Goal: Information Seeking & Learning: Learn about a topic

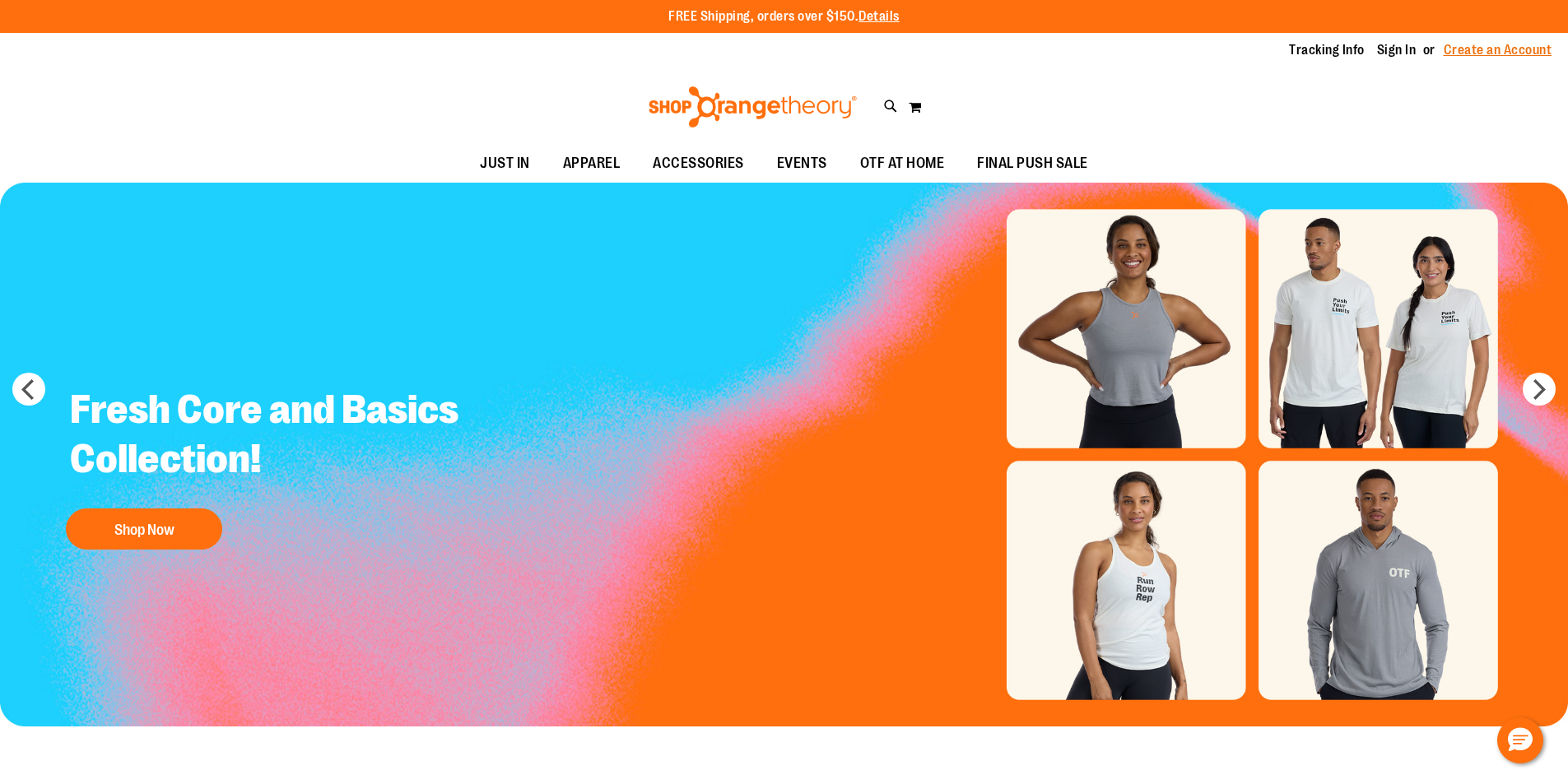
click at [1456, 47] on link "Create an Account" at bounding box center [1498, 50] width 109 height 18
click at [1377, 48] on link "Sign In" at bounding box center [1396, 50] width 39 height 18
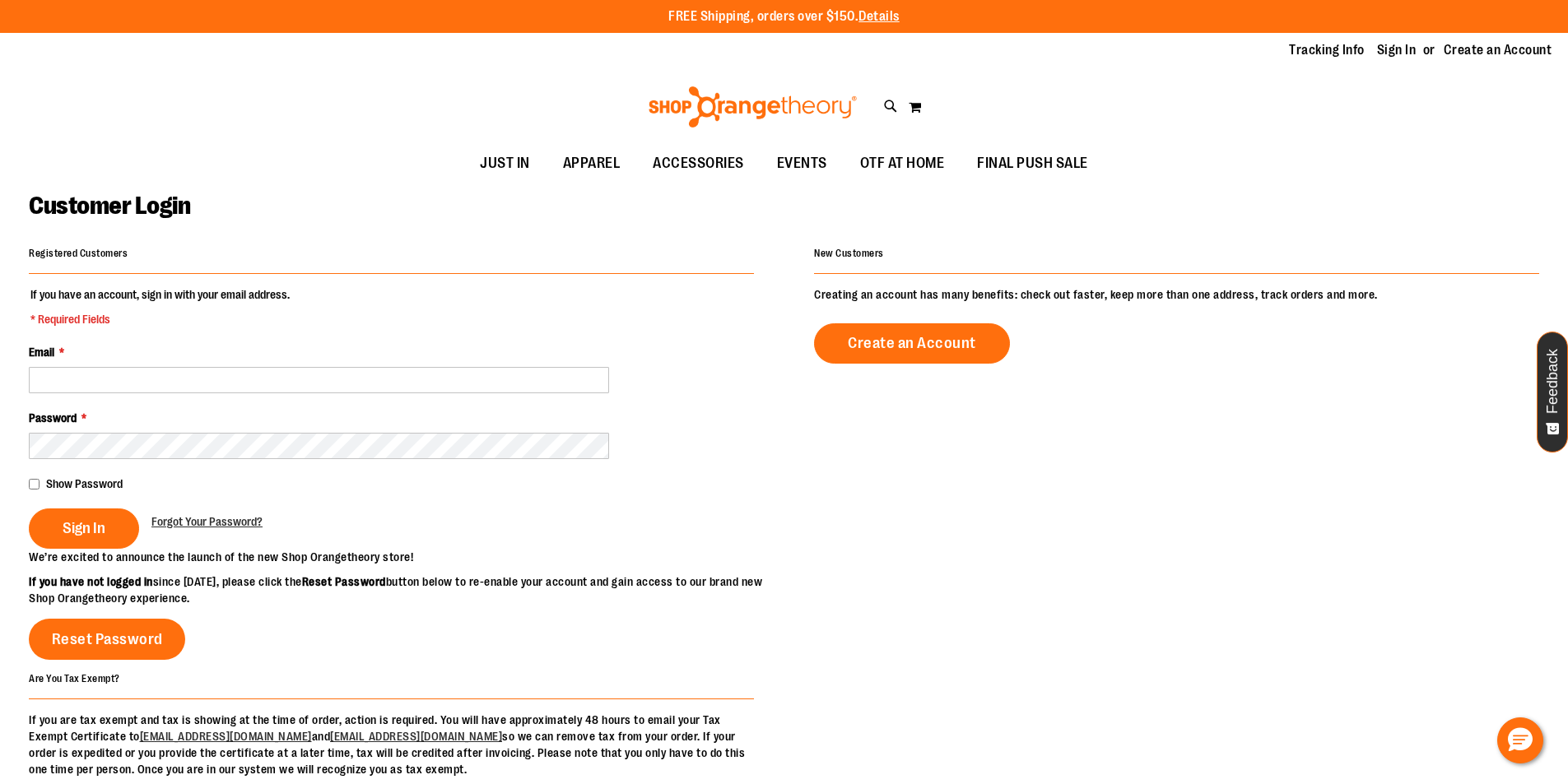
click at [289, 402] on fieldset "If you have an account, sign in with your email address. * Required Fields Emai…" at bounding box center [391, 417] width 725 height 262
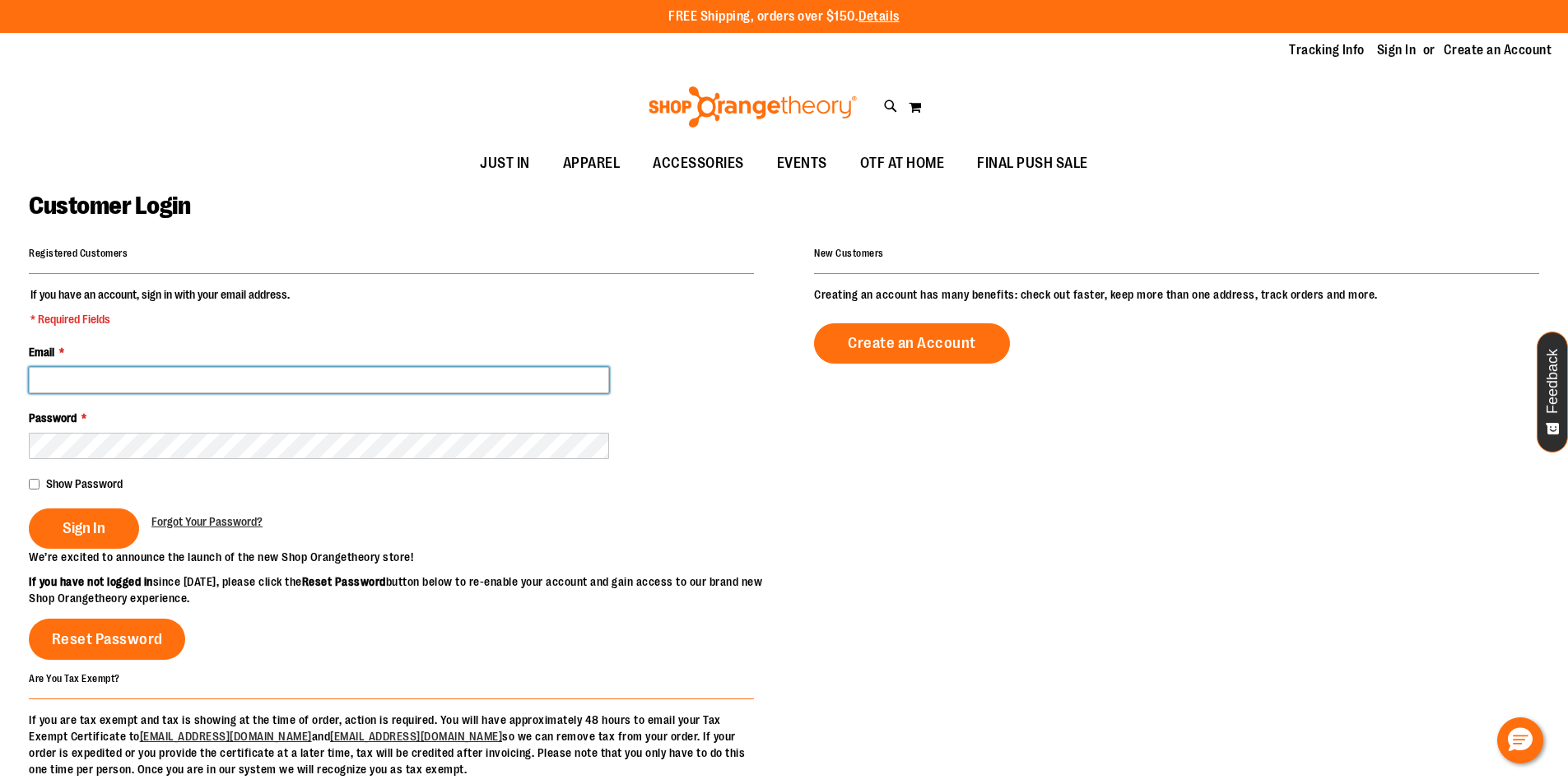
click at [290, 383] on input "Email *" at bounding box center [319, 380] width 581 height 26
type input "**********"
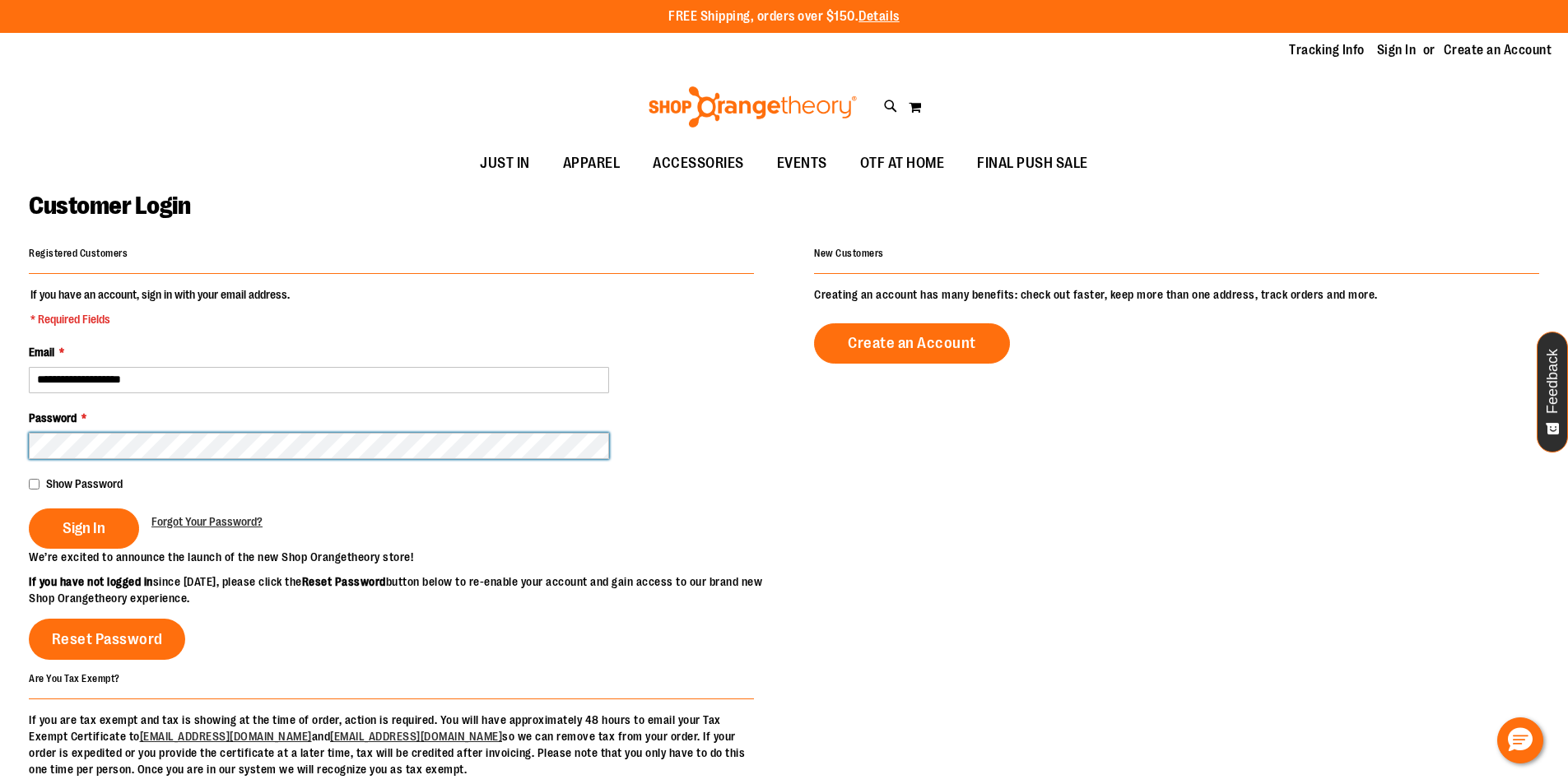
click at [29, 508] on button "Sign In" at bounding box center [84, 528] width 111 height 40
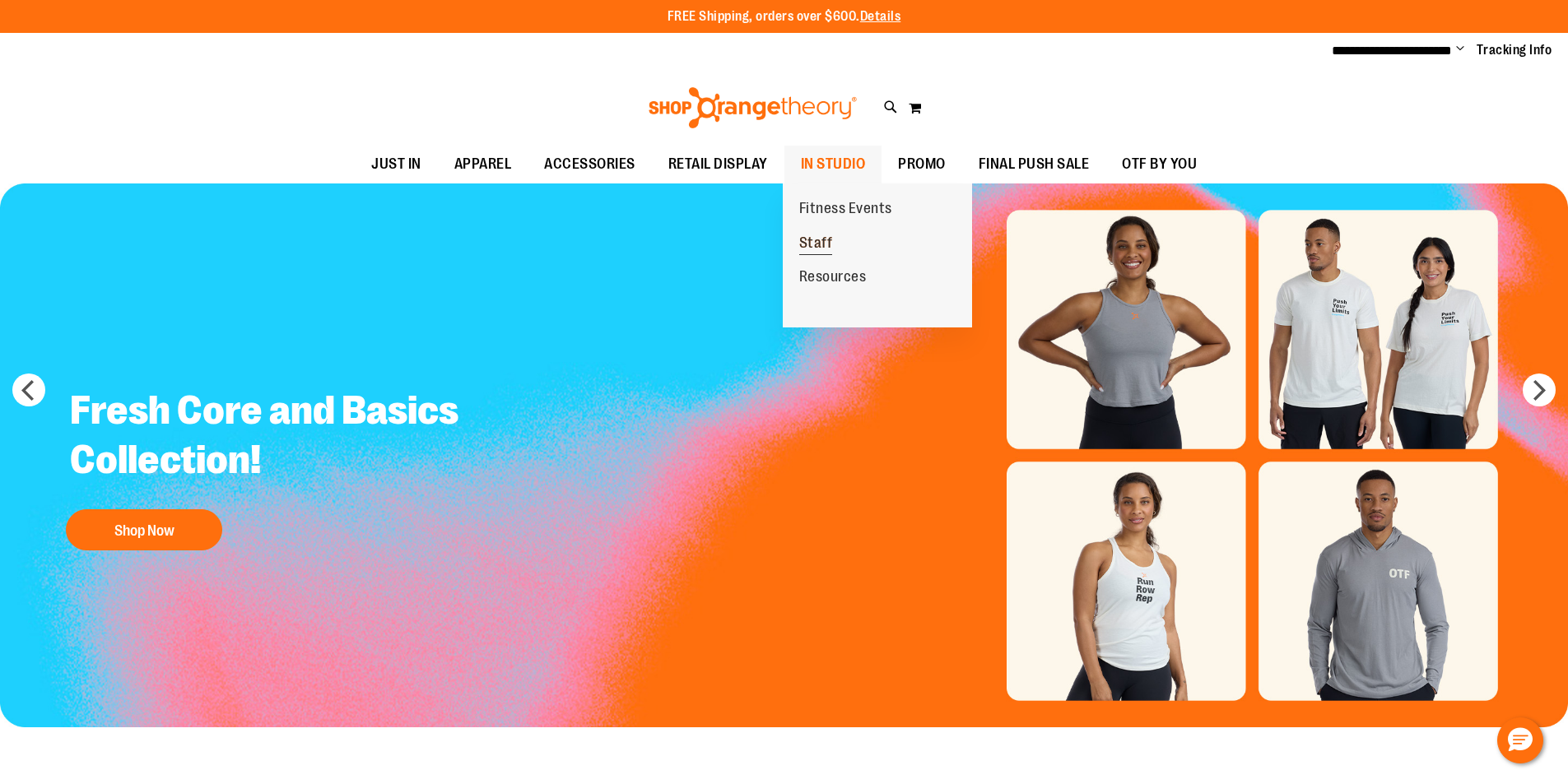
click at [830, 249] on span "Staff" at bounding box center [816, 245] width 34 height 21
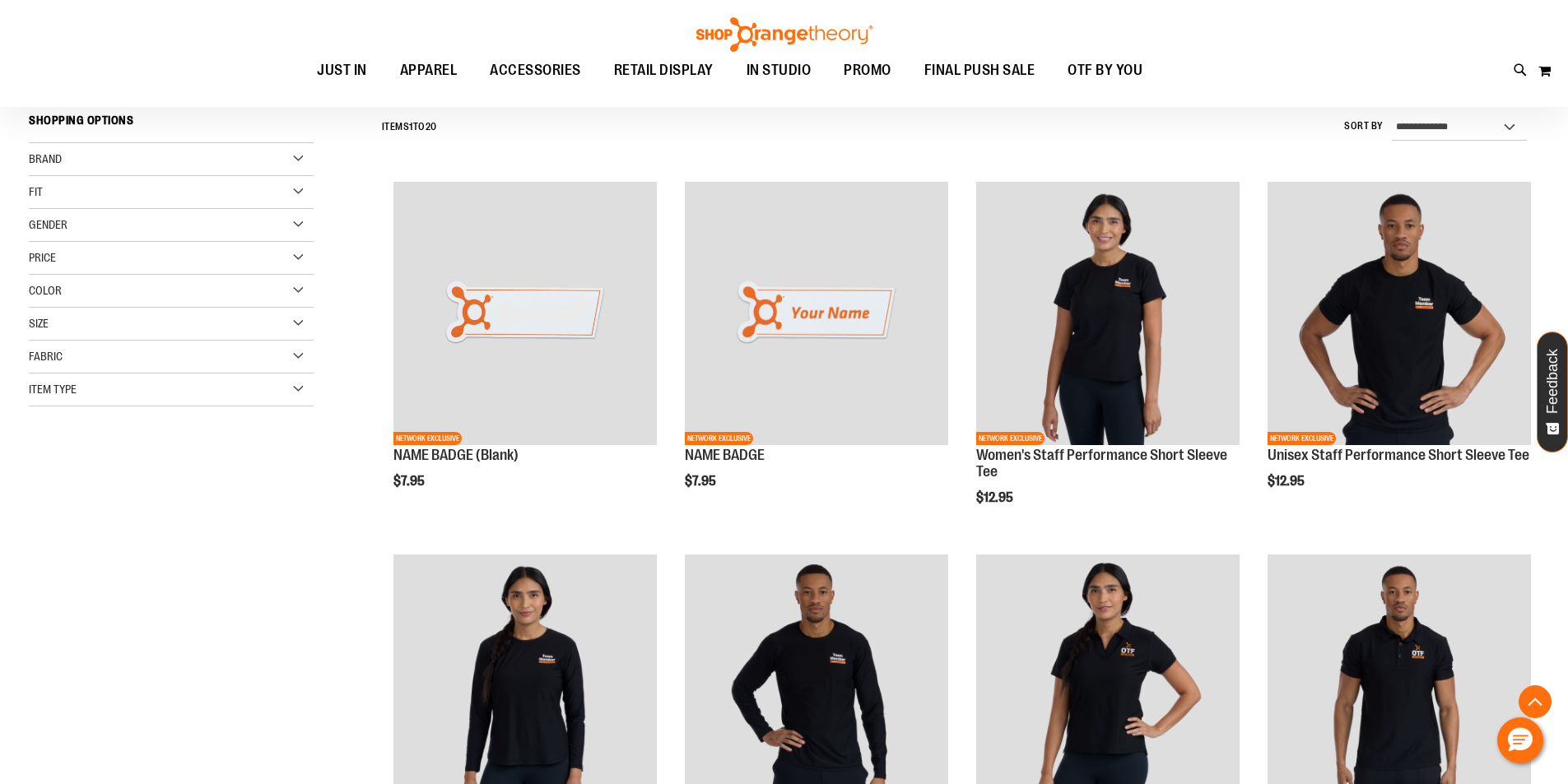
scroll to position [493, 0]
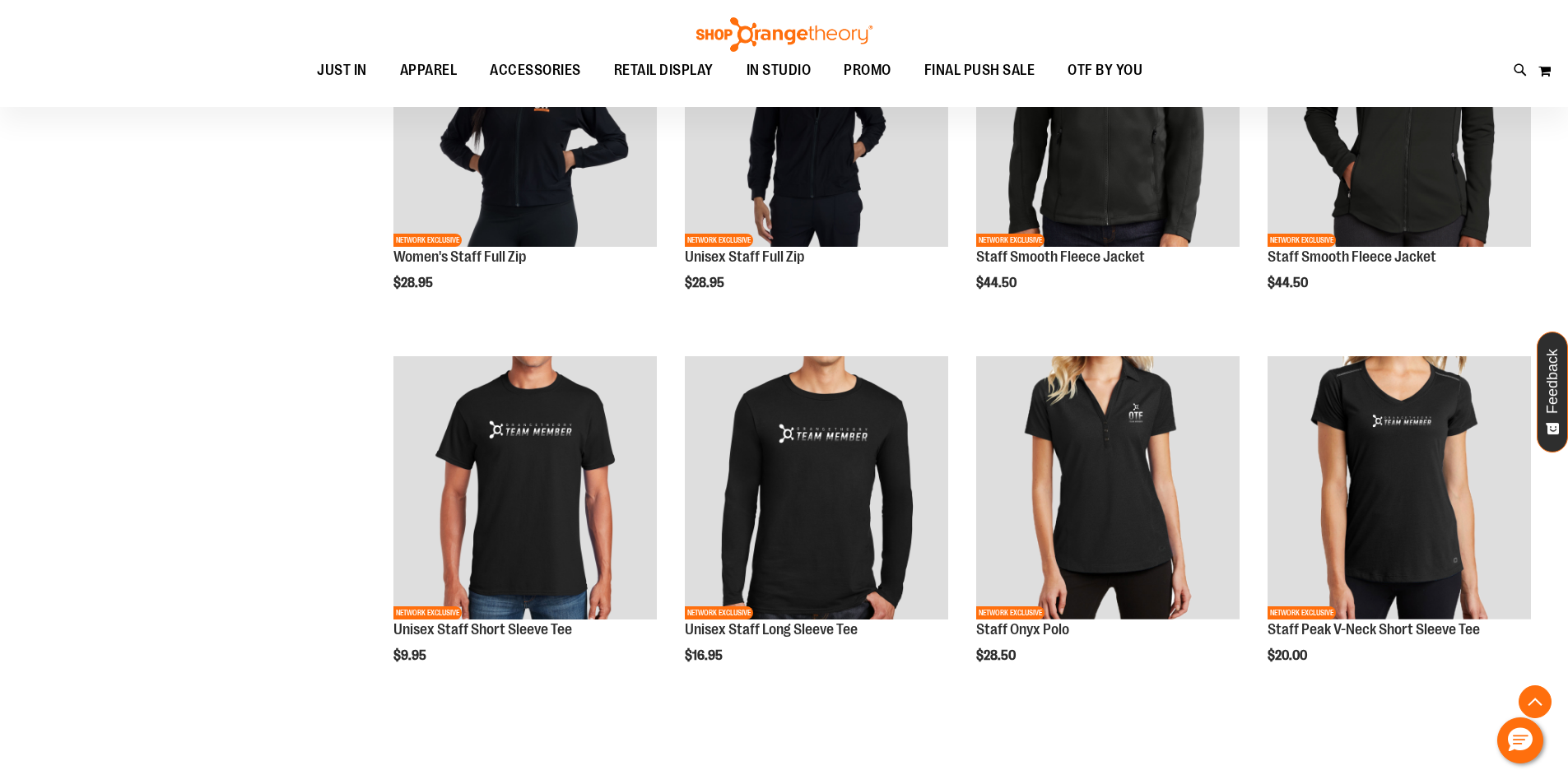
scroll to position [521, 0]
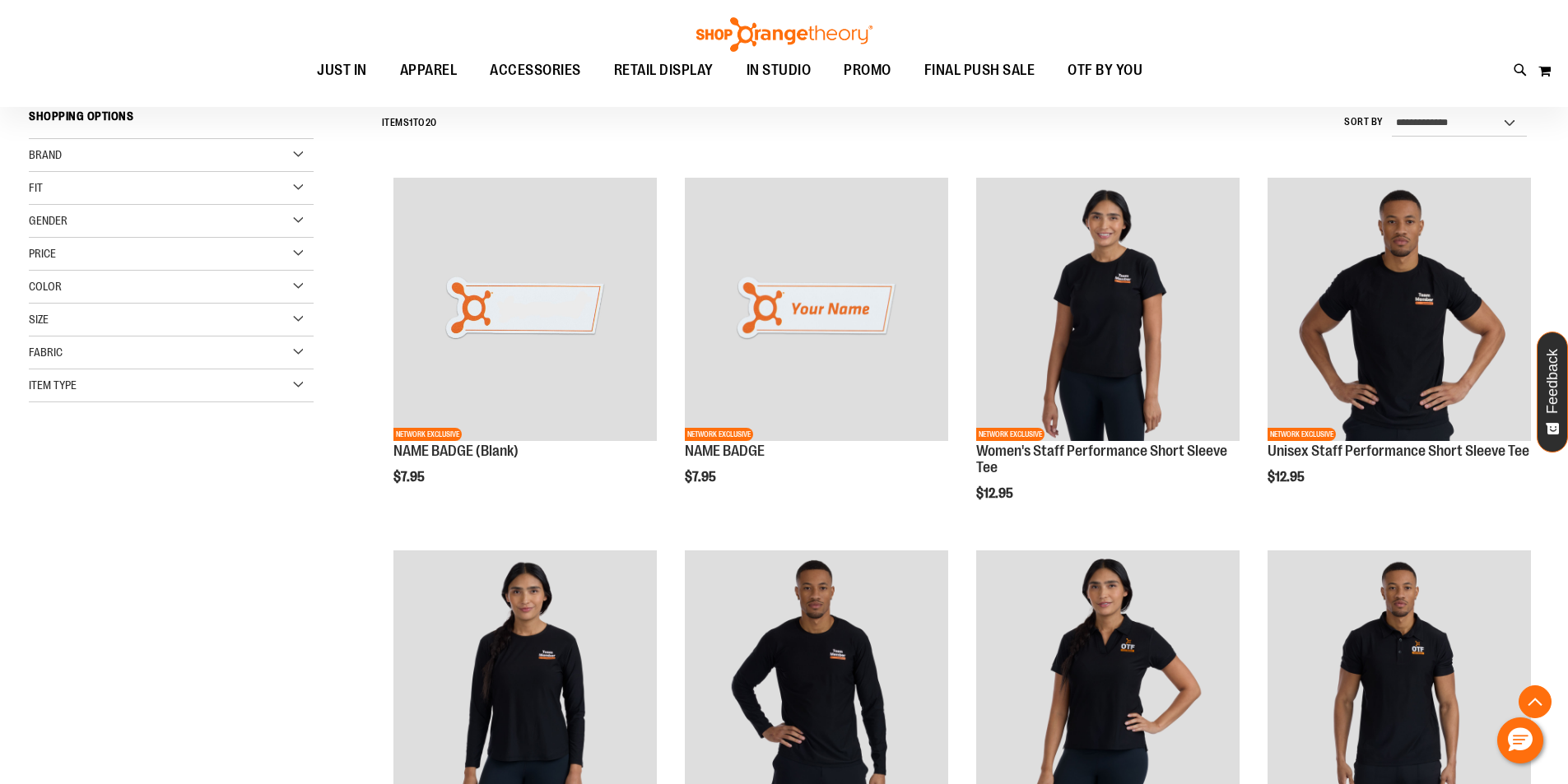
scroll to position [410, 0]
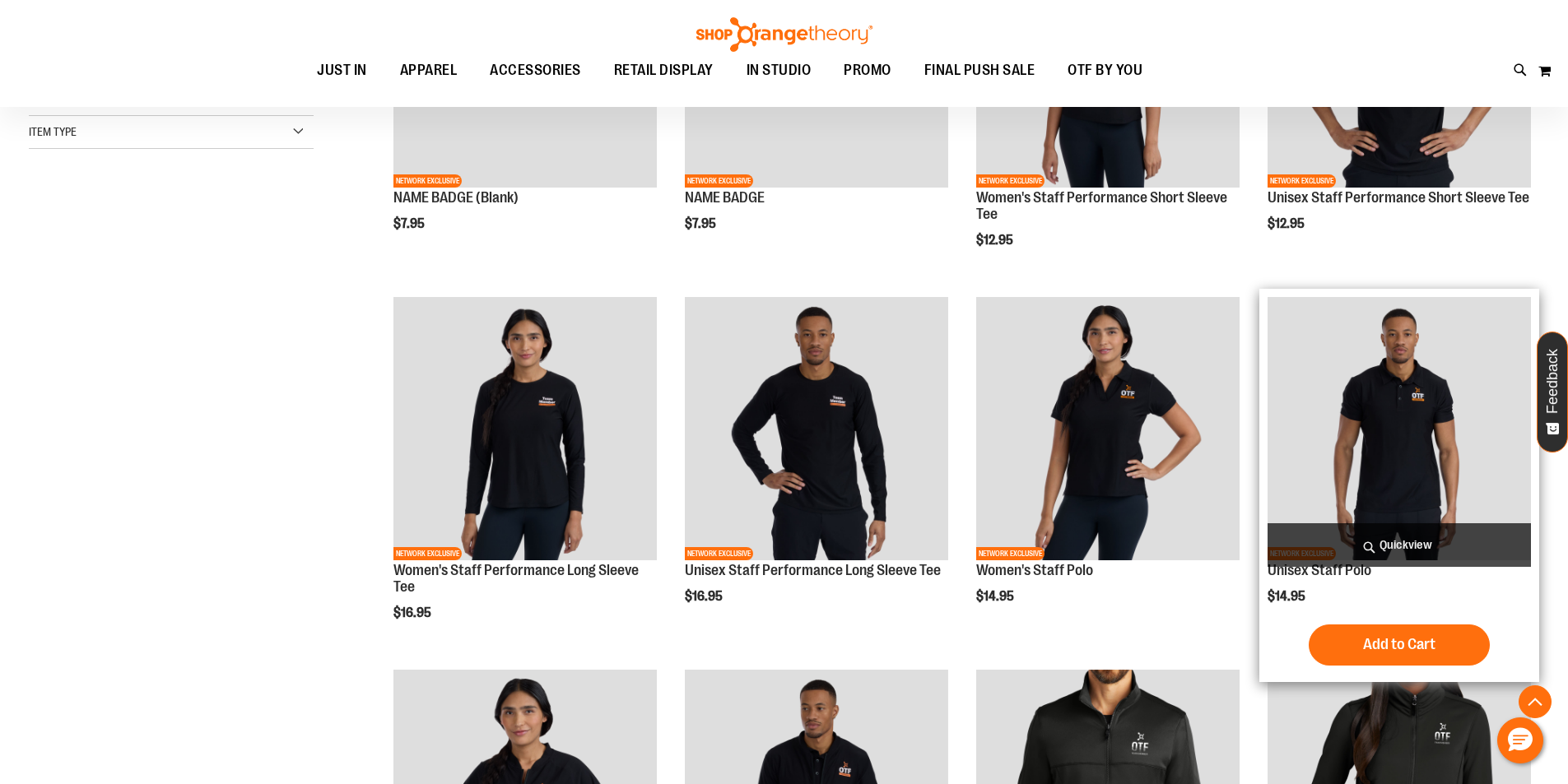
click at [1360, 407] on img "product" at bounding box center [1400, 429] width 263 height 263
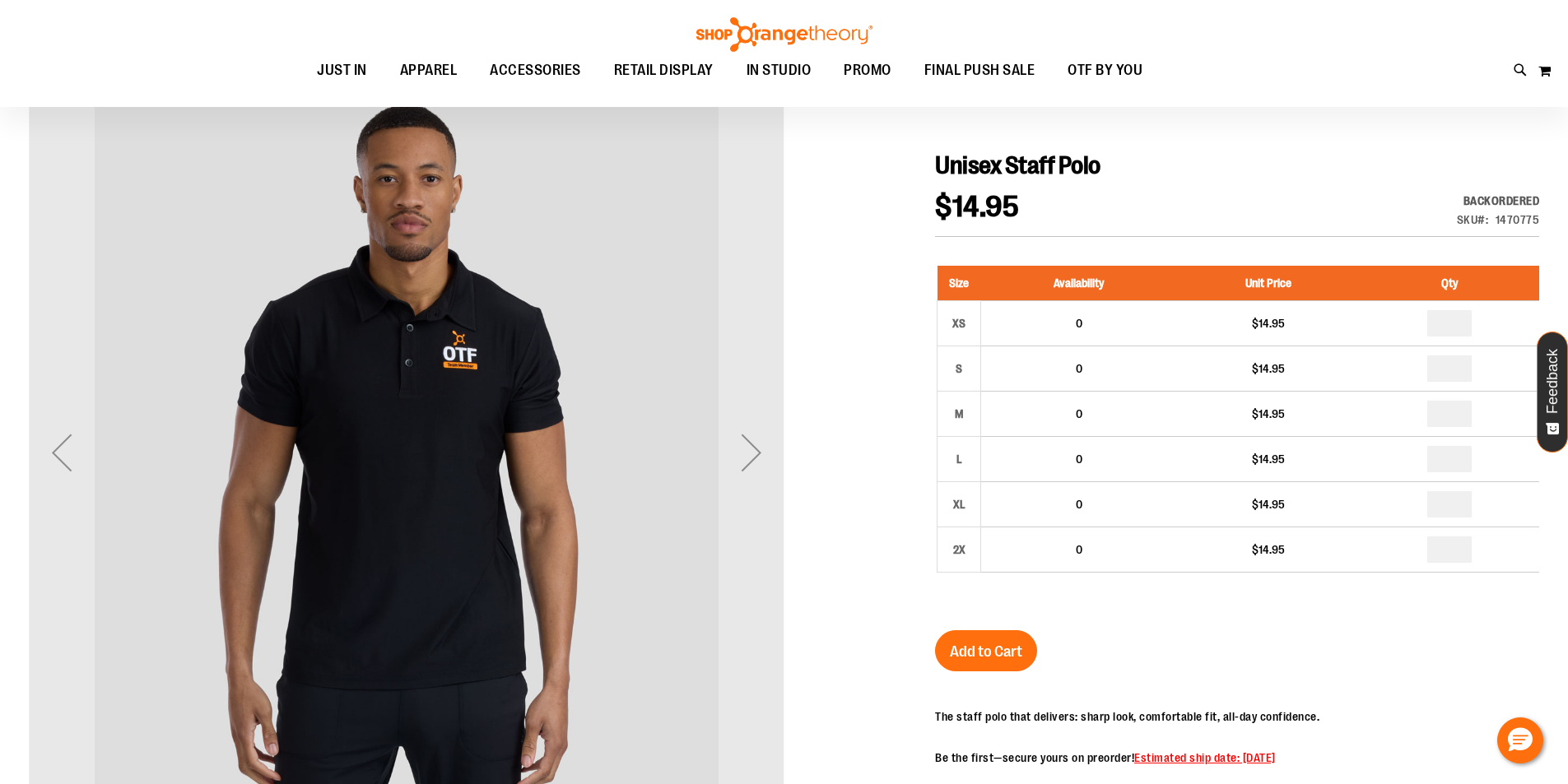
scroll to position [575, 0]
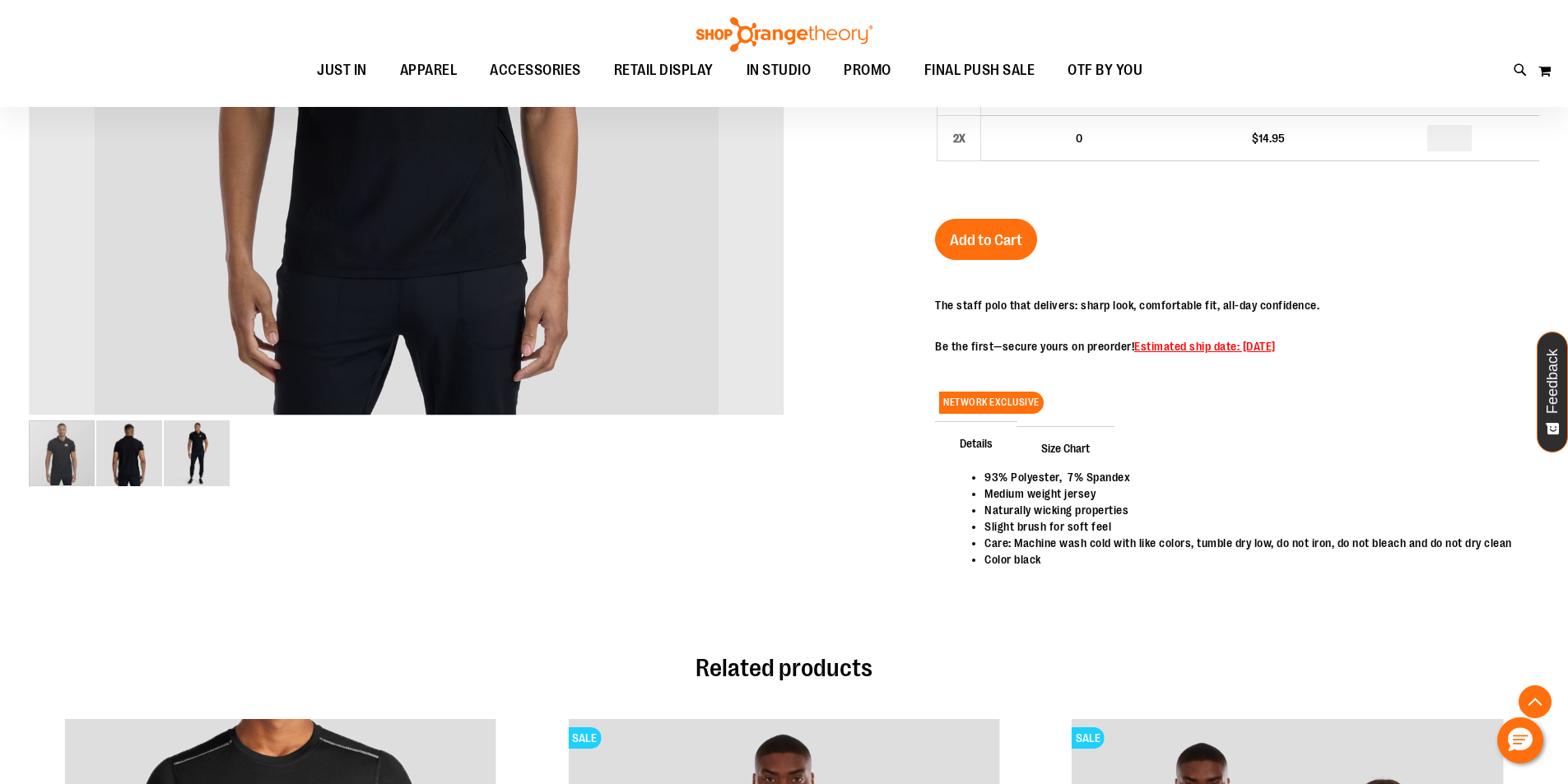
click at [131, 449] on img "image 2 of 3" at bounding box center [129, 453] width 66 height 66
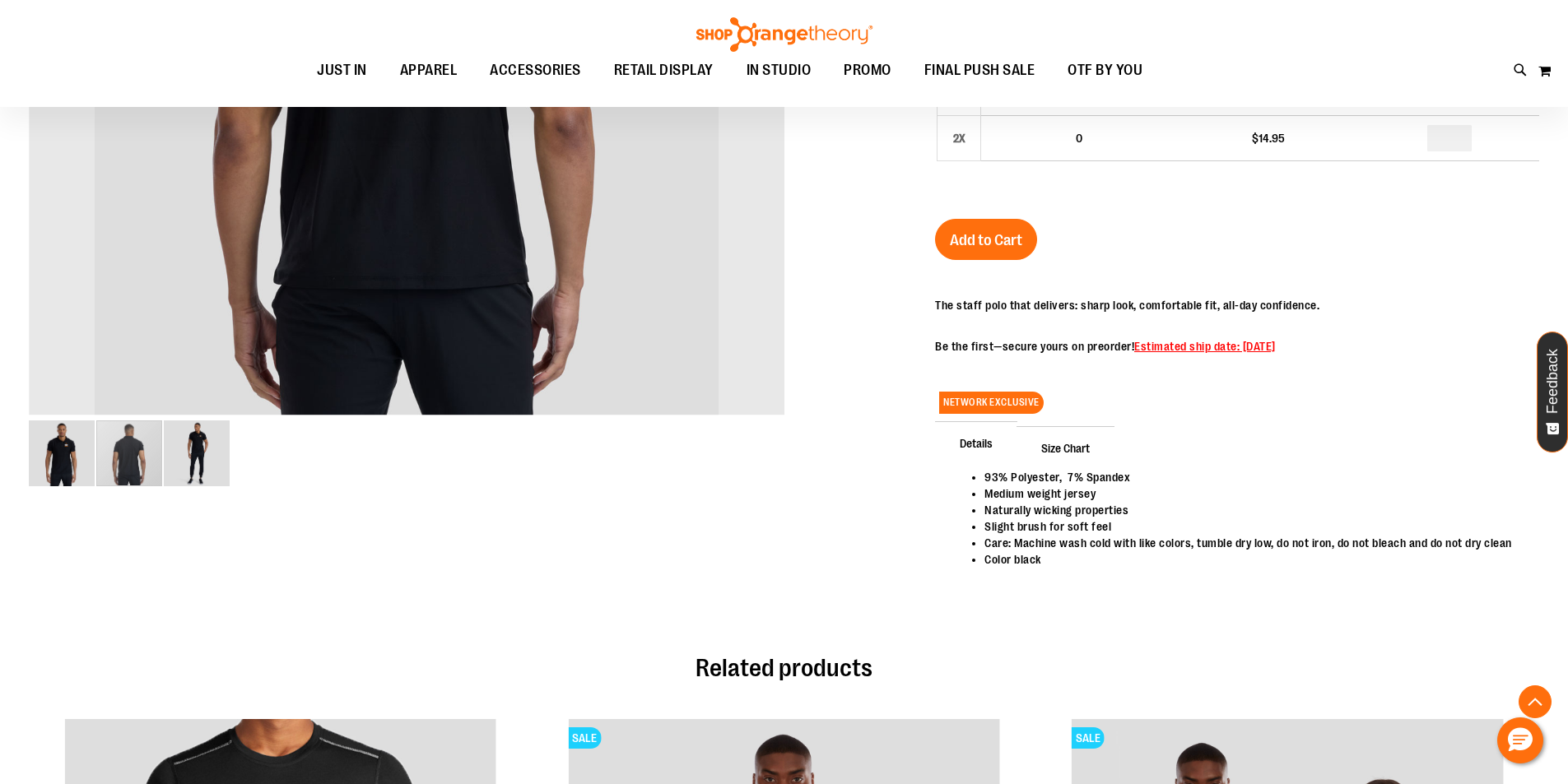
click at [219, 450] on img "image 3 of 3" at bounding box center [197, 453] width 66 height 66
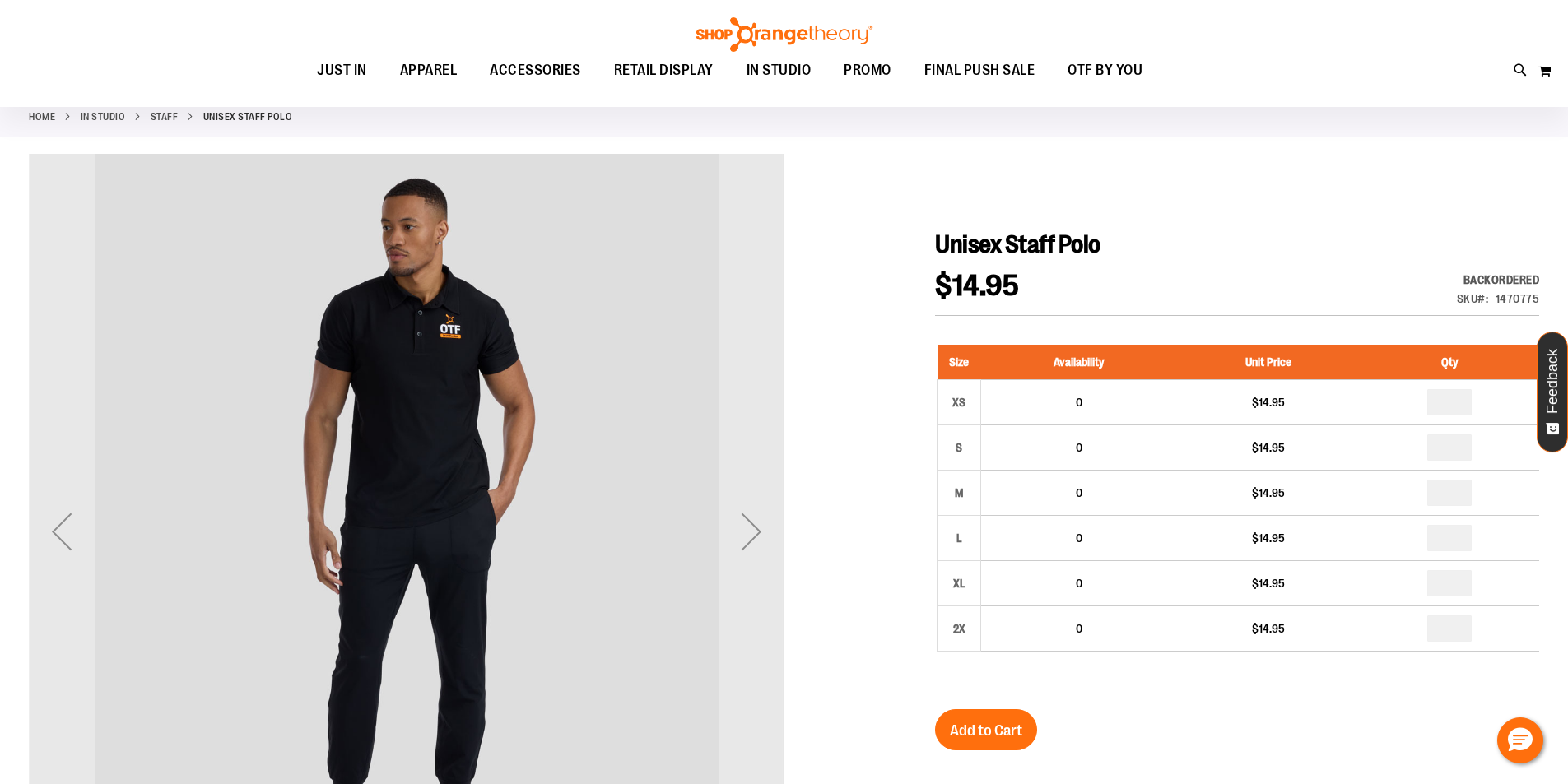
scroll to position [81, 0]
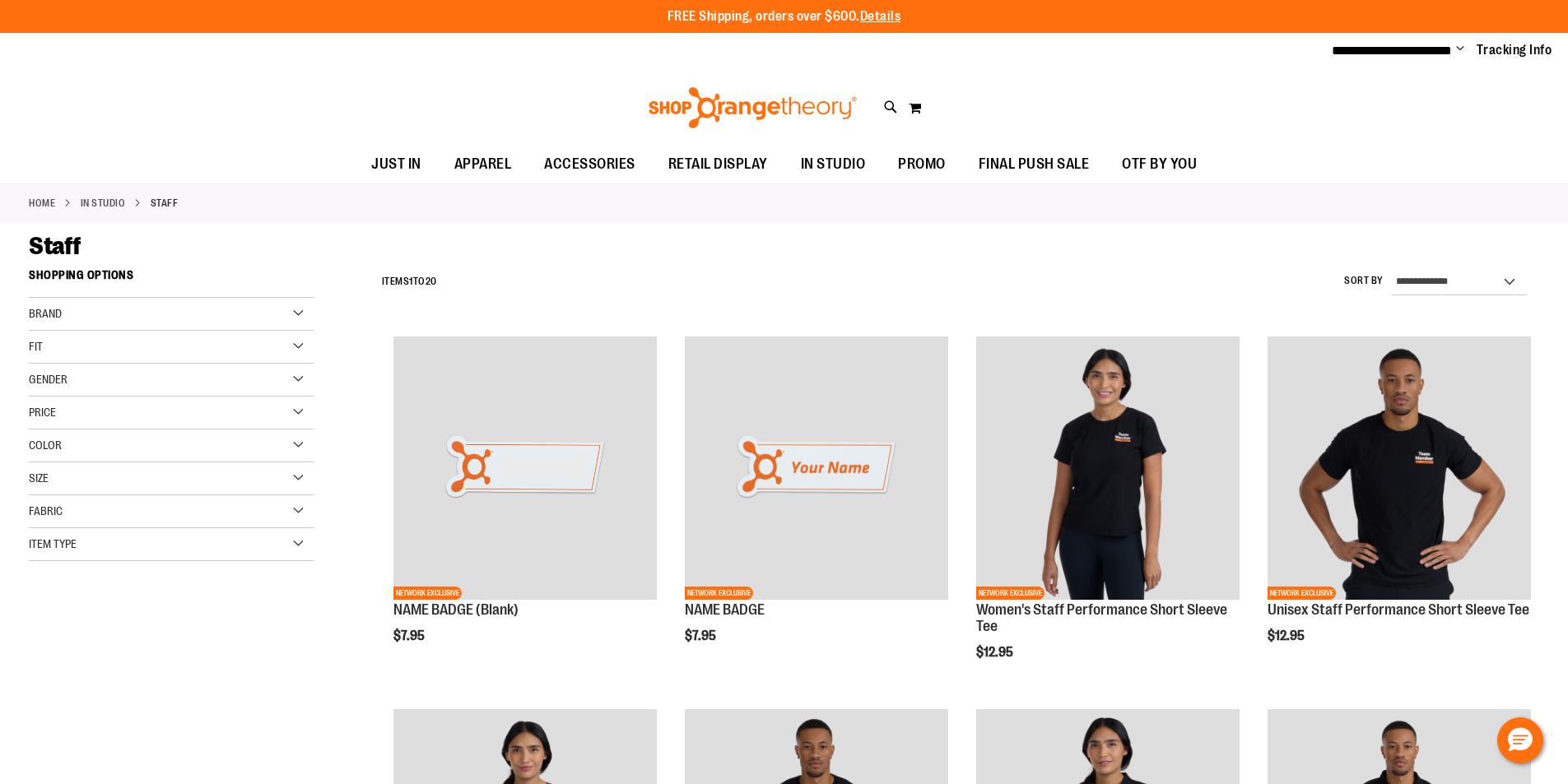
scroll to position [543, 0]
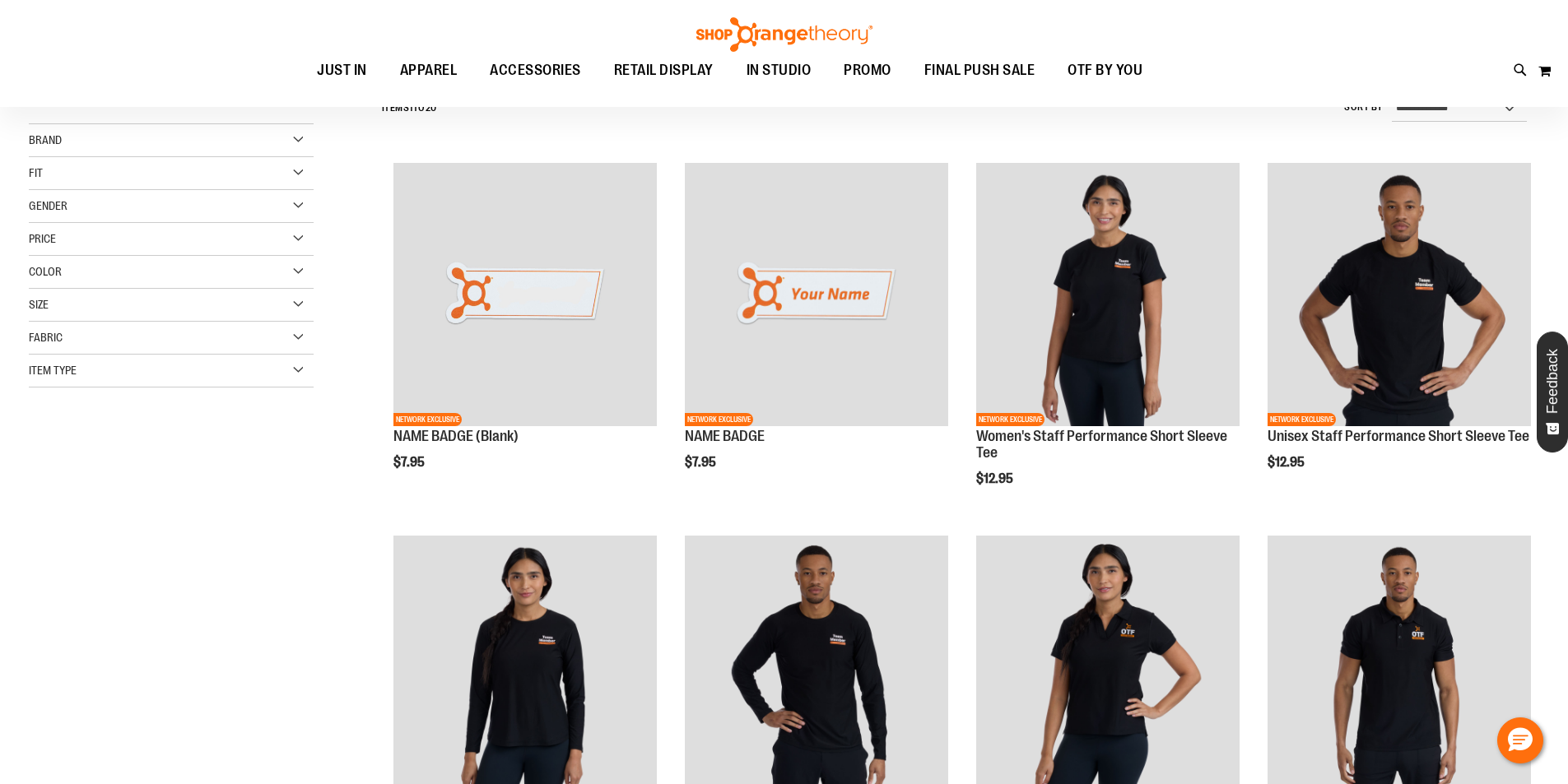
scroll to position [131, 0]
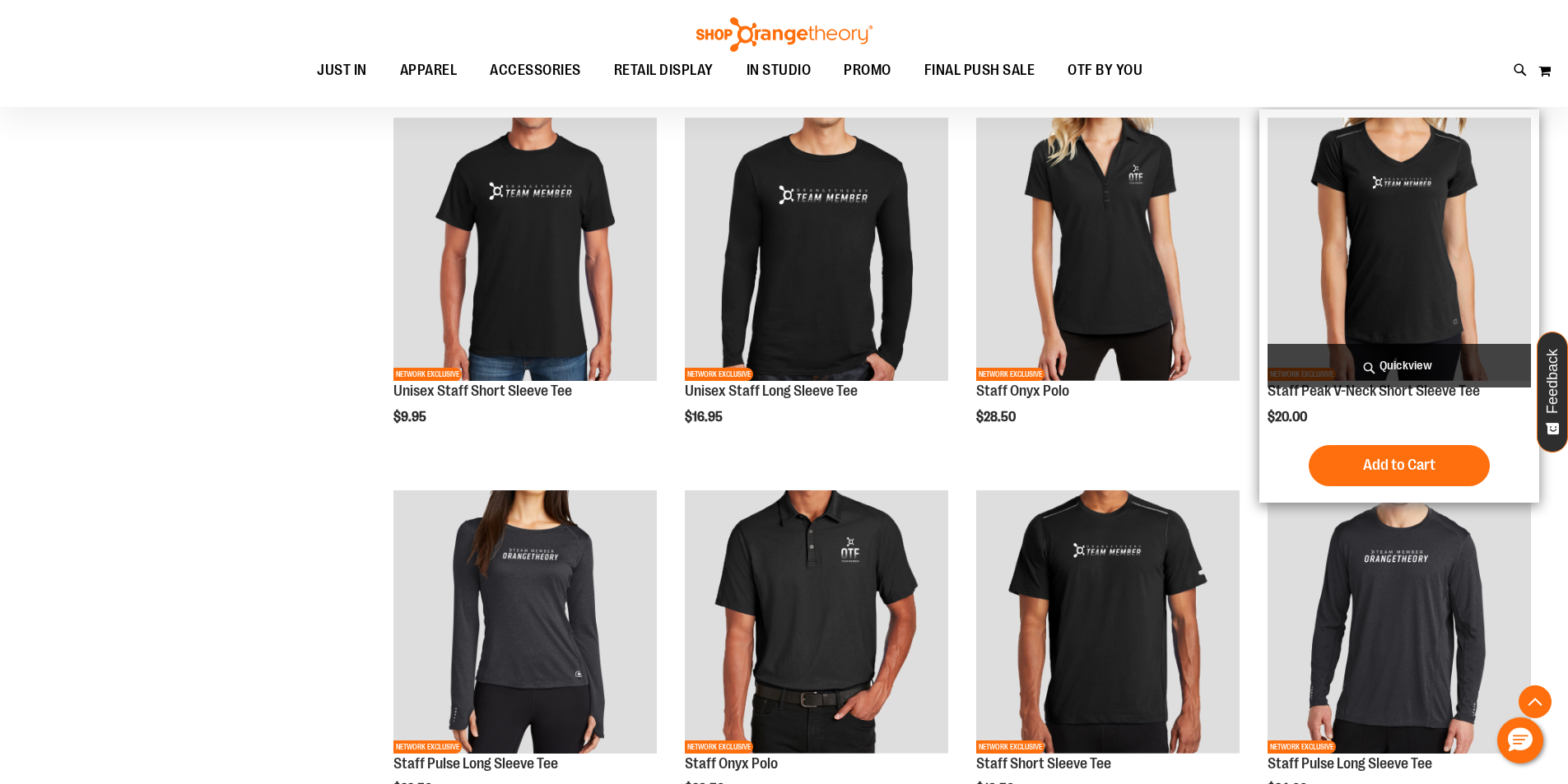
scroll to position [1530, 0]
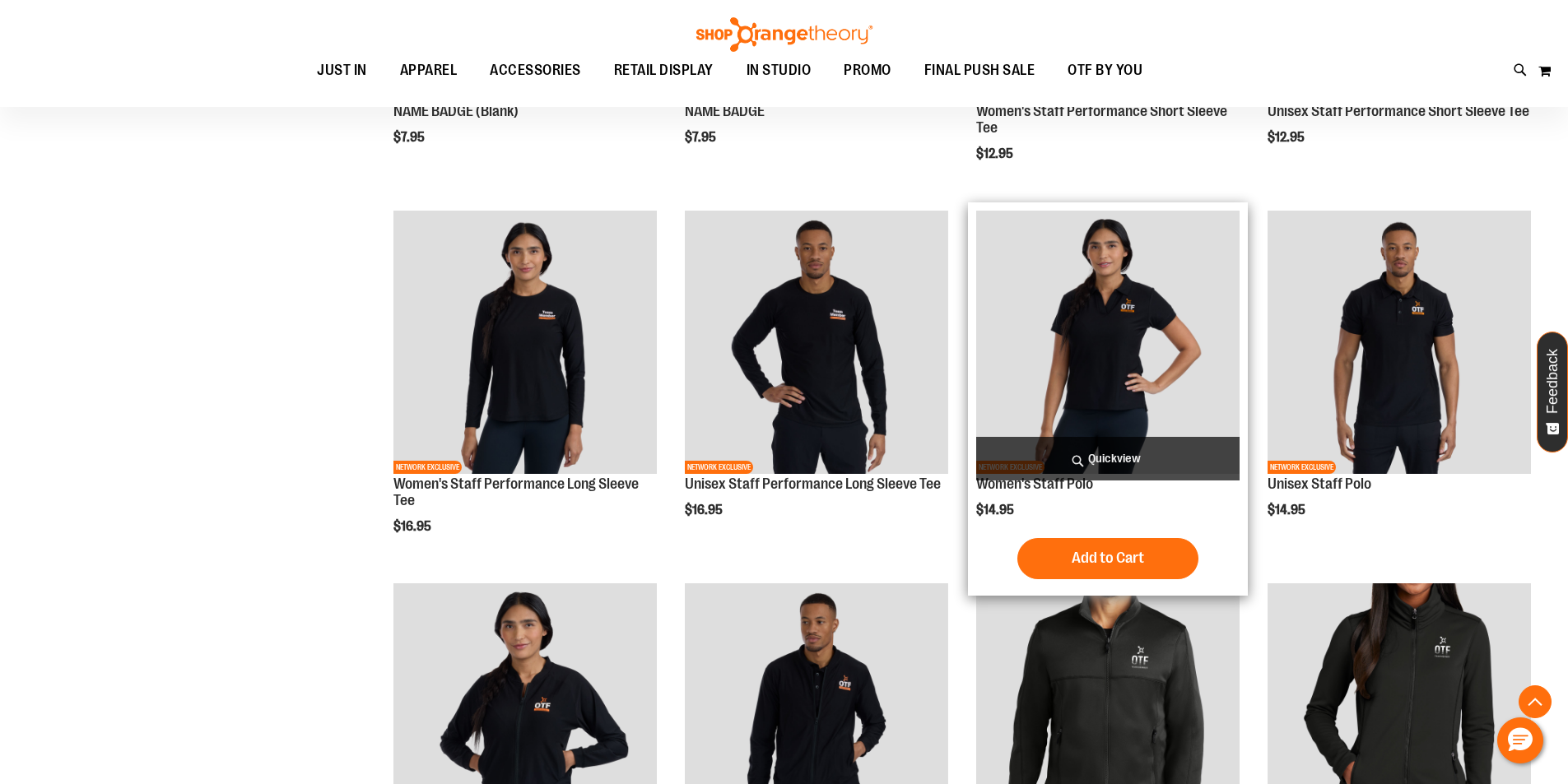
scroll to position [460, 0]
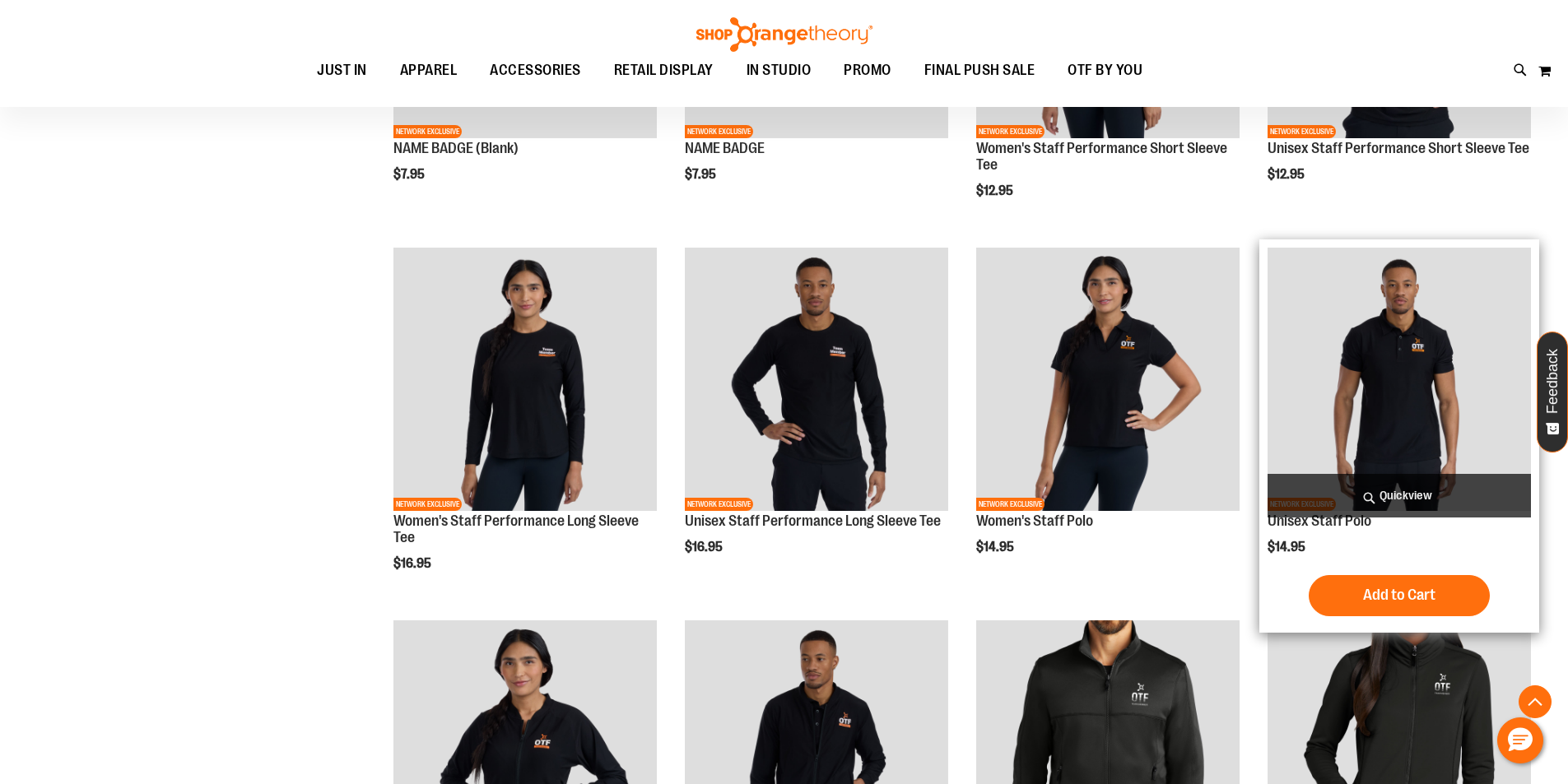
click at [1434, 386] on img "product" at bounding box center [1400, 379] width 263 height 263
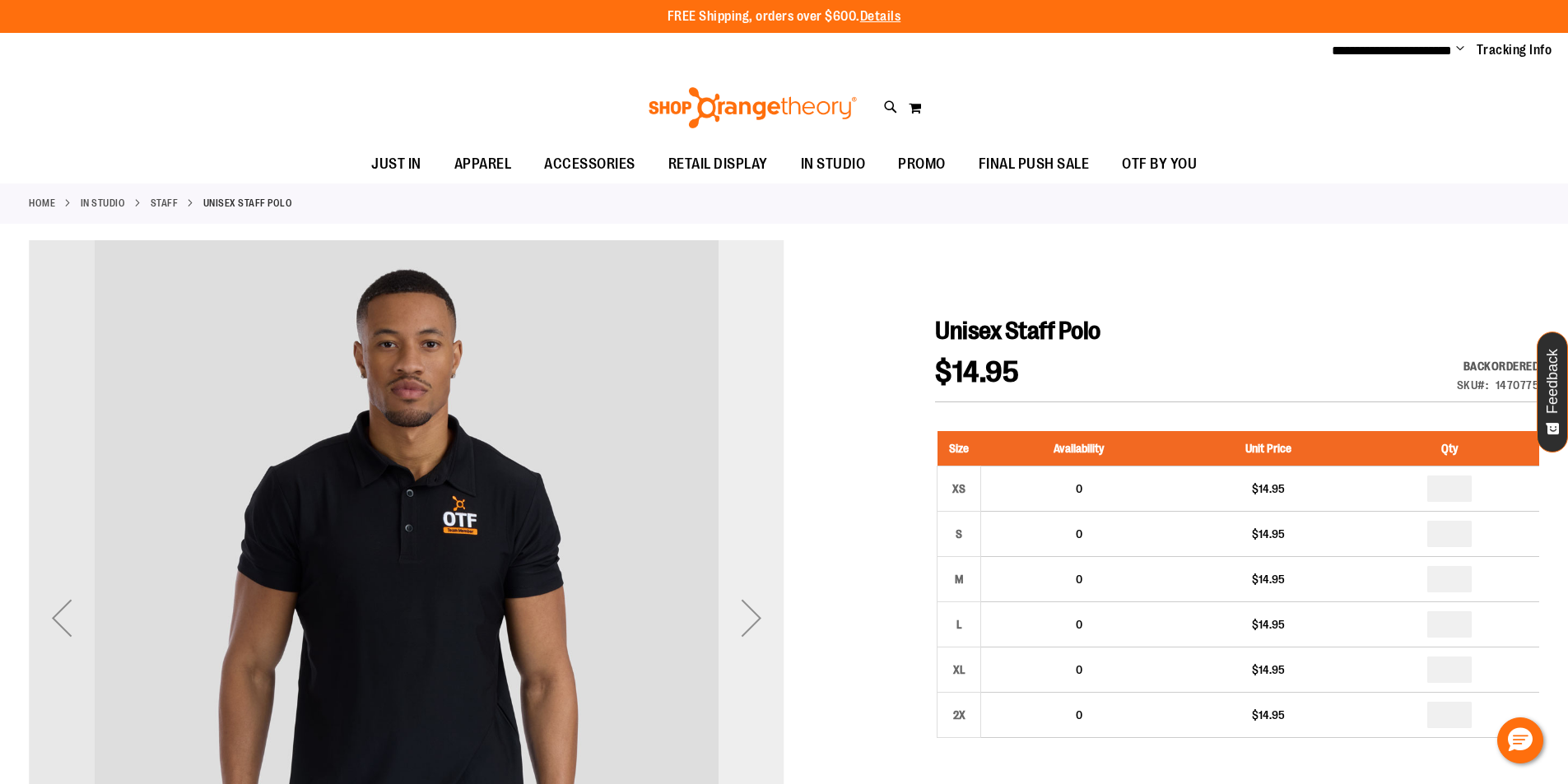
click at [769, 612] on div "Next" at bounding box center [752, 618] width 66 height 66
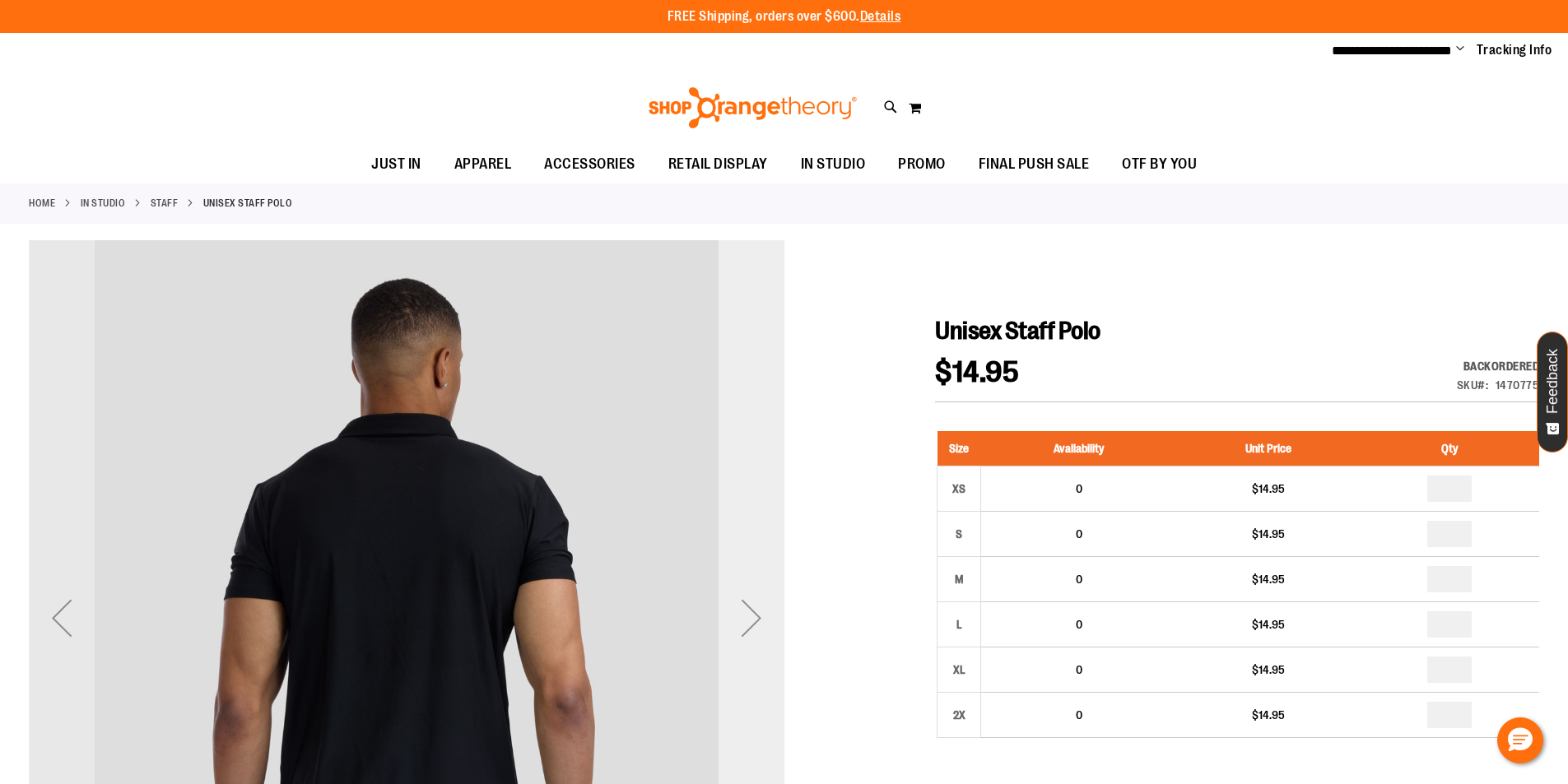
click at [743, 606] on div "Next" at bounding box center [752, 618] width 66 height 66
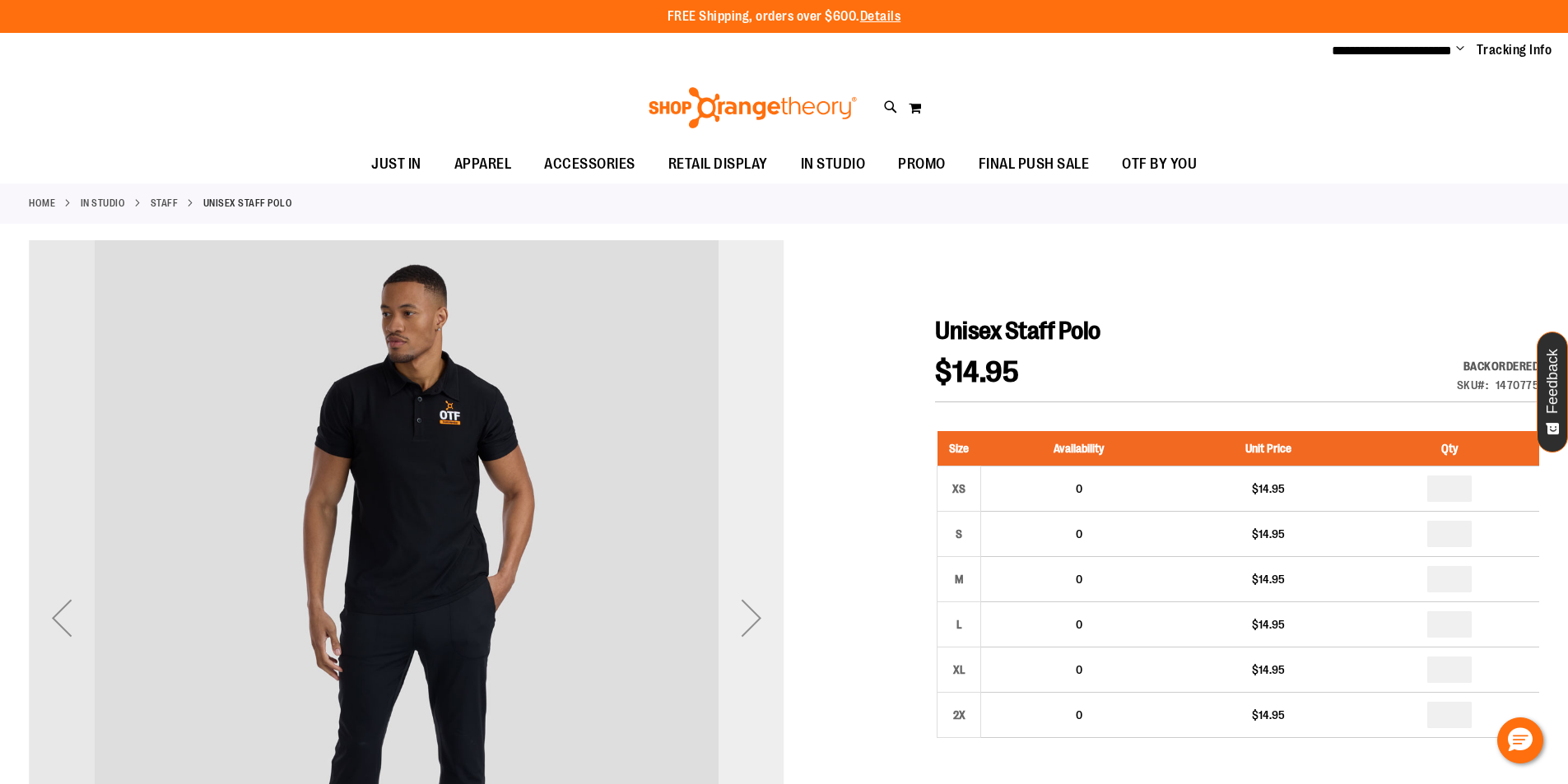
click at [746, 615] on div "Next" at bounding box center [752, 618] width 66 height 66
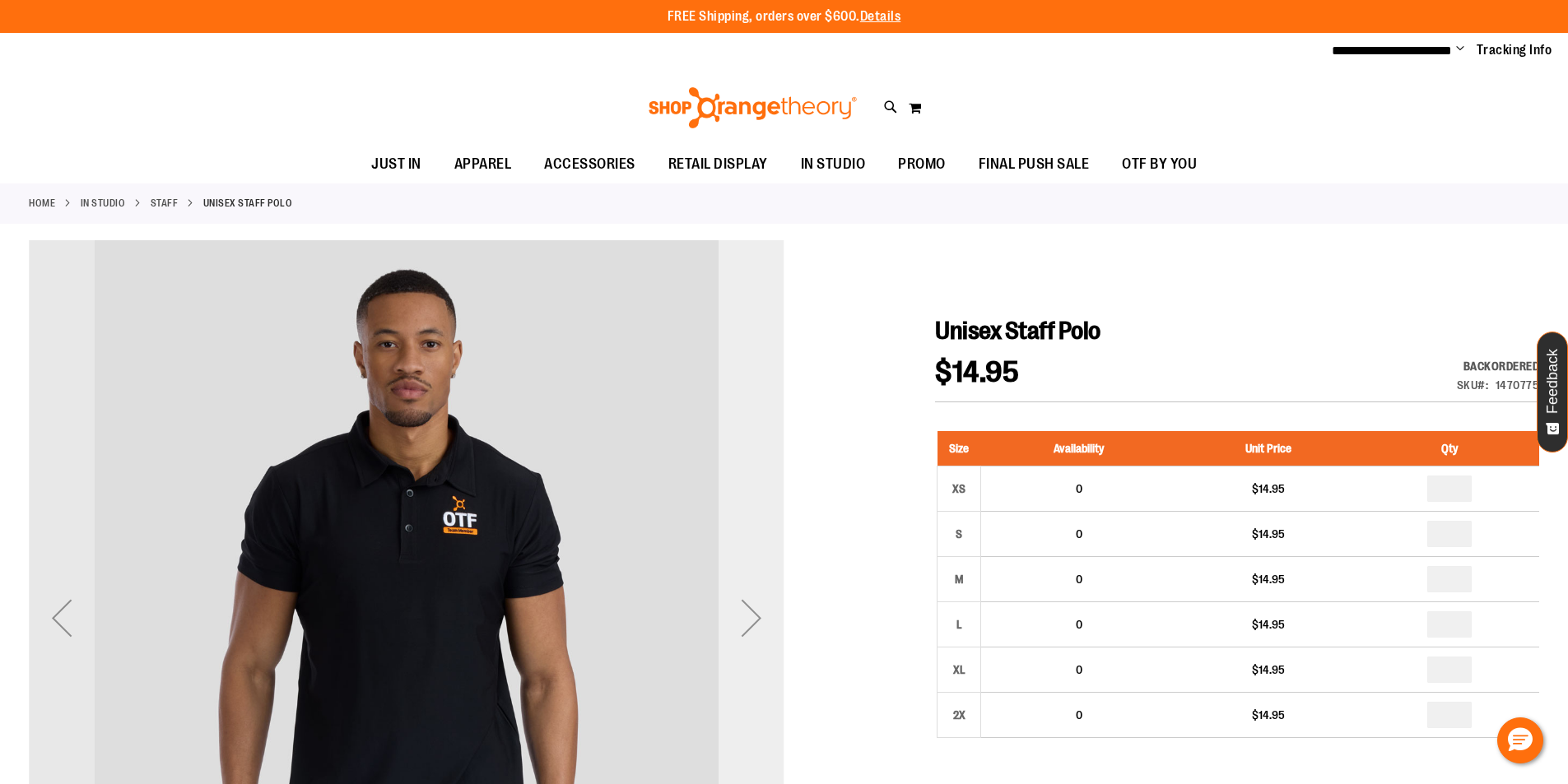
click at [746, 615] on div "Next" at bounding box center [752, 618] width 66 height 66
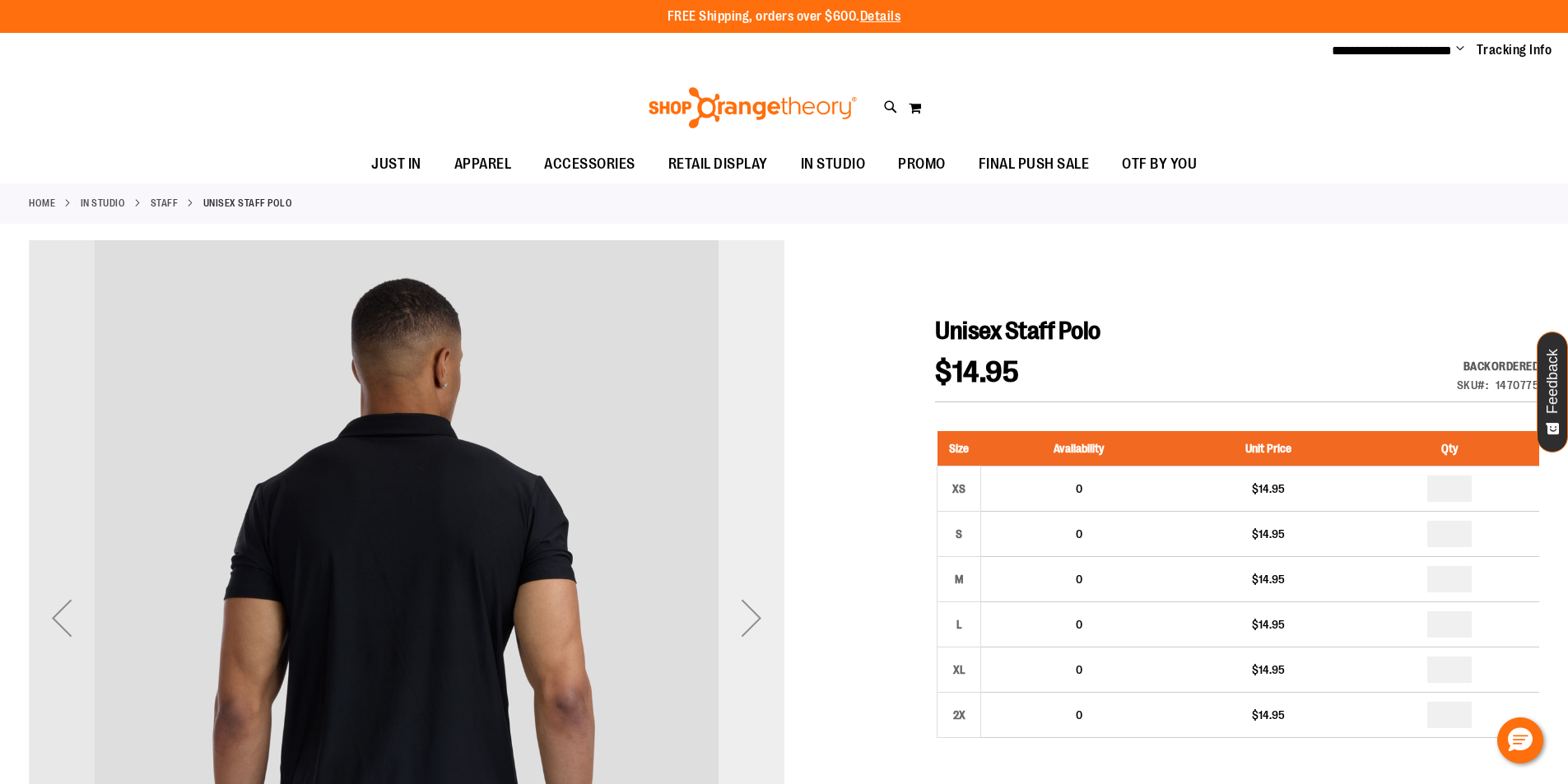
click at [746, 615] on div "Next" at bounding box center [752, 618] width 66 height 66
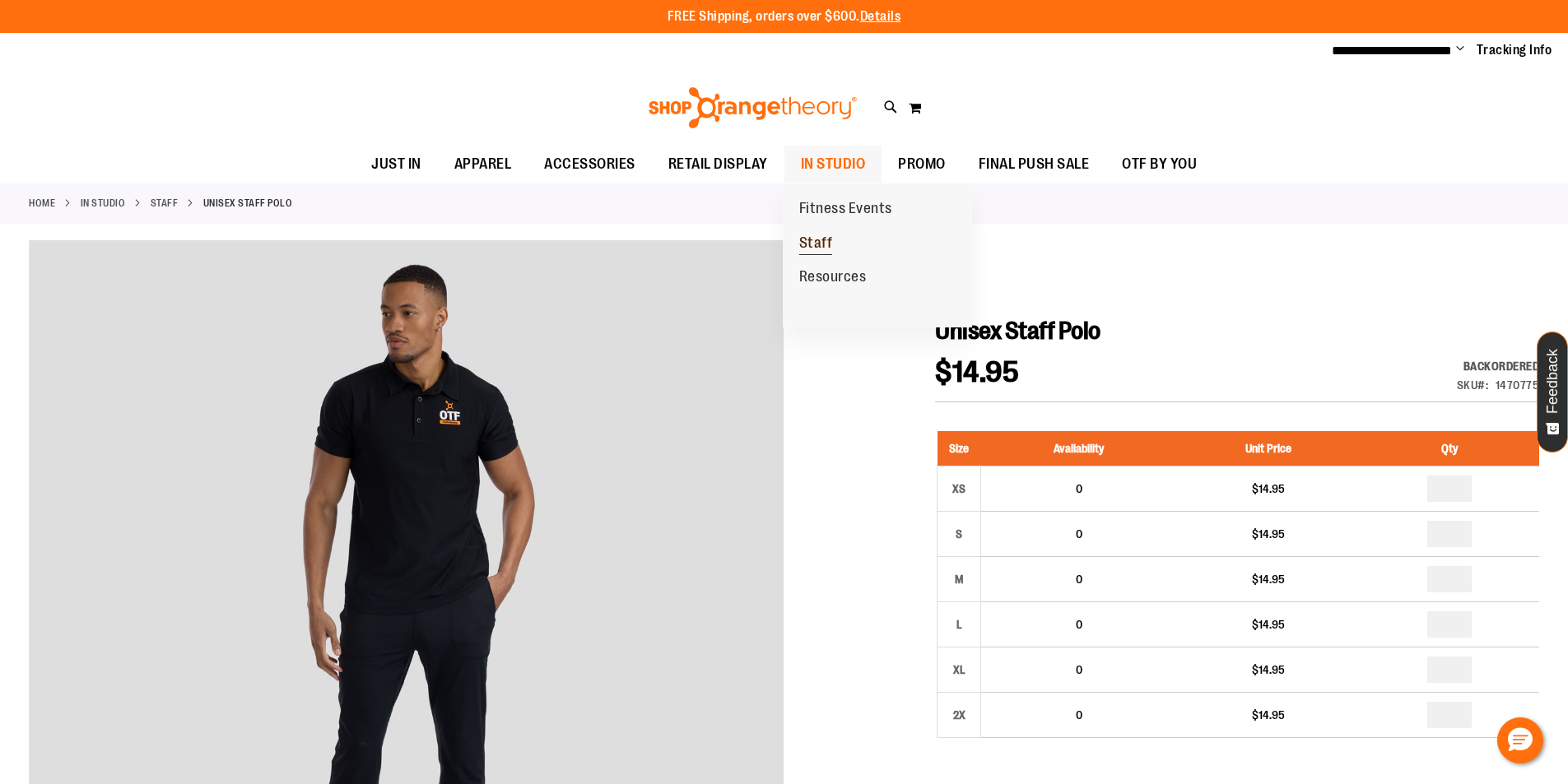
click at [827, 238] on span "Staff" at bounding box center [816, 245] width 34 height 21
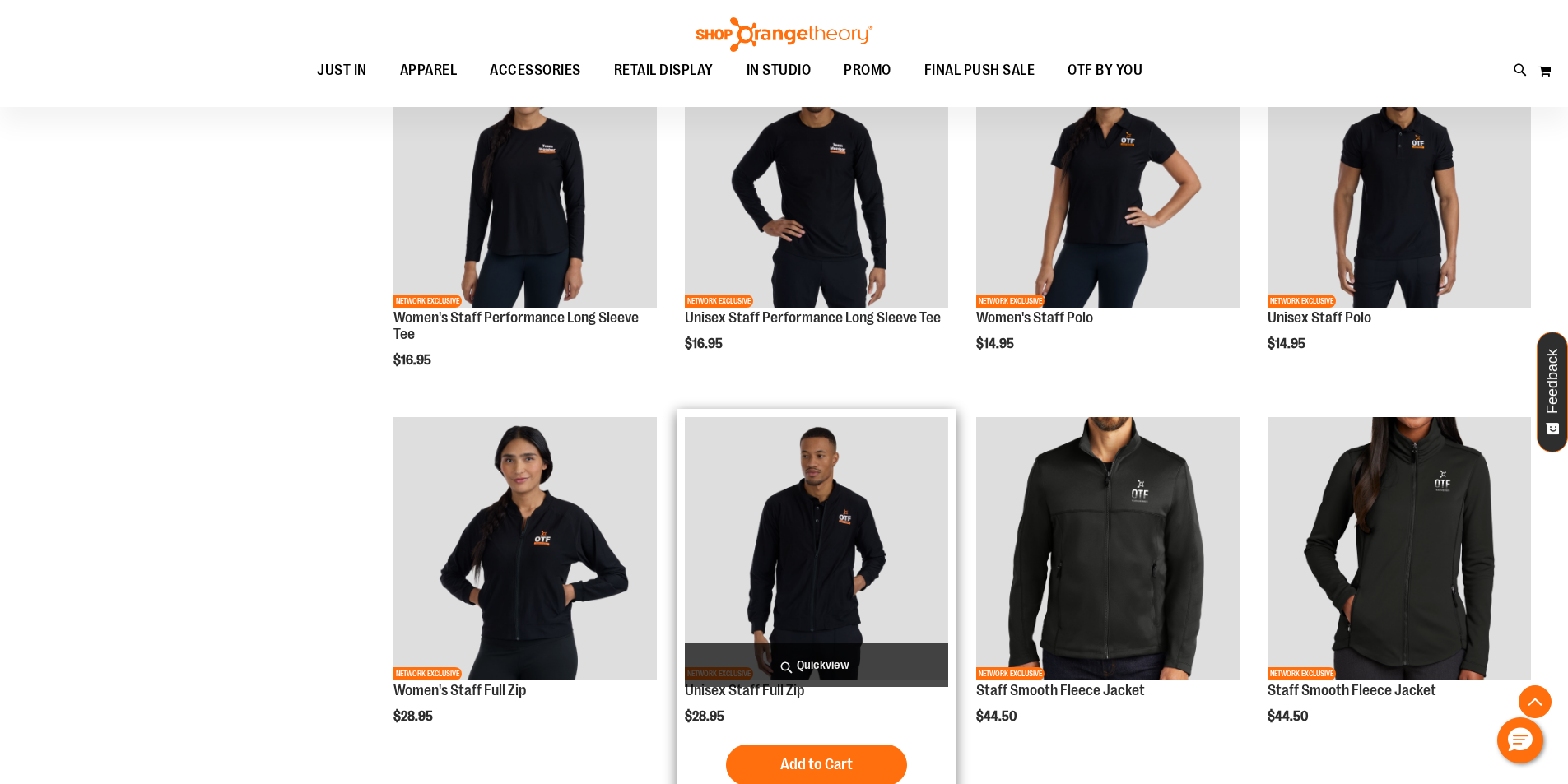
scroll to position [821, 0]
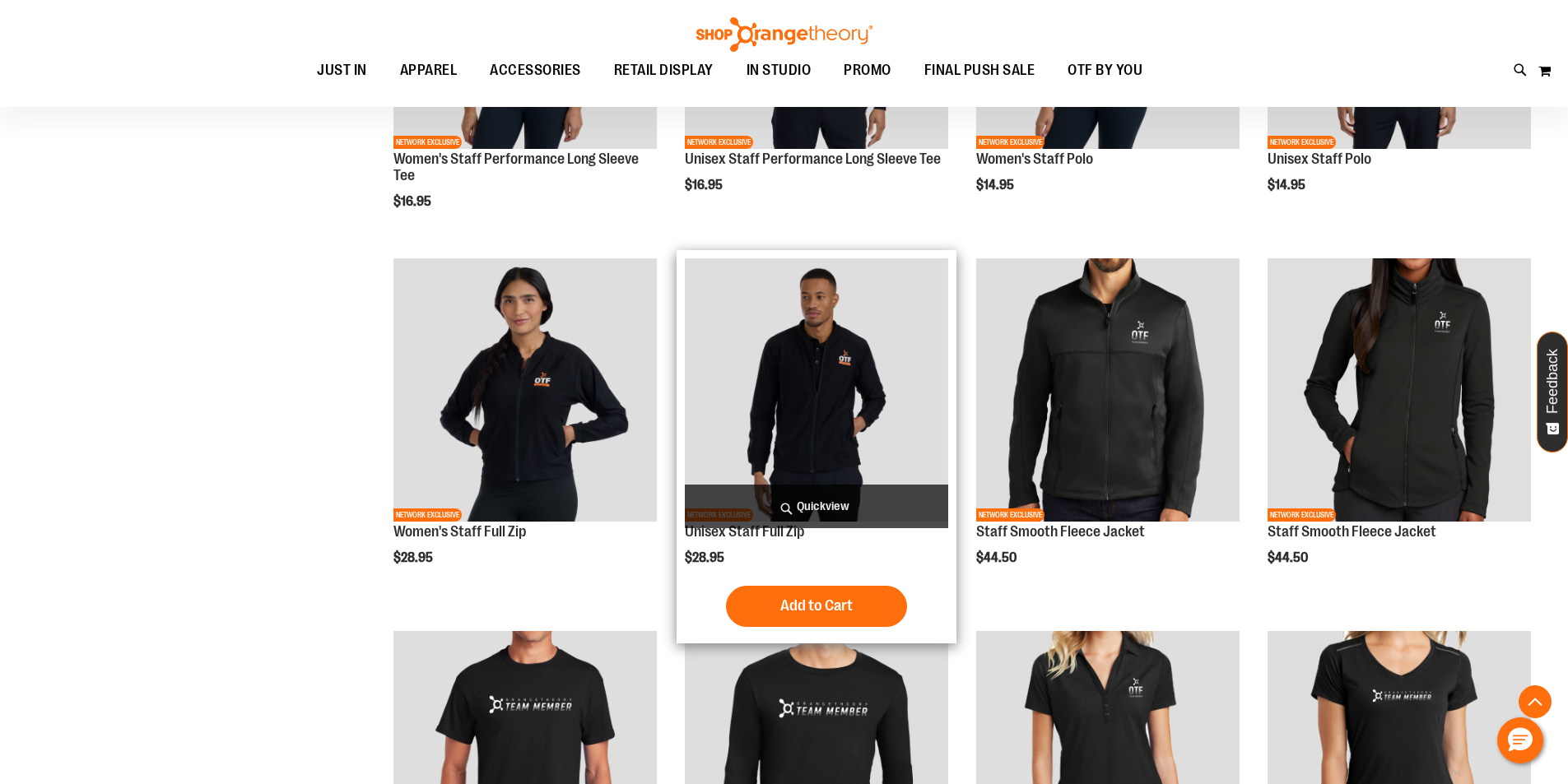
click at [847, 311] on img "product" at bounding box center [816, 390] width 263 height 263
click at [847, 317] on img "product" at bounding box center [816, 390] width 263 height 263
click at [856, 356] on img "product" at bounding box center [816, 390] width 263 height 263
click at [804, 370] on img "product" at bounding box center [816, 390] width 263 height 263
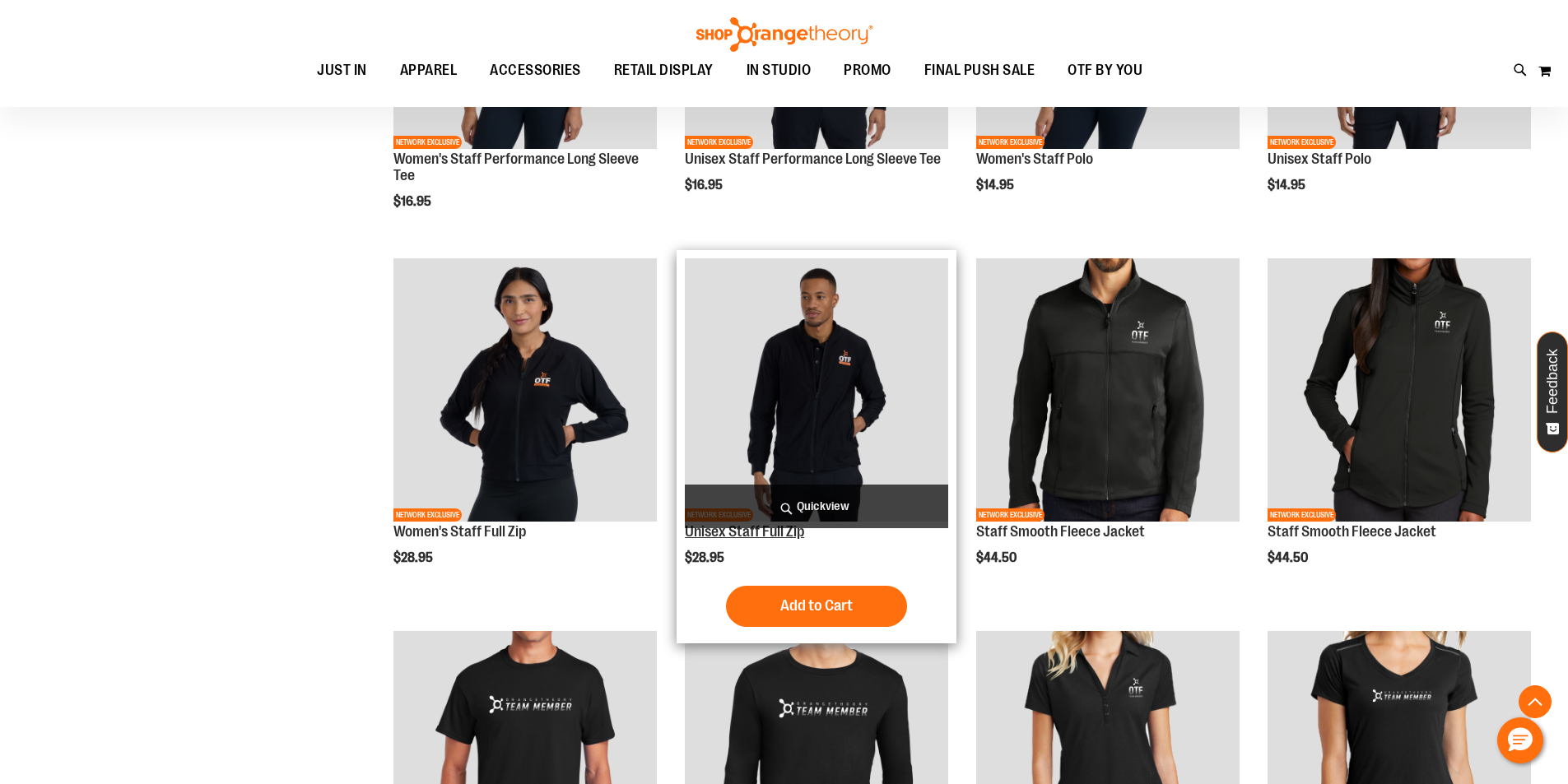
click at [767, 533] on link "Unisex Staff Full Zip" at bounding box center [744, 532] width 120 height 16
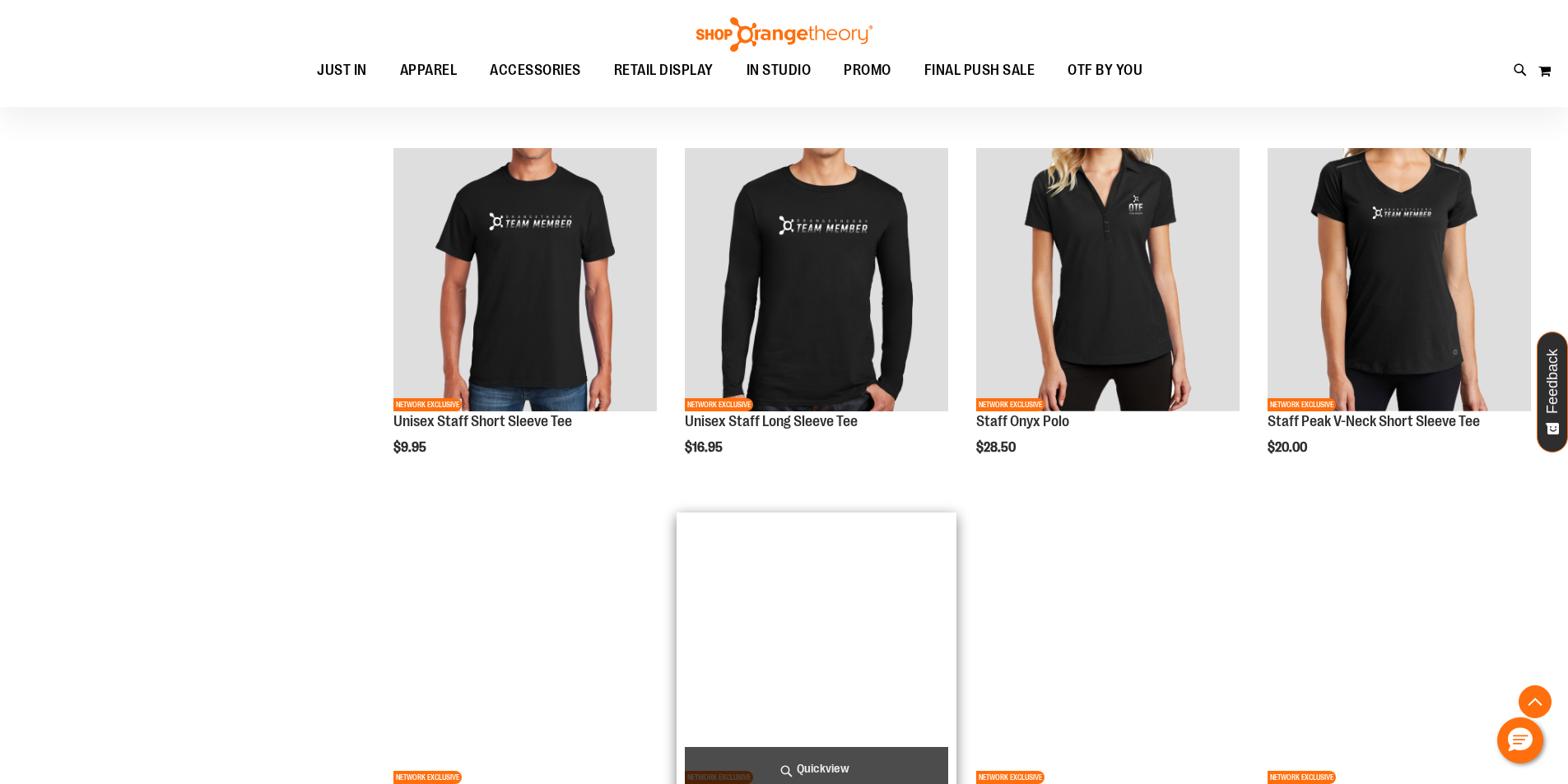
scroll to position [1316, 0]
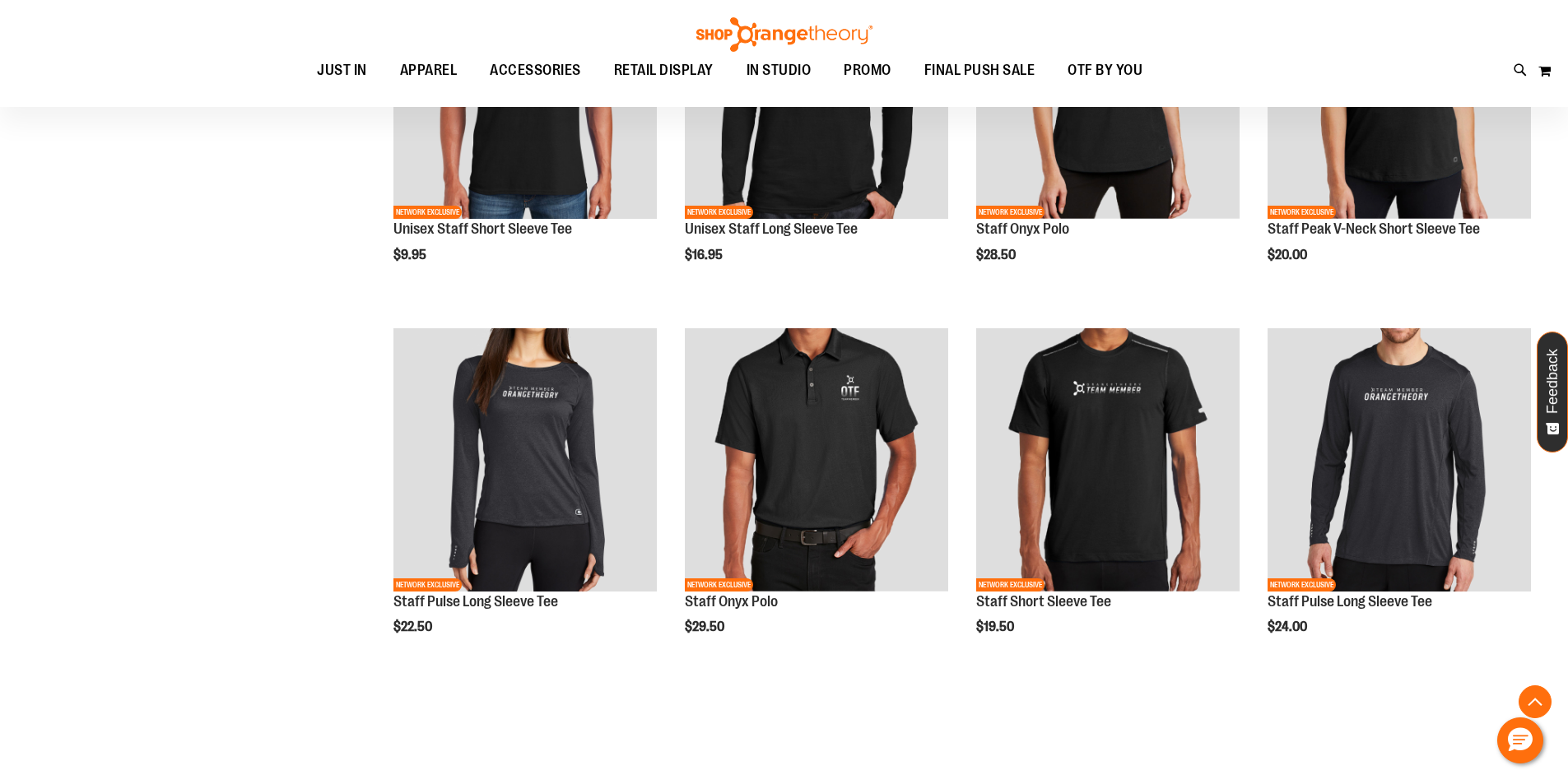
scroll to position [1480, 0]
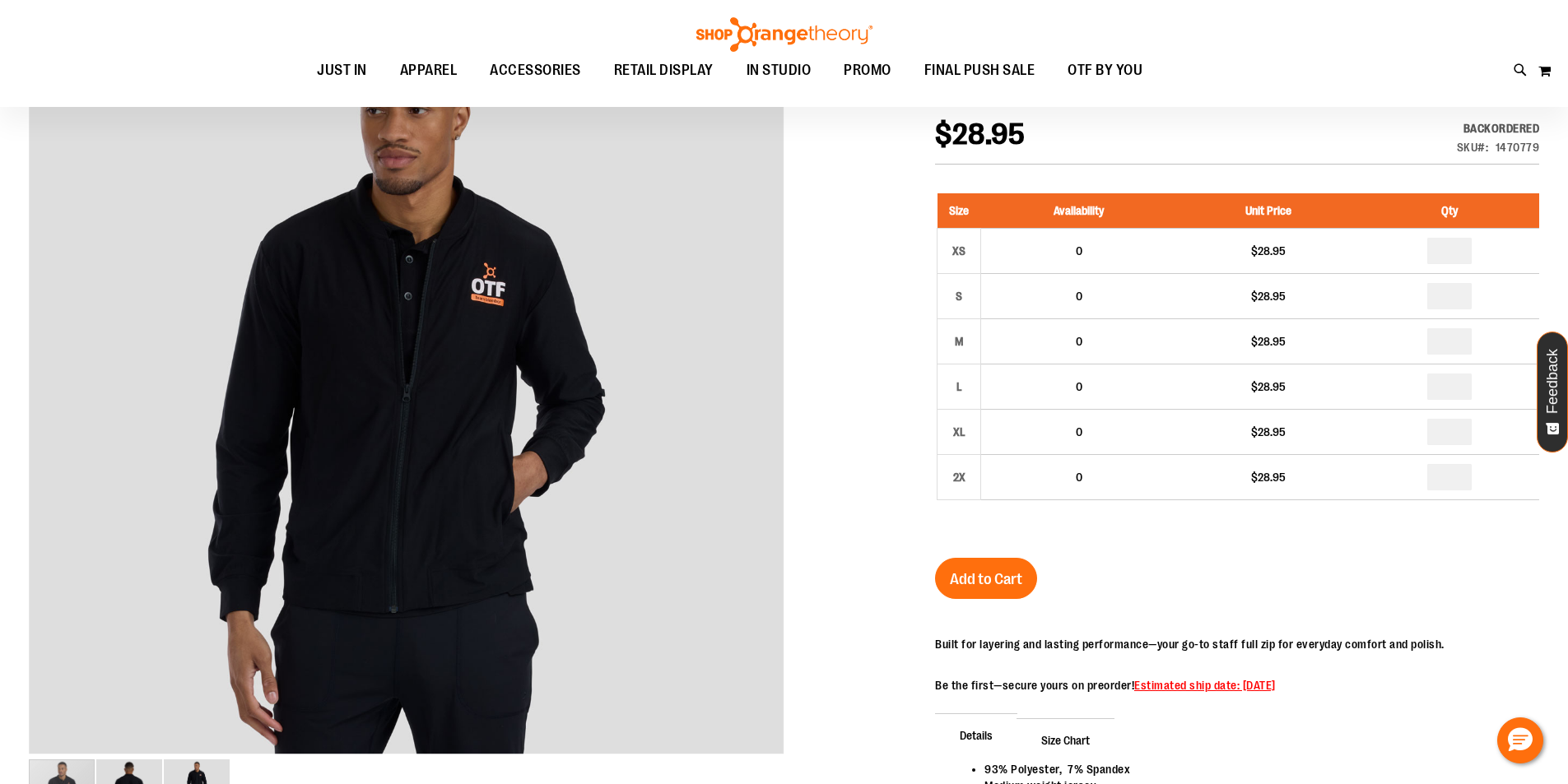
scroll to position [164, 0]
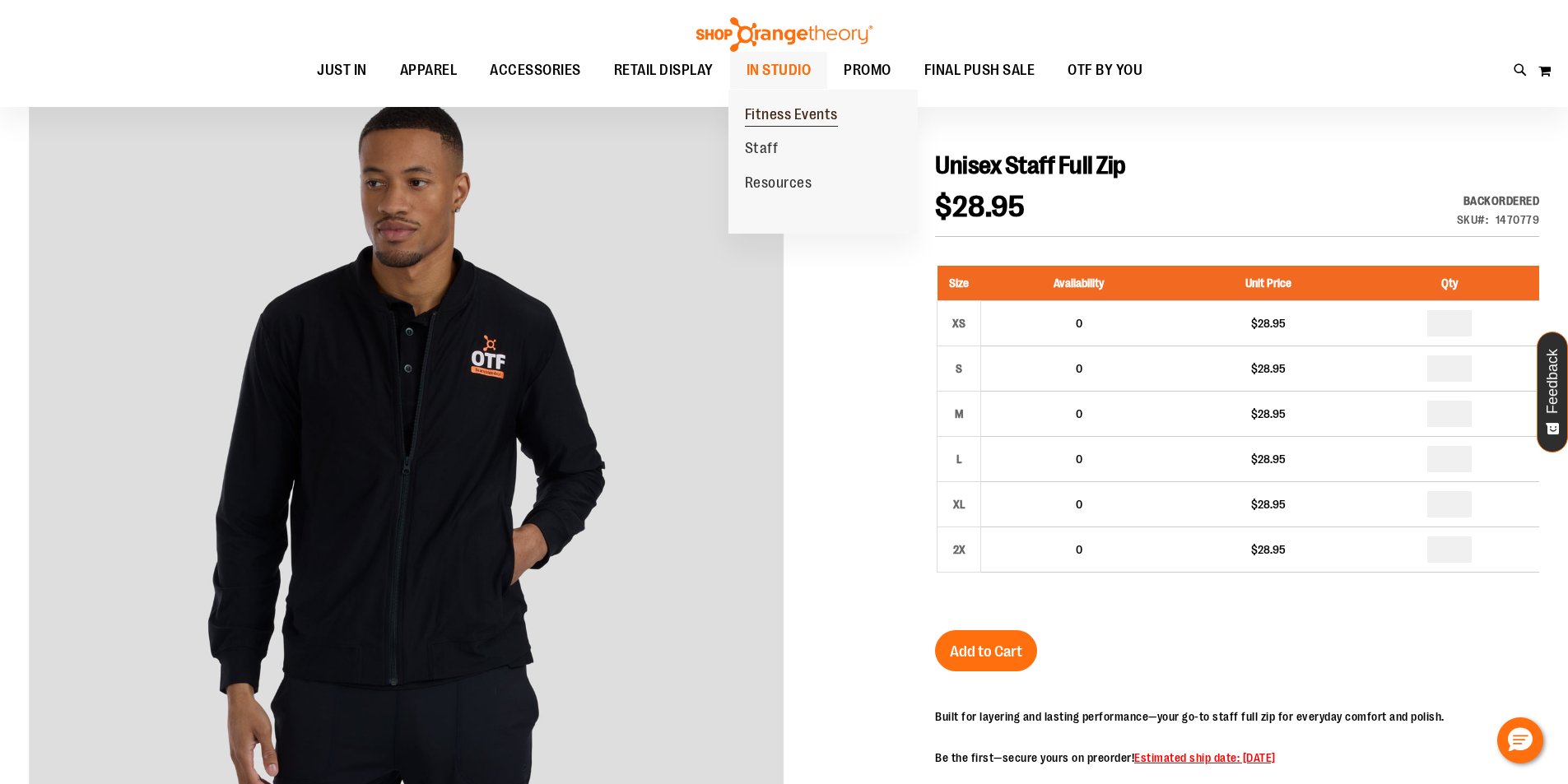
click at [771, 116] on span "Fitness Events" at bounding box center [792, 116] width 93 height 21
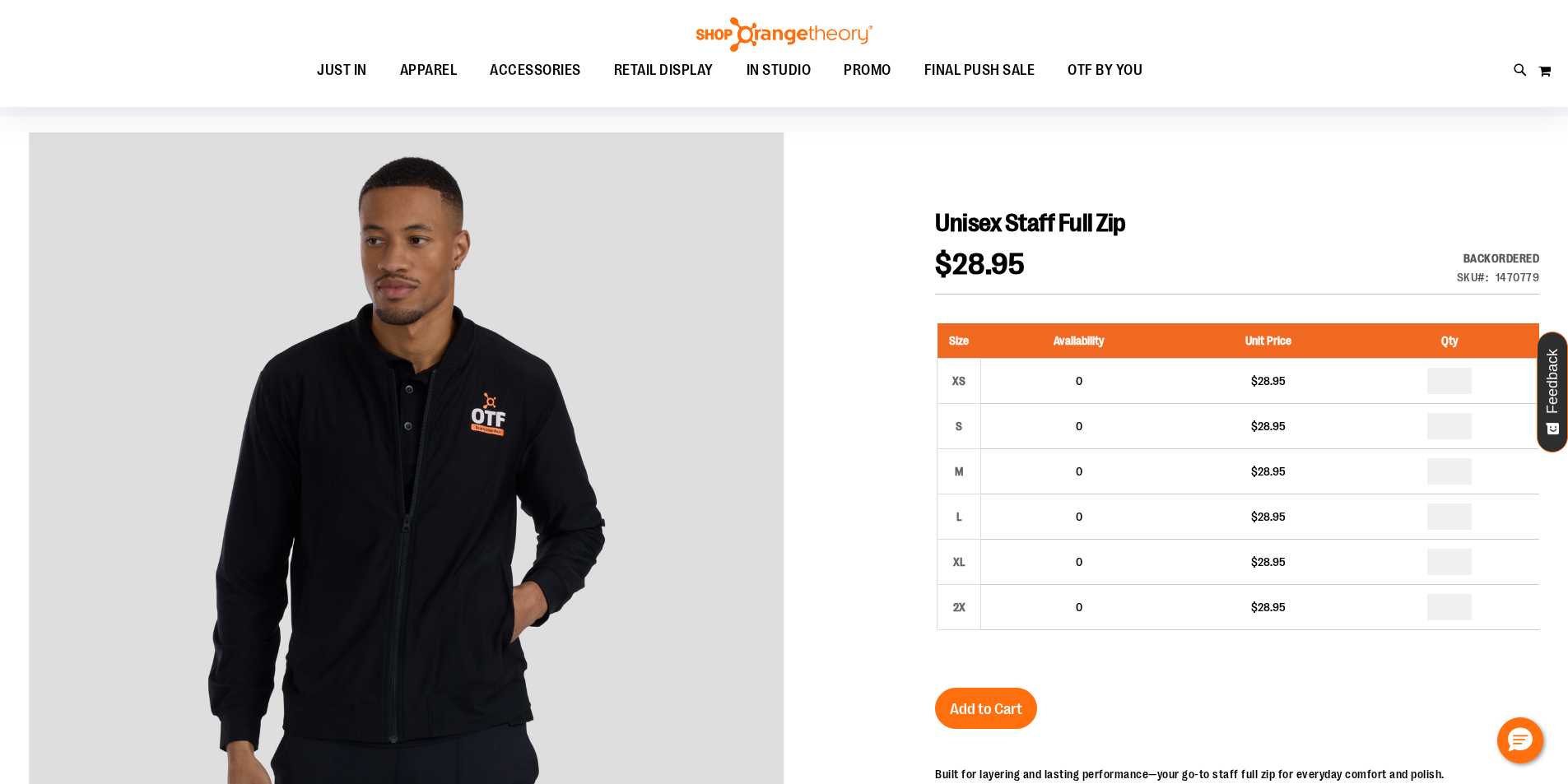
scroll to position [0, 0]
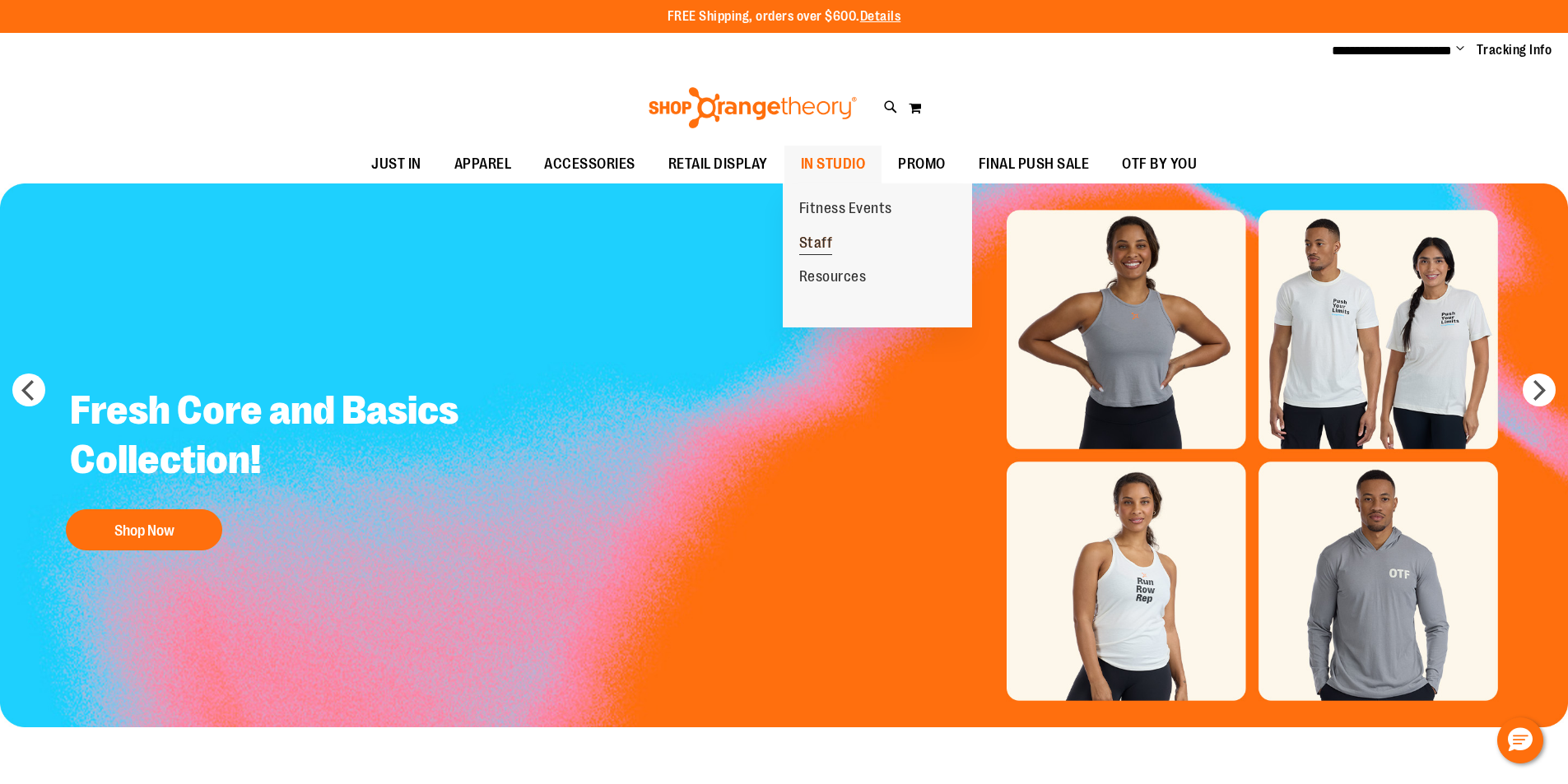
click at [812, 249] on span "Staff" at bounding box center [816, 245] width 34 height 21
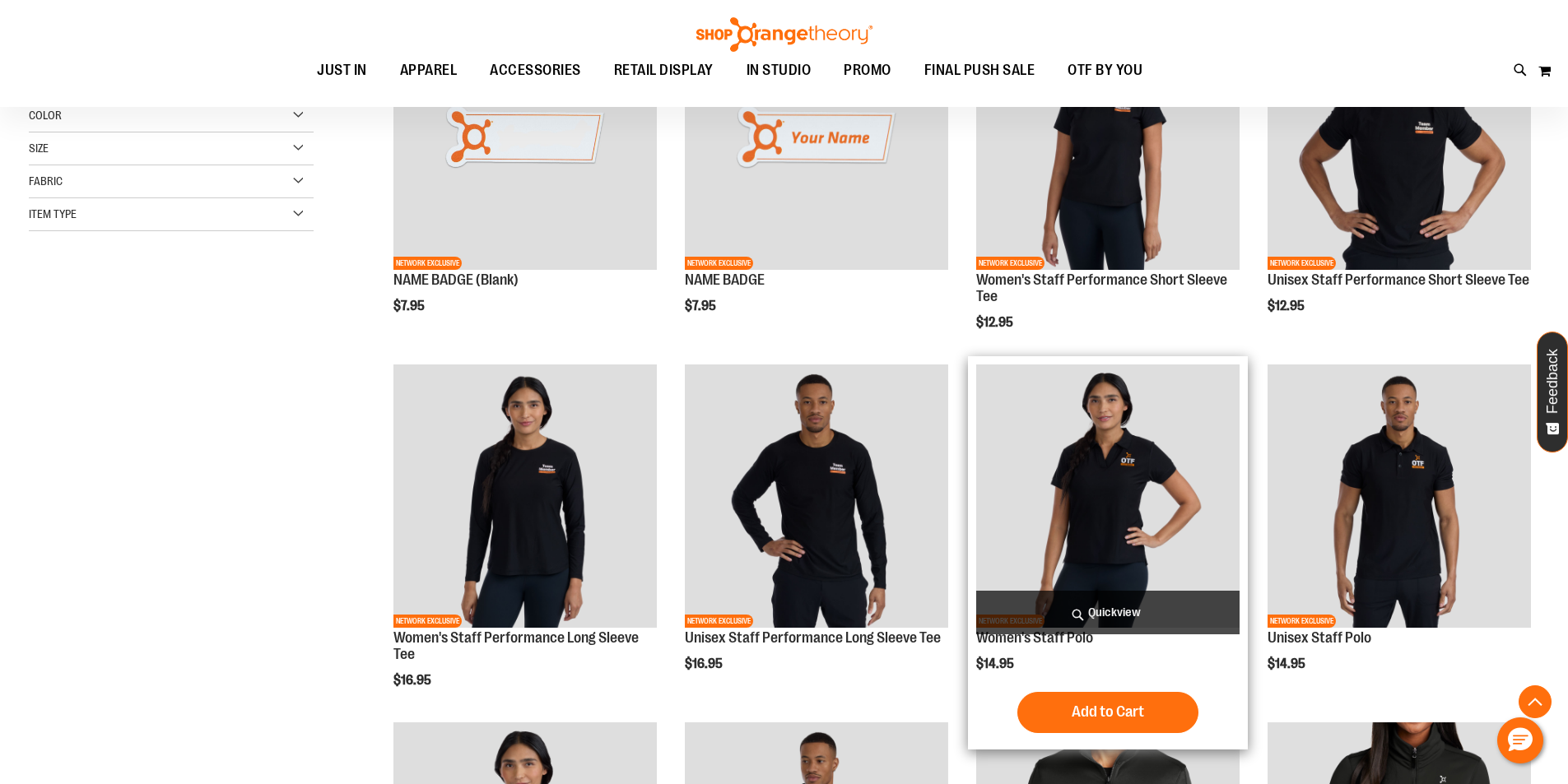
scroll to position [328, 0]
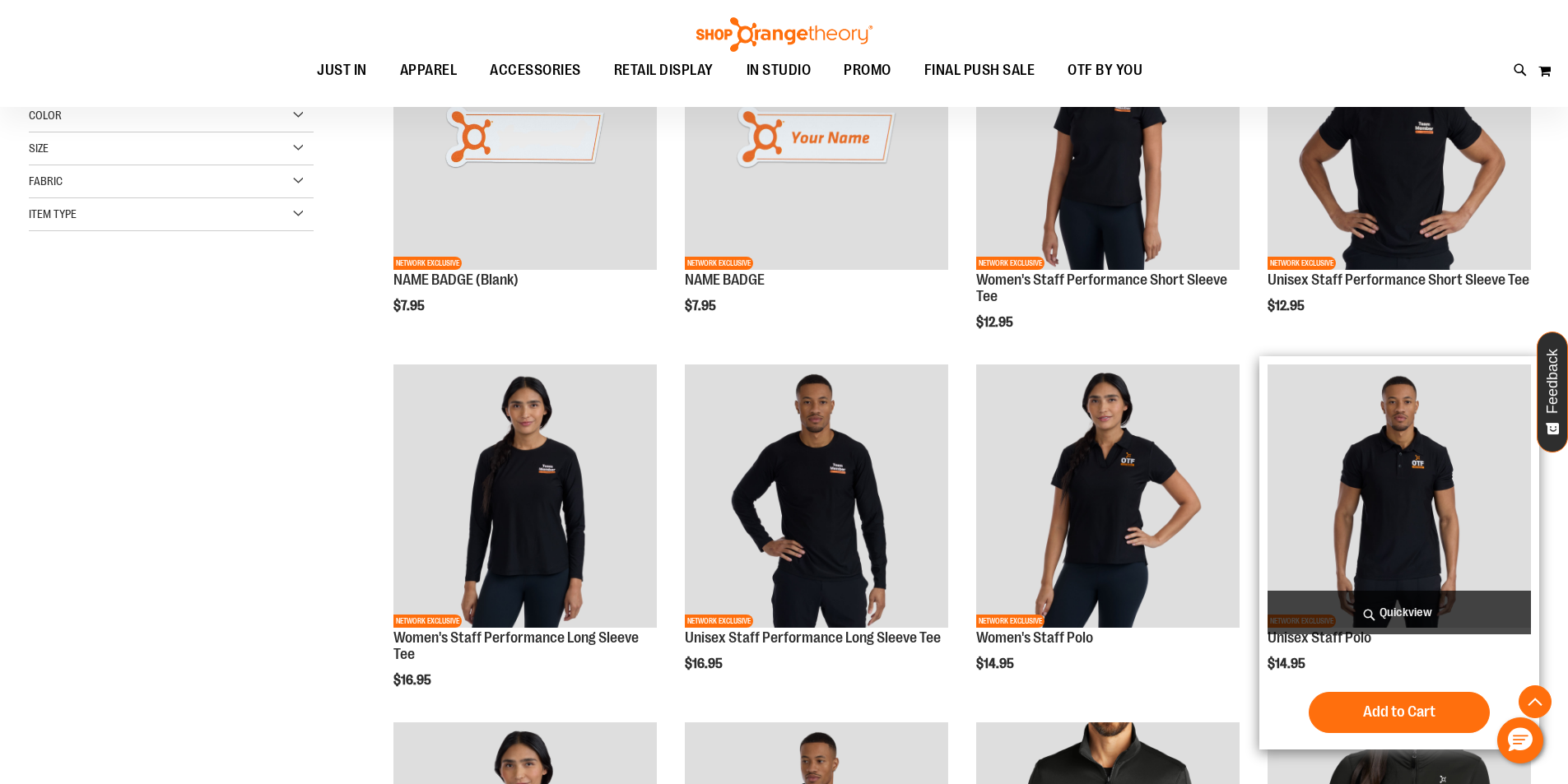
click at [1388, 455] on img "product" at bounding box center [1400, 496] width 263 height 263
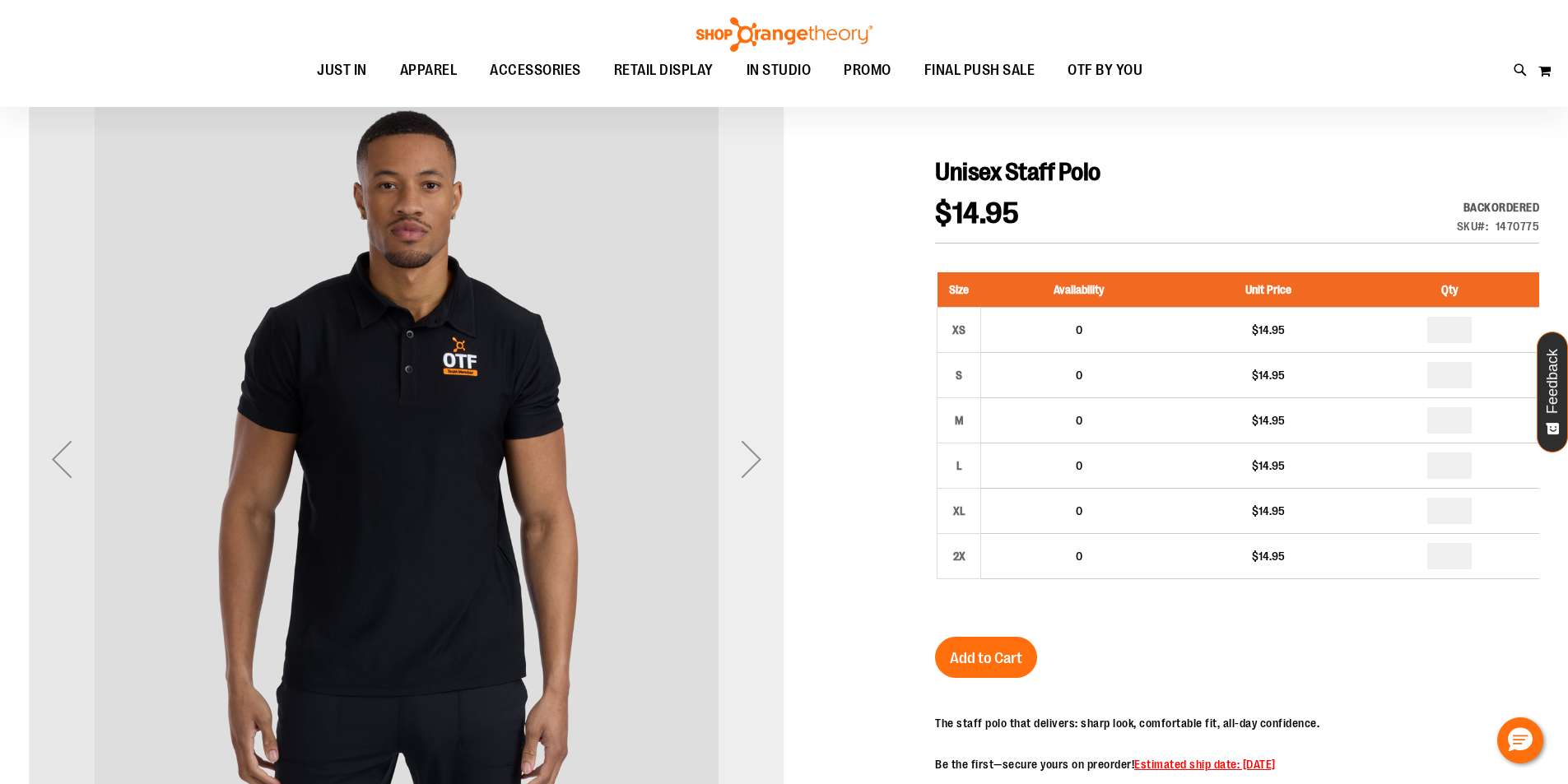
scroll to position [164, 0]
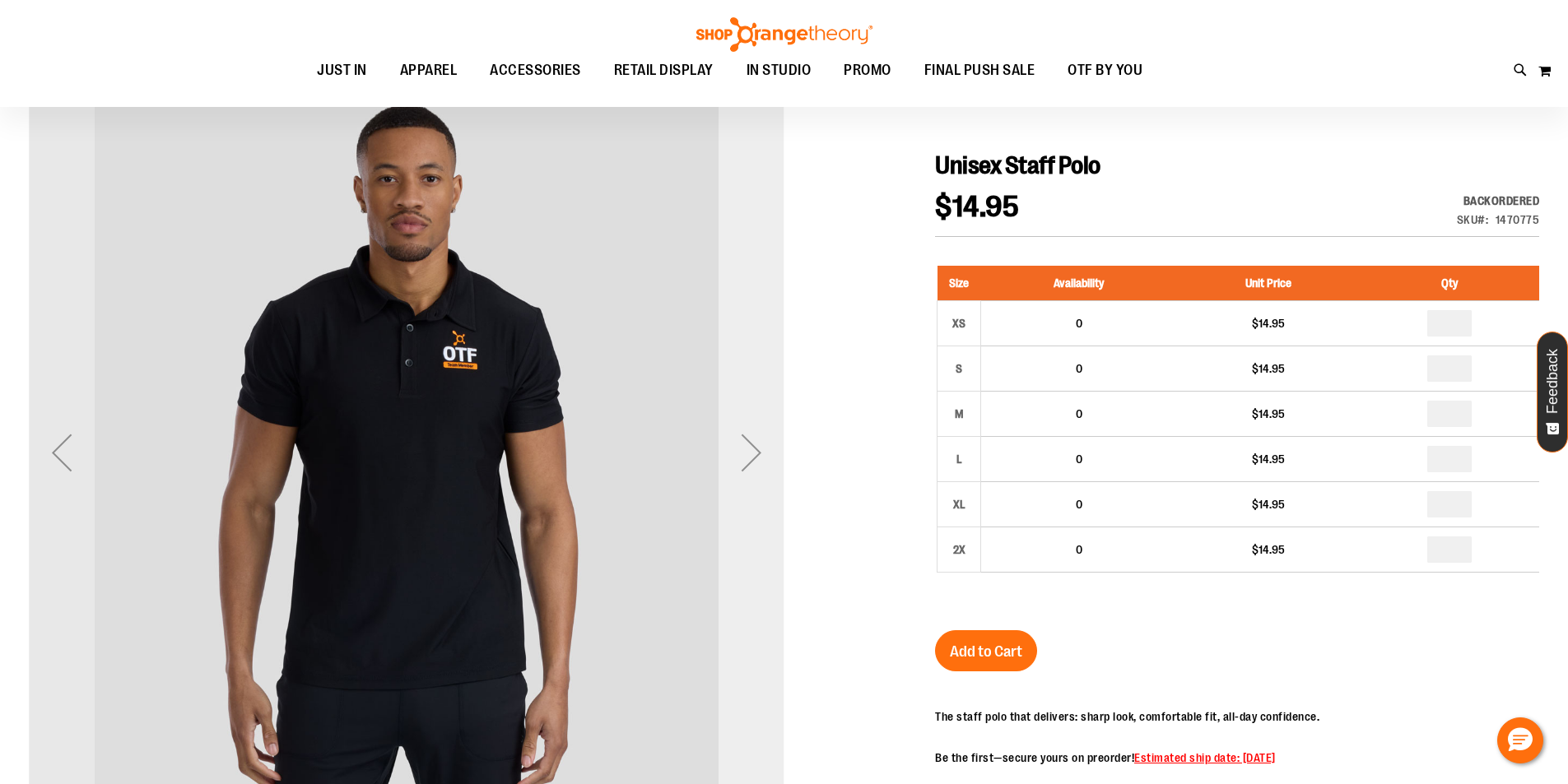
click at [745, 428] on div "Next" at bounding box center [752, 452] width 66 height 66
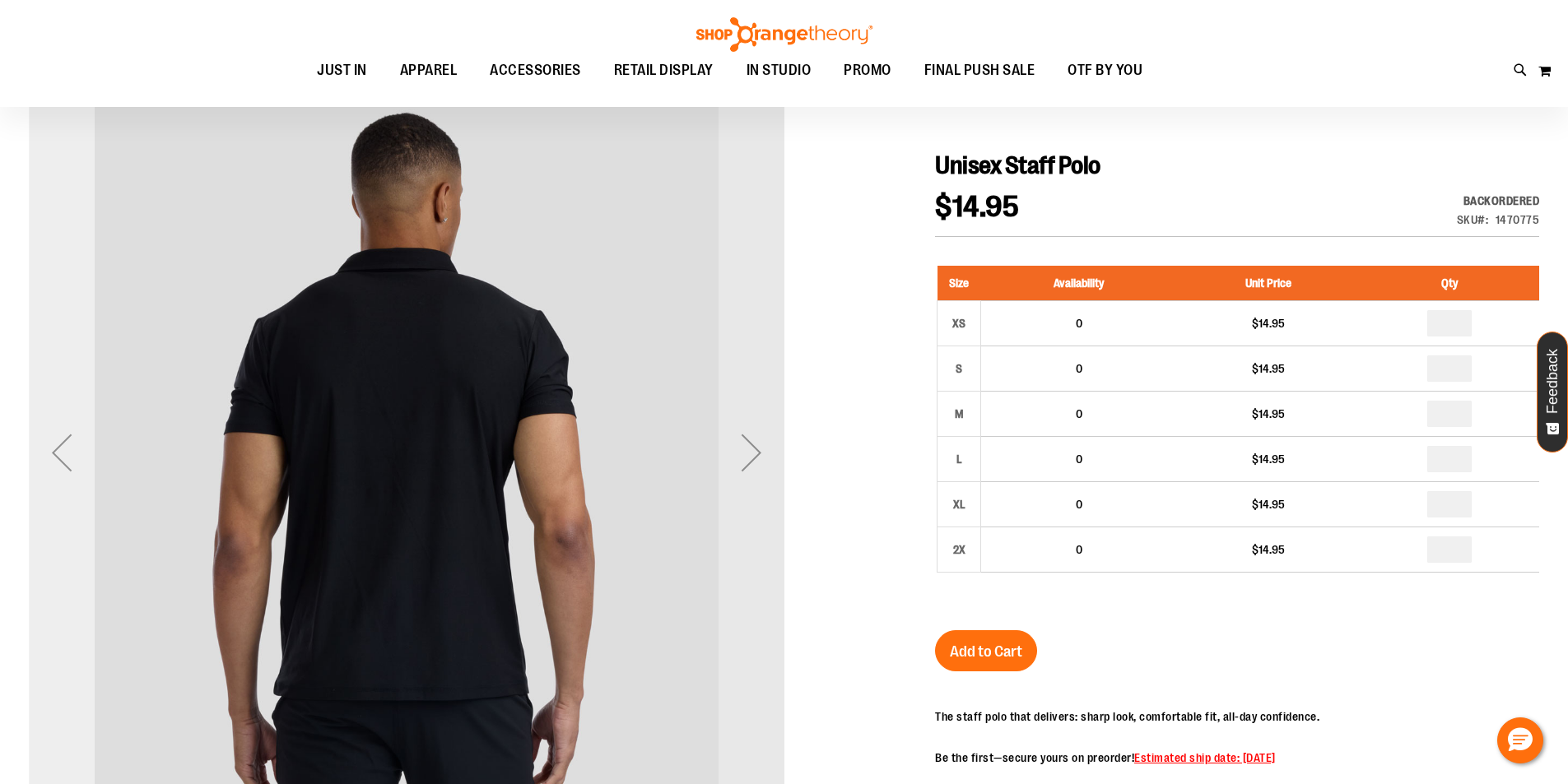
click at [54, 444] on div "Previous" at bounding box center [62, 452] width 66 height 66
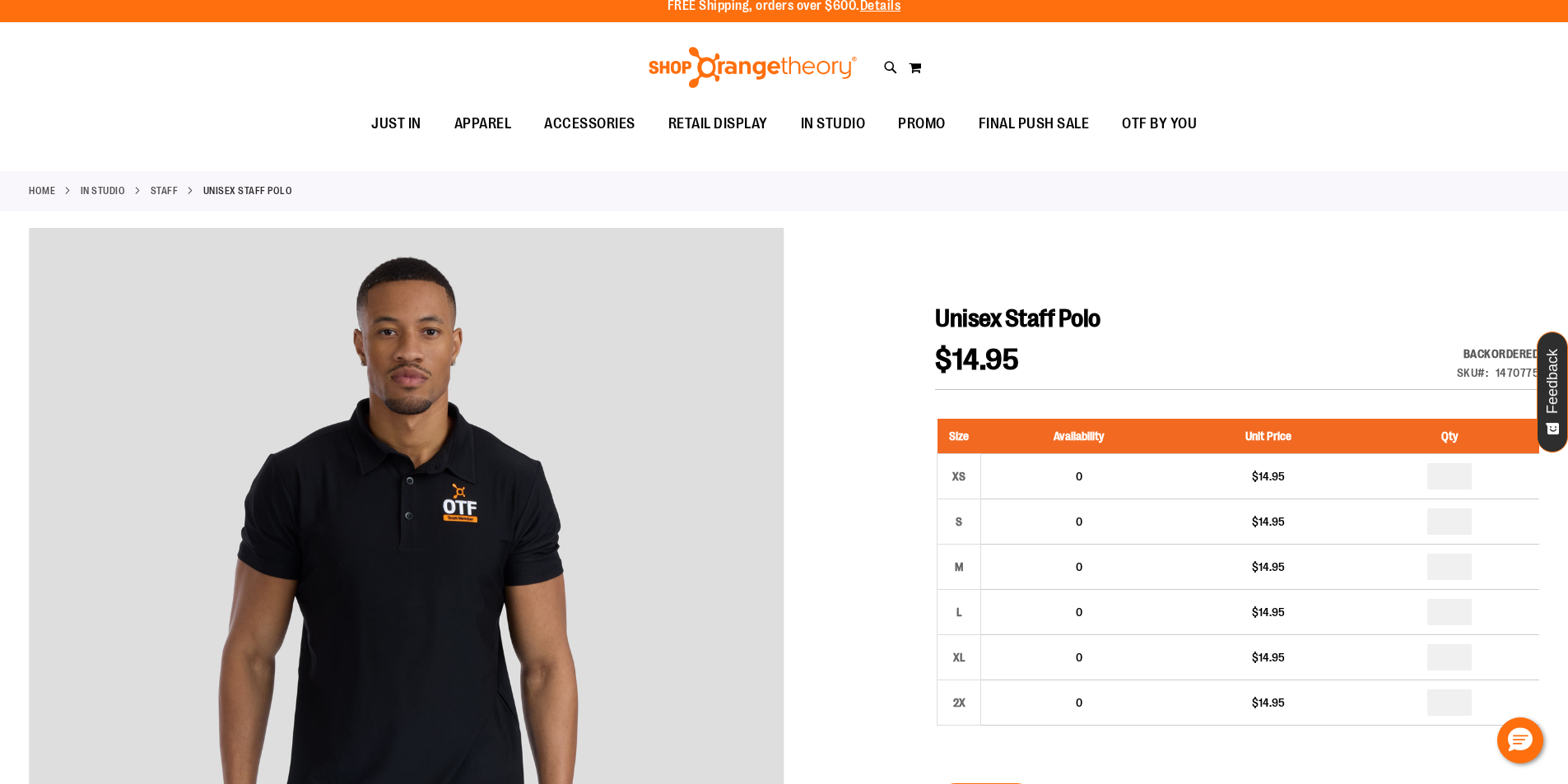
scroll to position [0, 0]
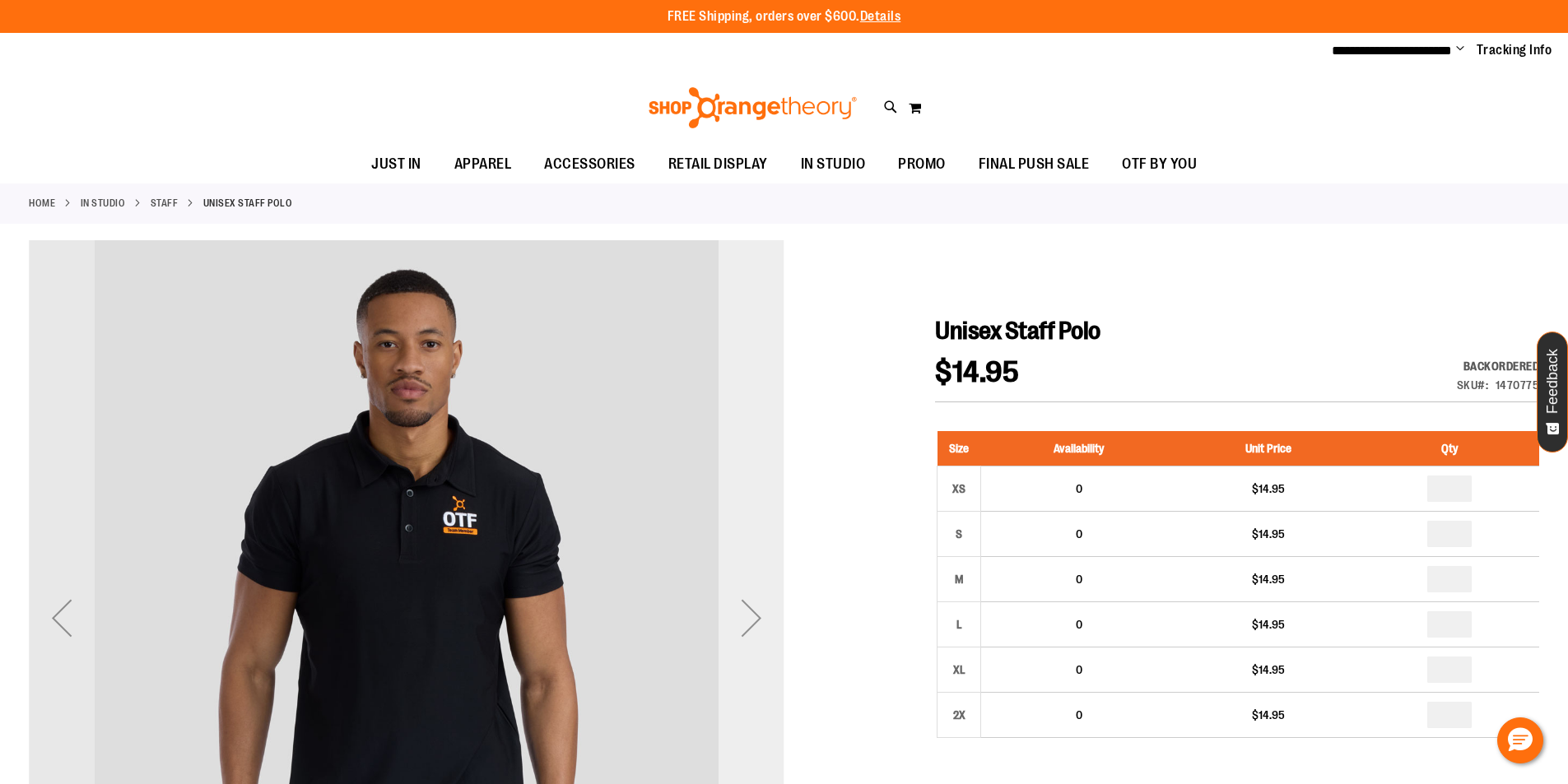
click at [745, 630] on div "Next" at bounding box center [752, 618] width 66 height 66
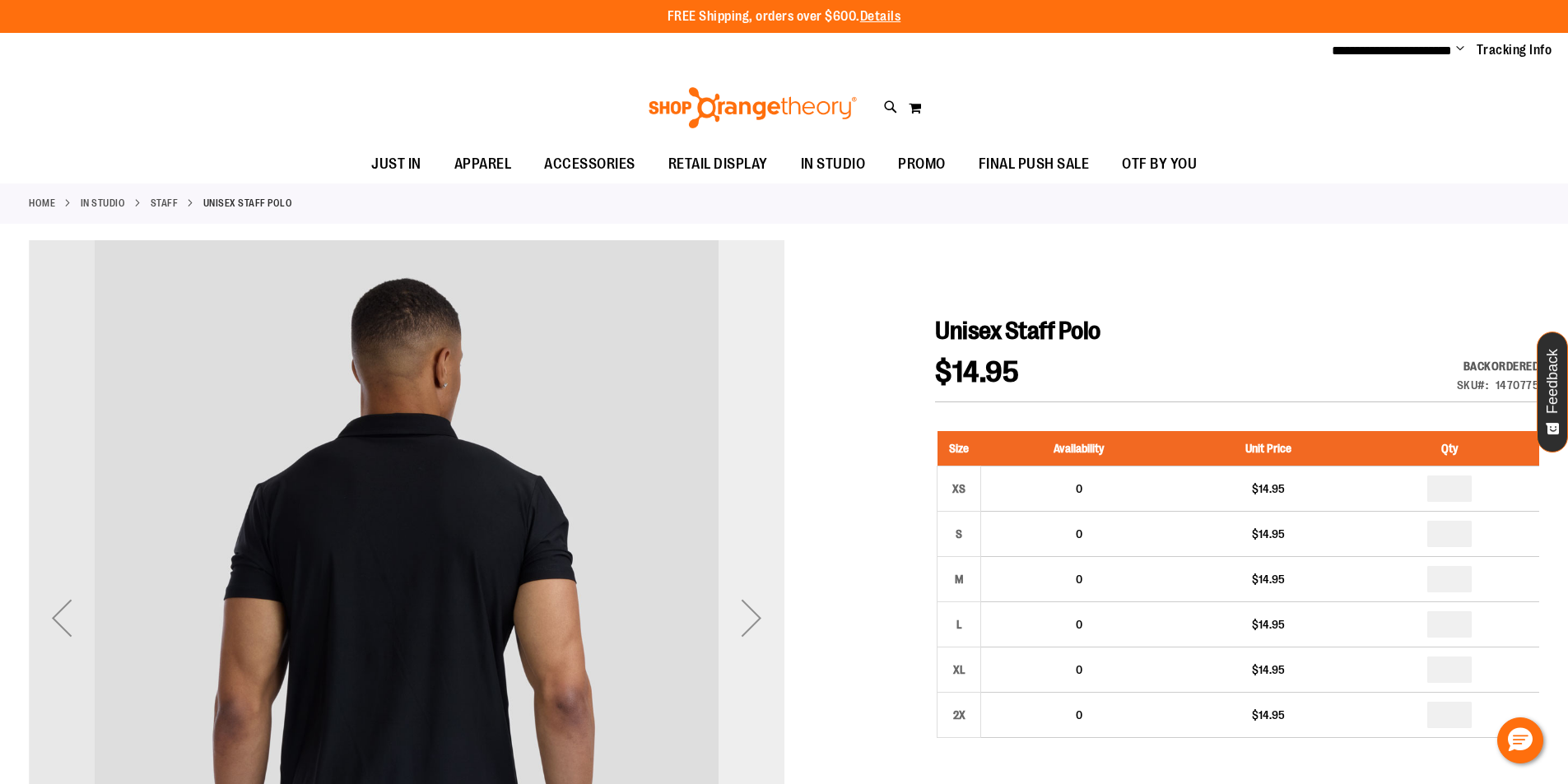
click at [748, 627] on div "Next" at bounding box center [752, 618] width 66 height 66
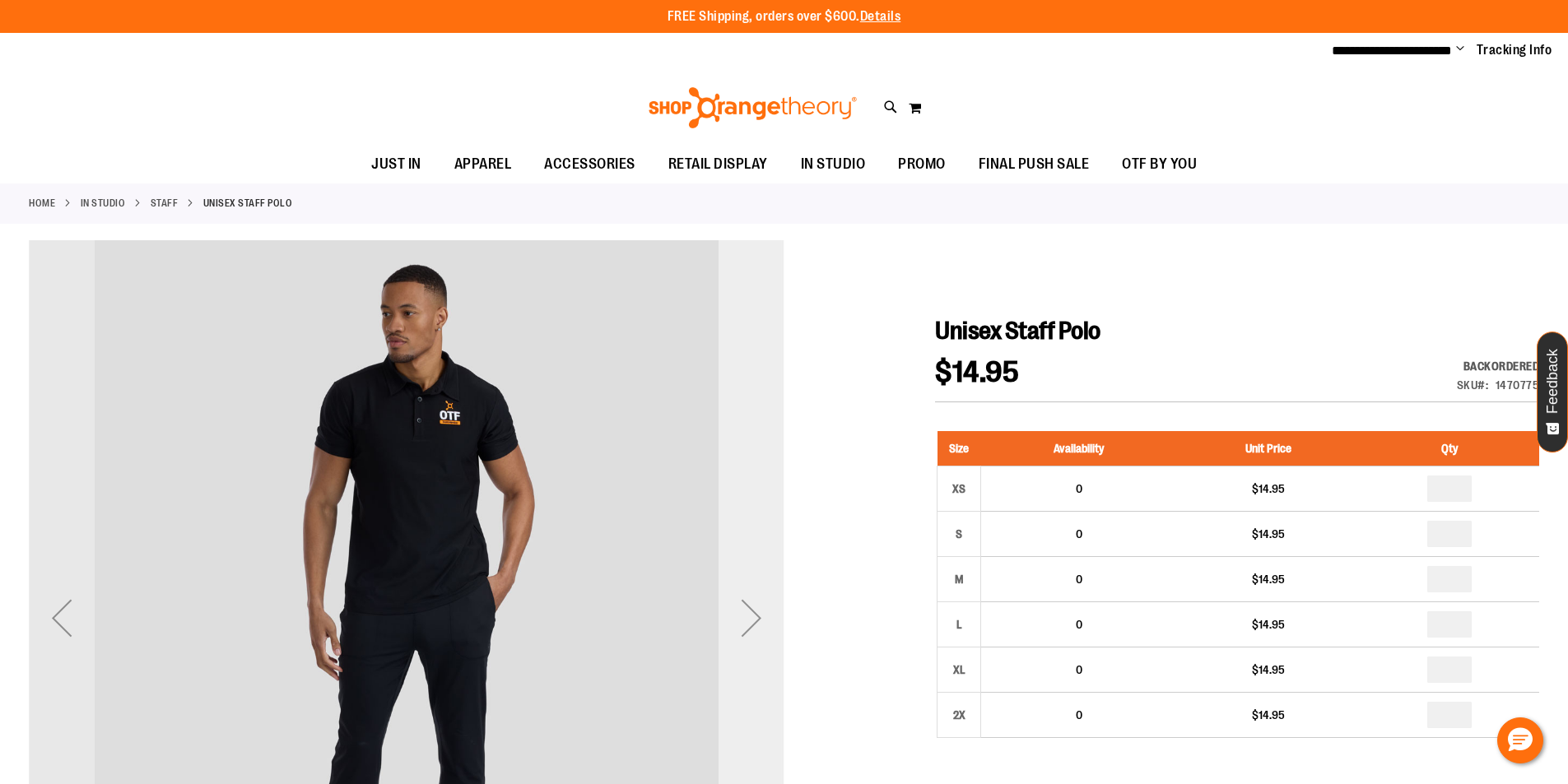
click at [748, 627] on div "Next" at bounding box center [752, 618] width 66 height 66
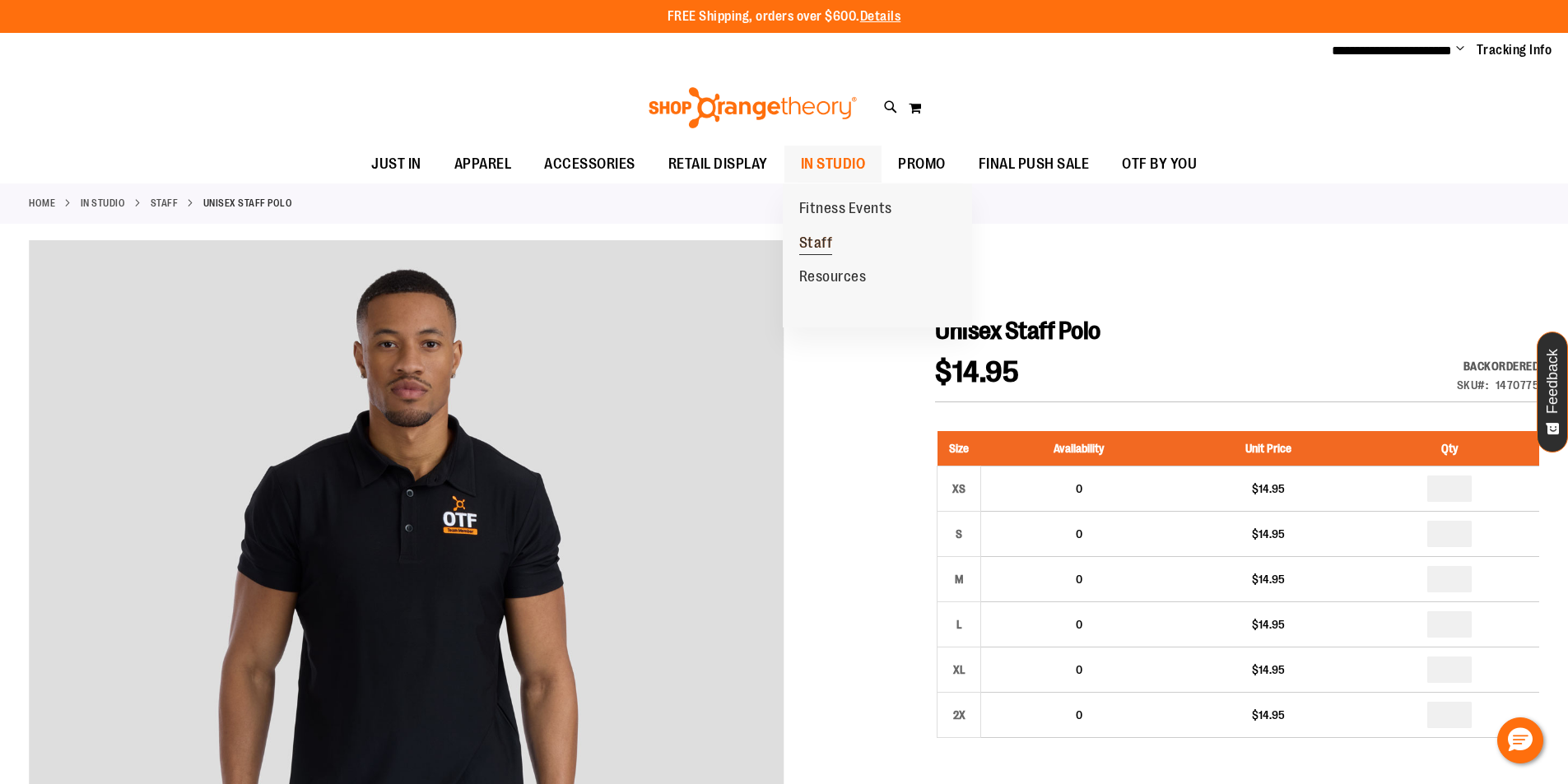
click at [826, 244] on span "Staff" at bounding box center [816, 245] width 34 height 21
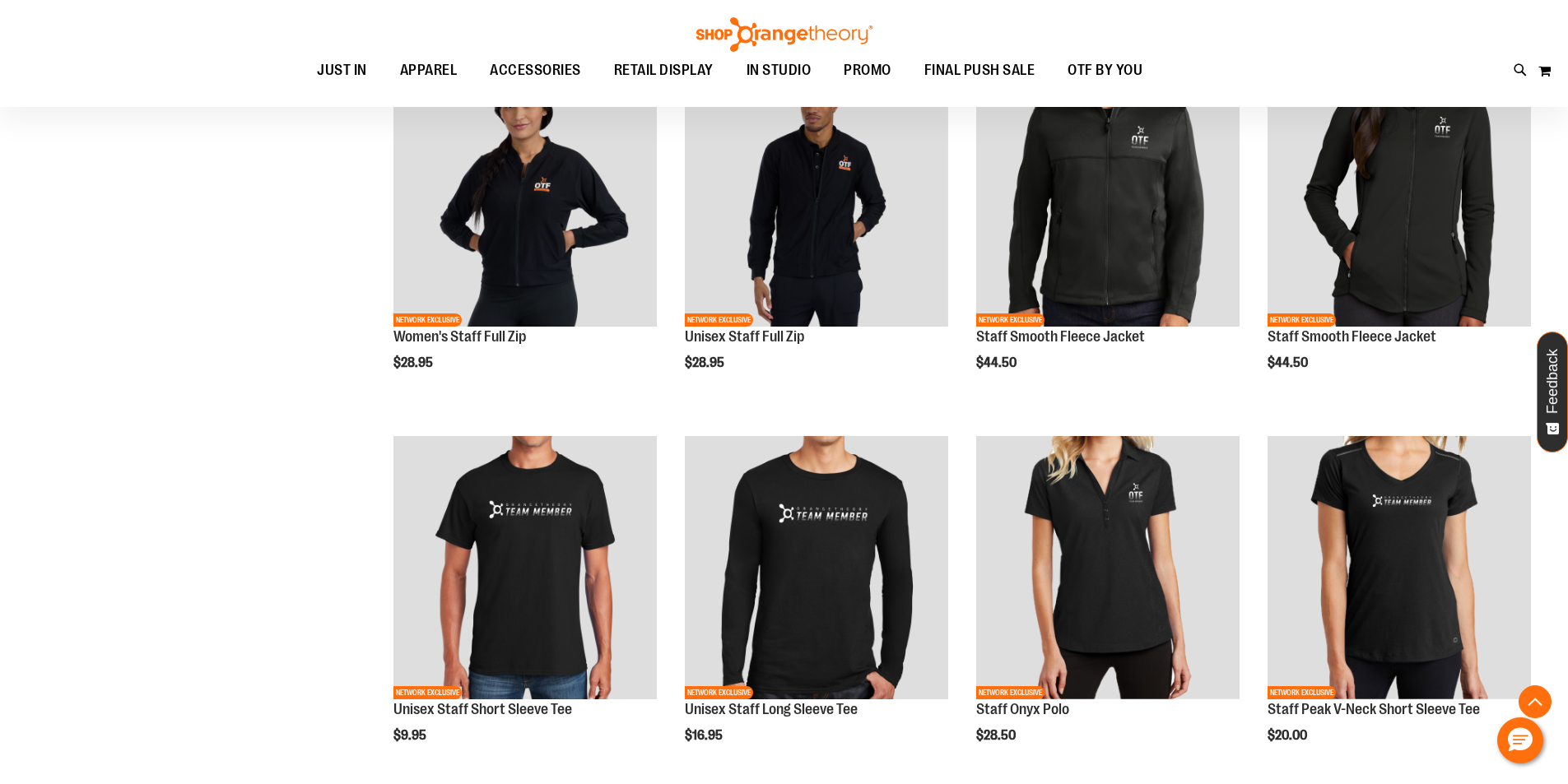
scroll to position [1164, 0]
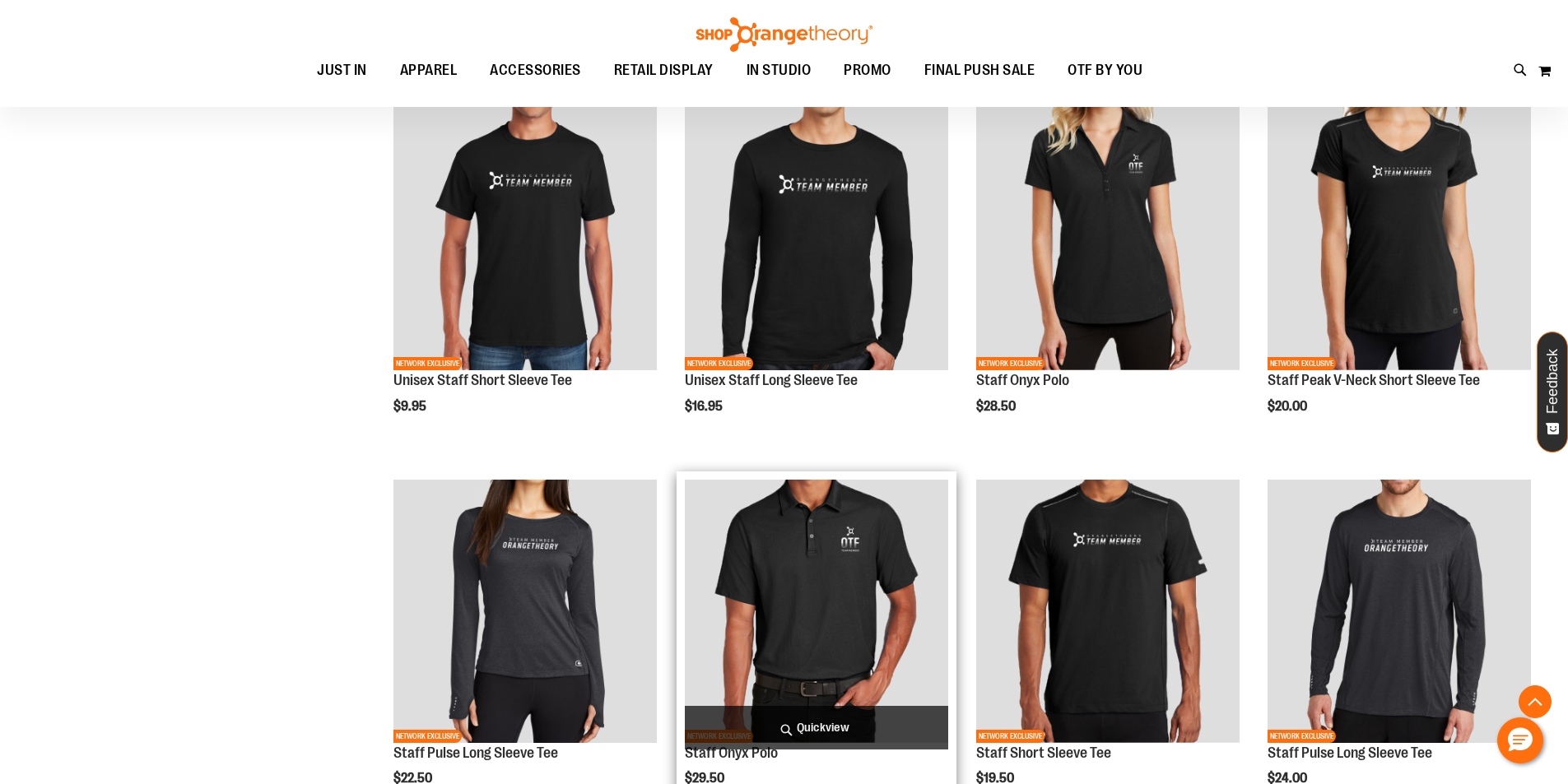
click at [848, 567] on img "product" at bounding box center [816, 611] width 263 height 263
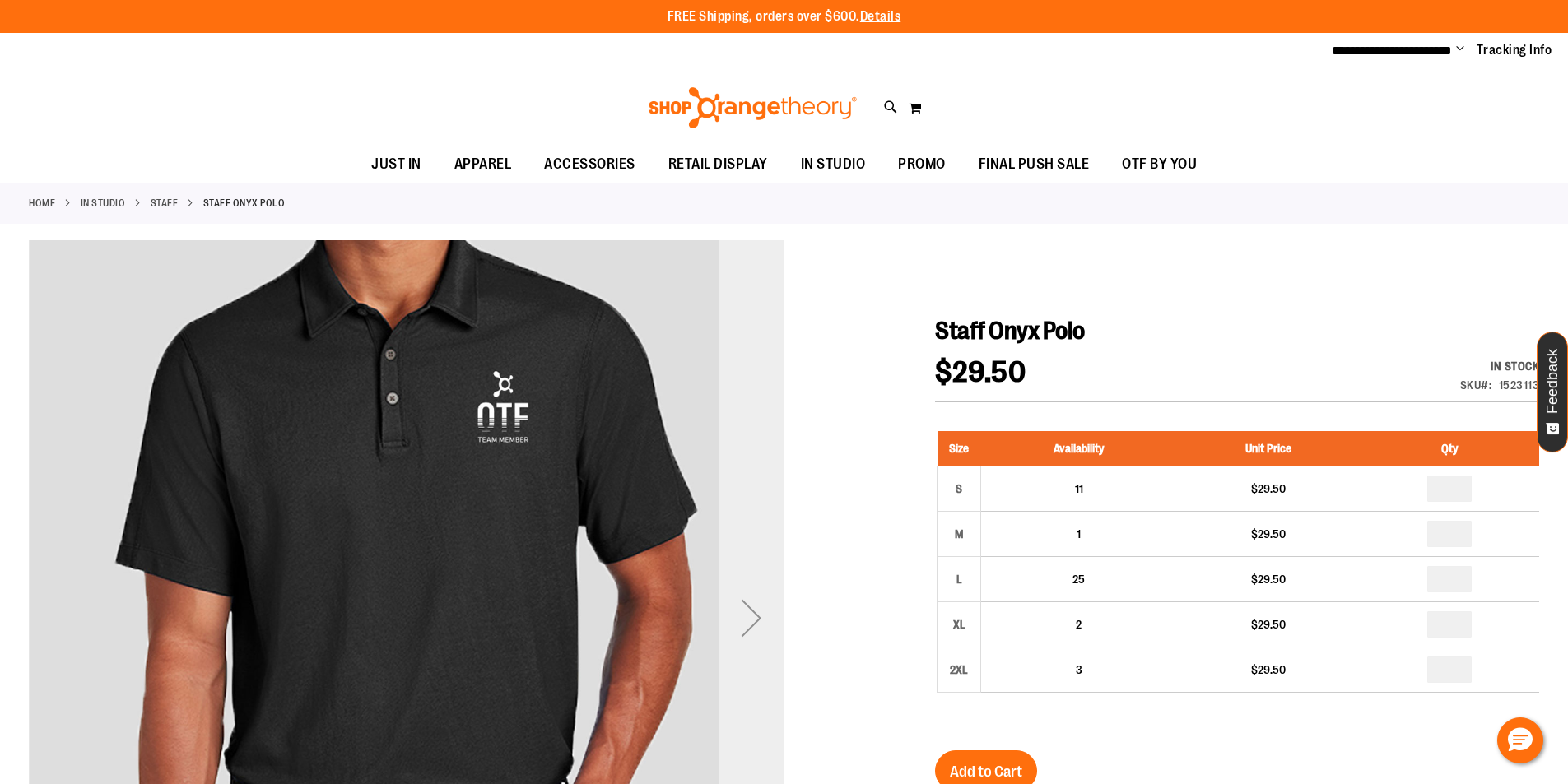
click at [742, 620] on div "Next" at bounding box center [752, 618] width 66 height 66
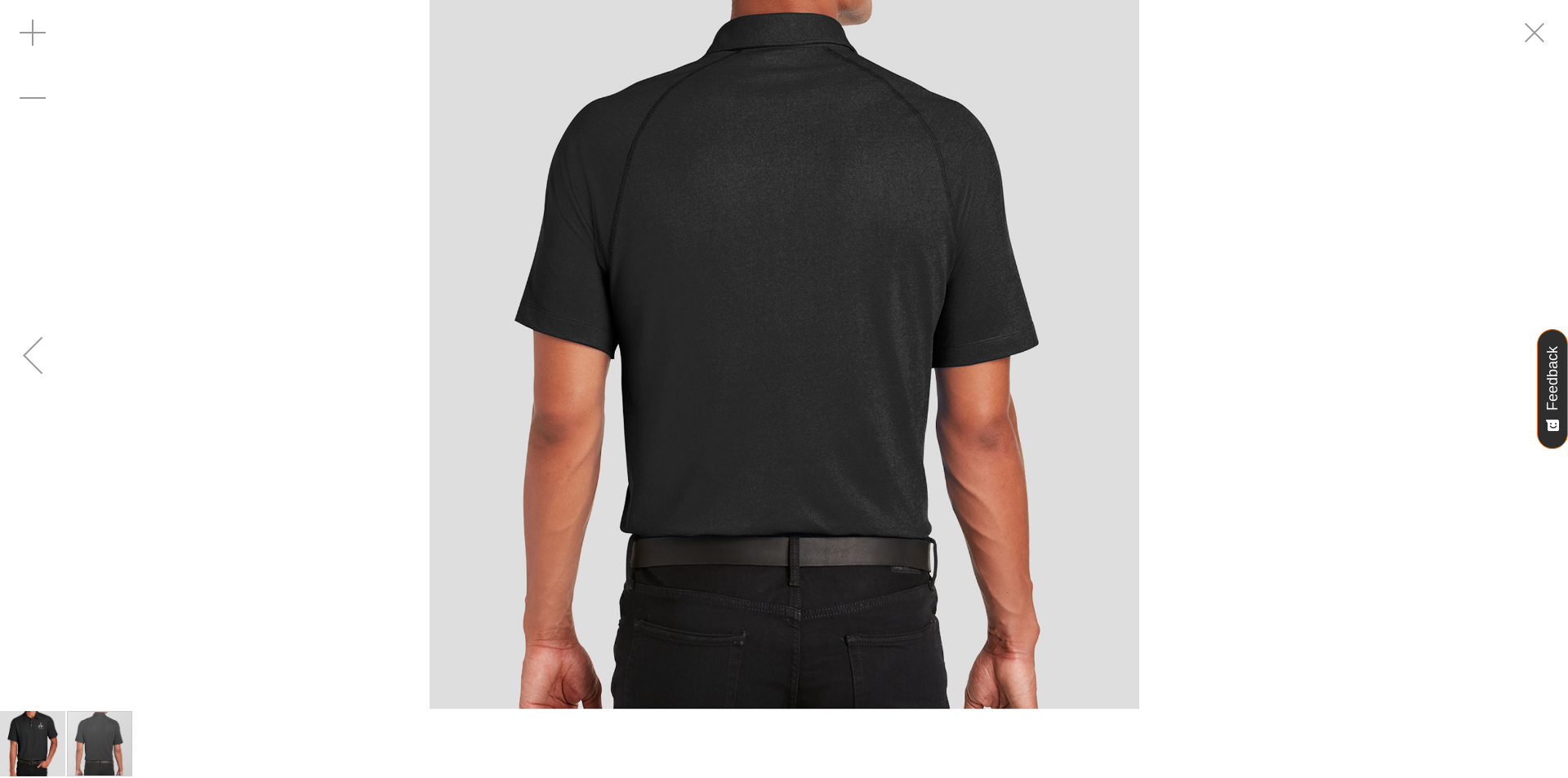
click at [21, 346] on div "Previous" at bounding box center [33, 355] width 65 height 65
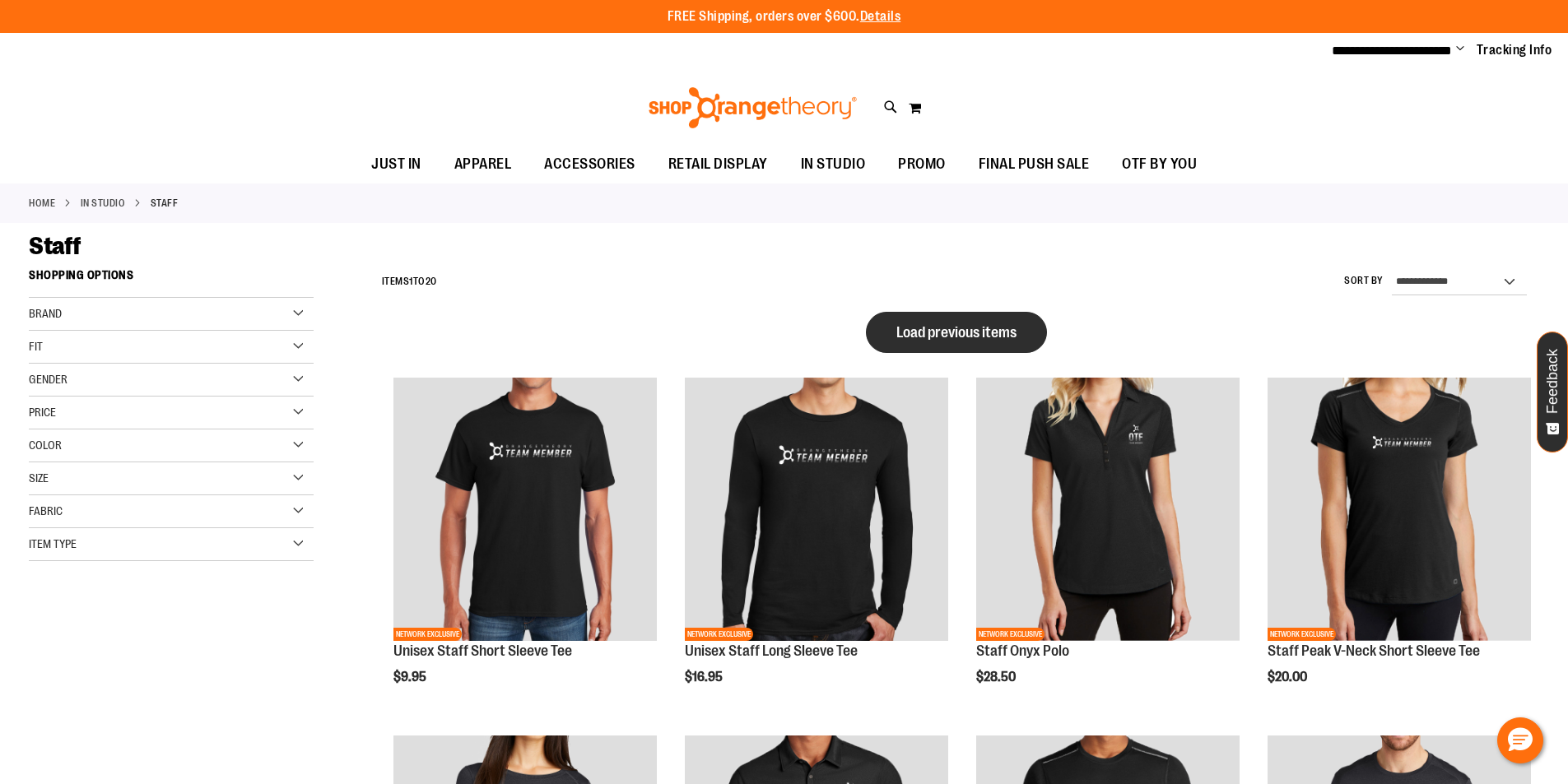
click at [950, 324] on span "Load previous items" at bounding box center [955, 333] width 120 height 16
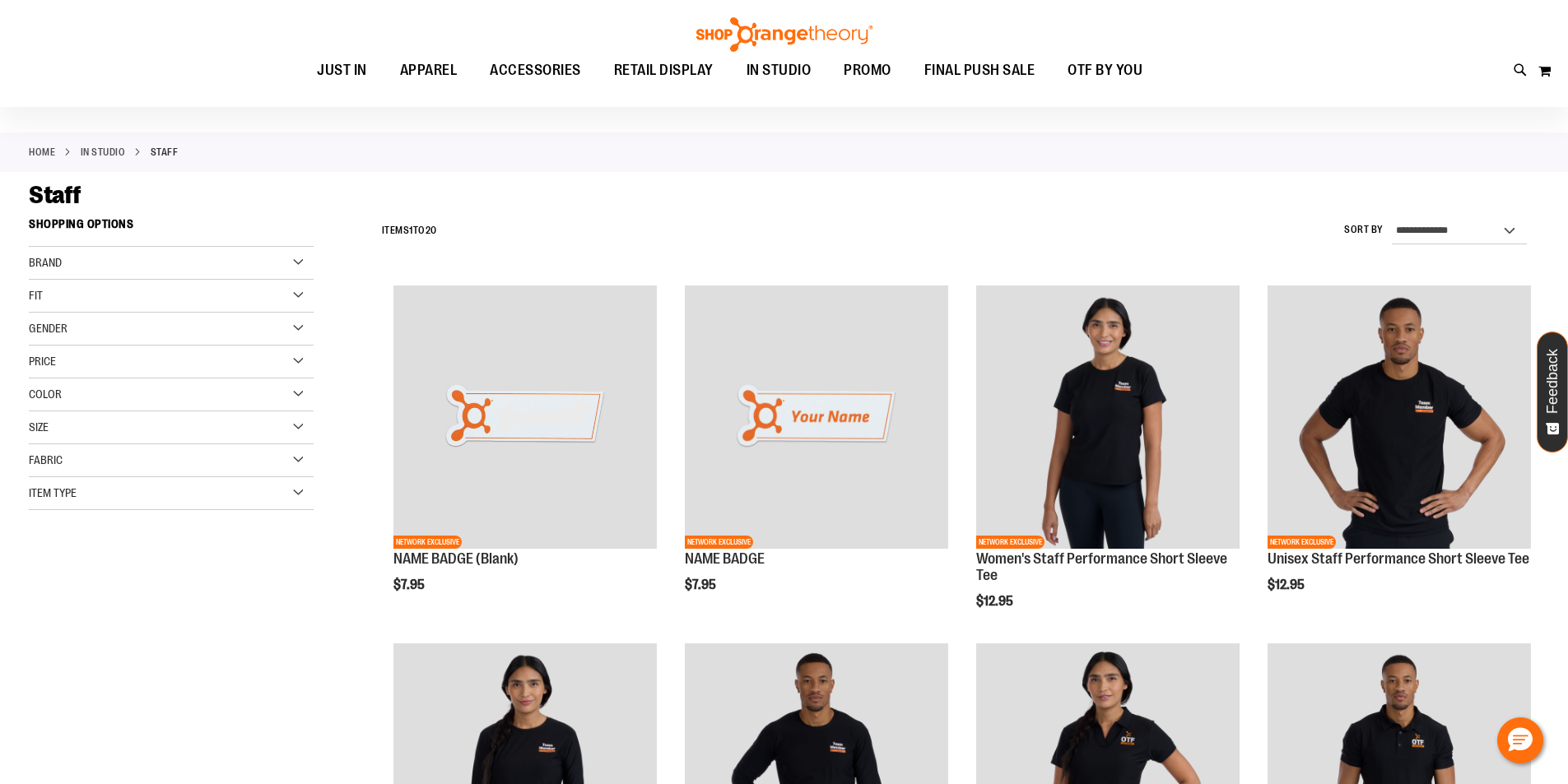
scroll to position [246, 0]
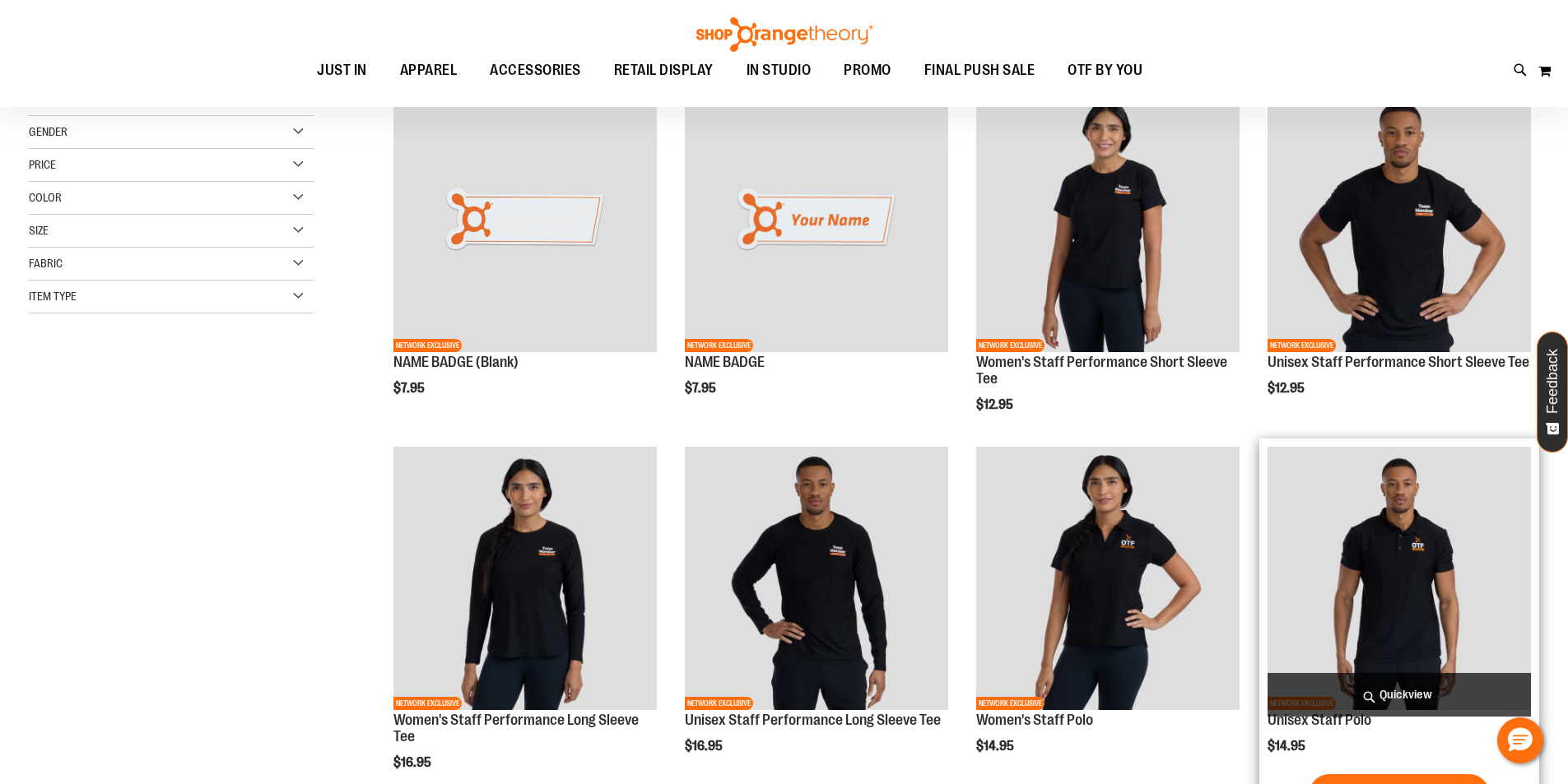
click at [1381, 551] on img "product" at bounding box center [1400, 578] width 263 height 263
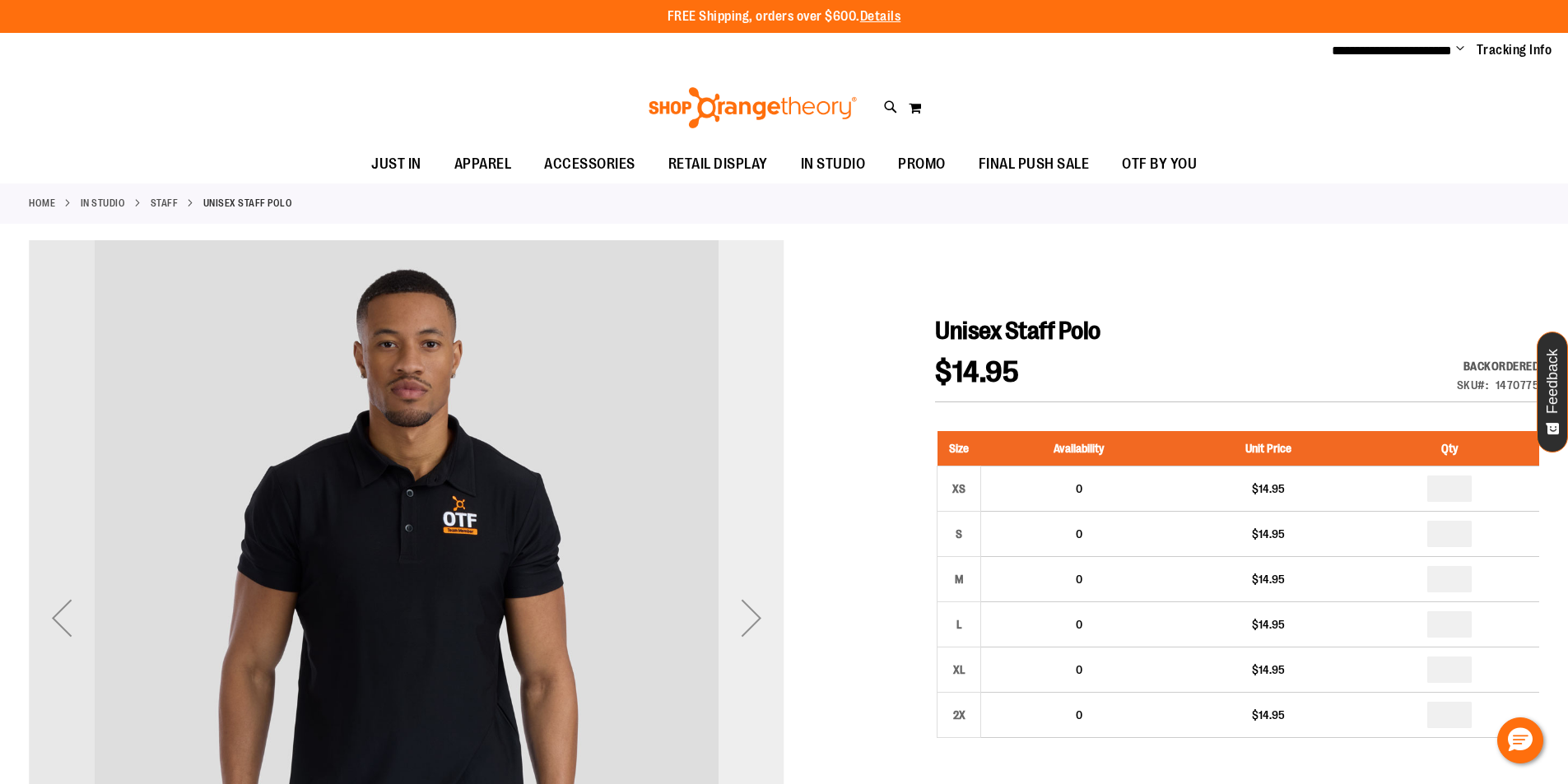
click at [753, 613] on div "Next" at bounding box center [752, 618] width 66 height 66
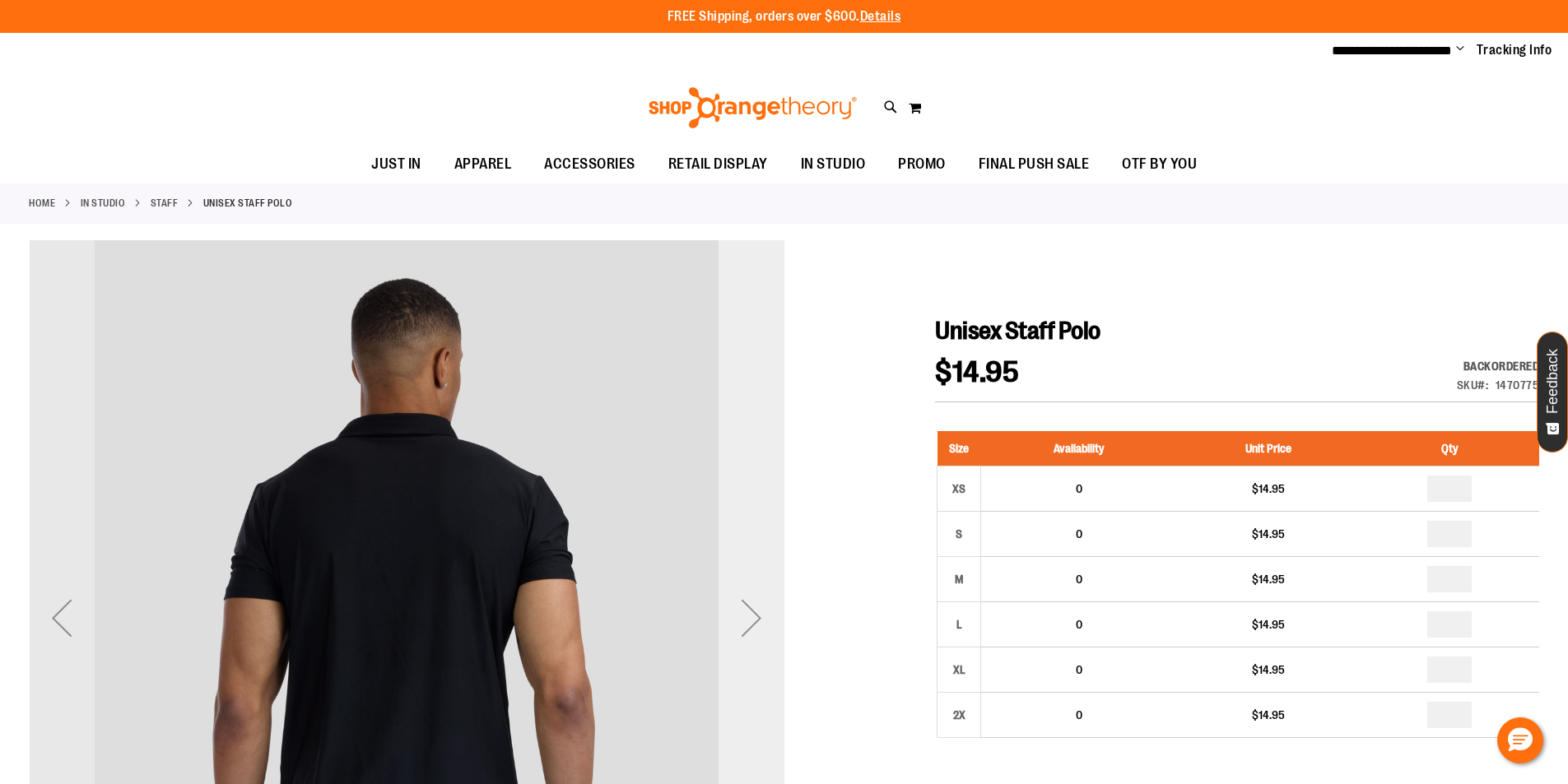
click at [753, 613] on div "Next" at bounding box center [752, 618] width 66 height 66
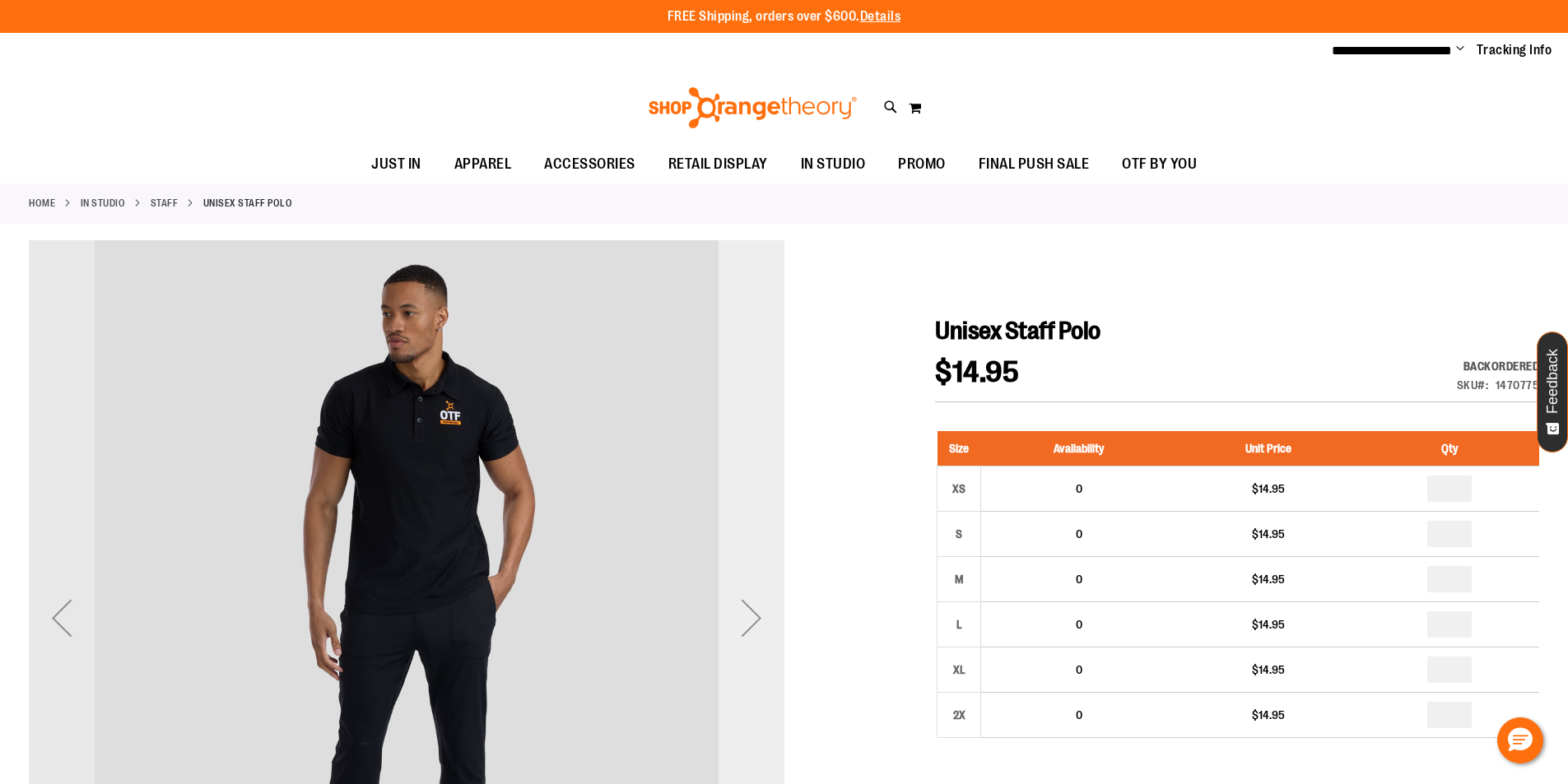
click at [753, 613] on div "Next" at bounding box center [752, 618] width 66 height 66
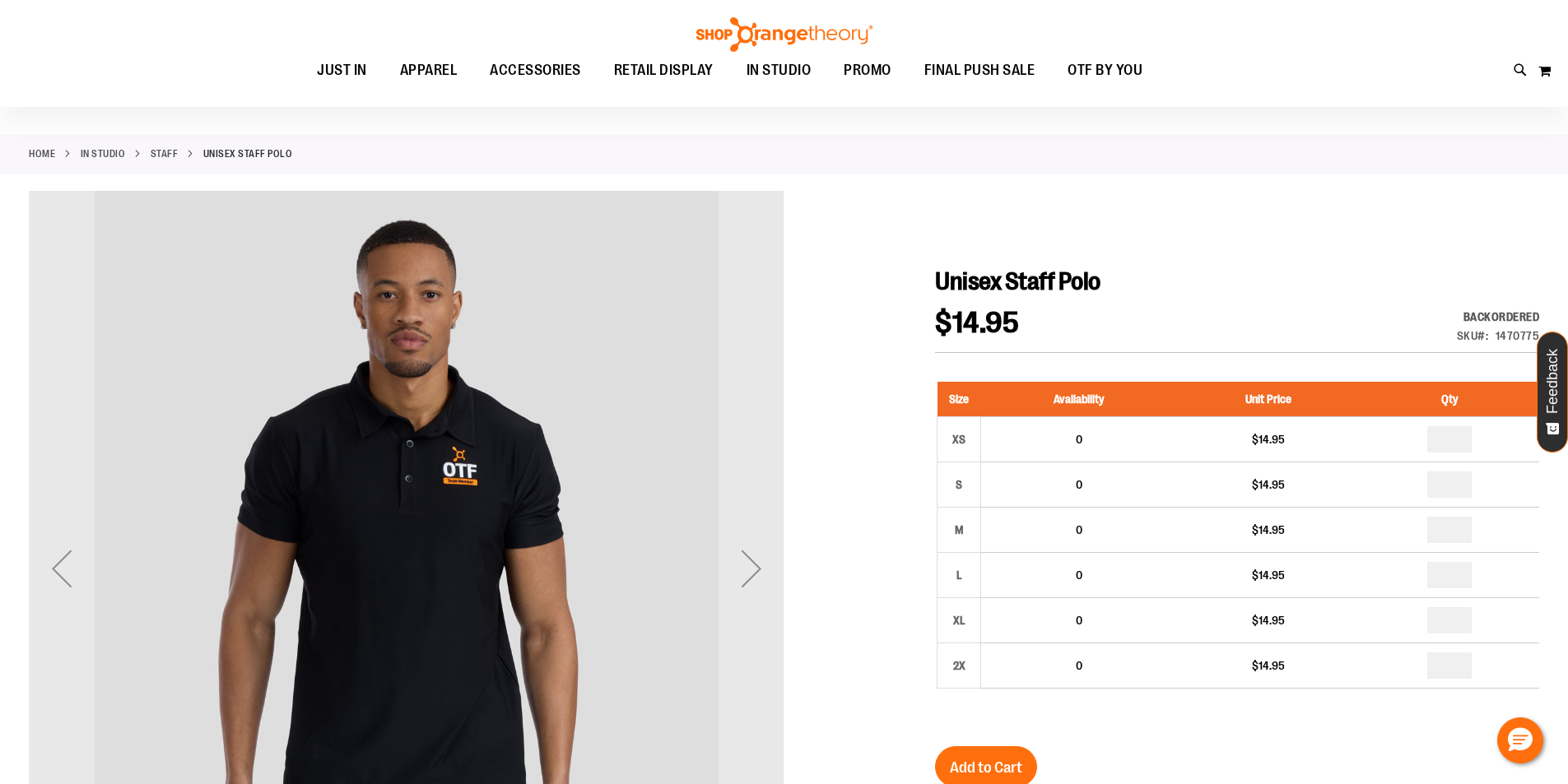
scroll to position [81, 0]
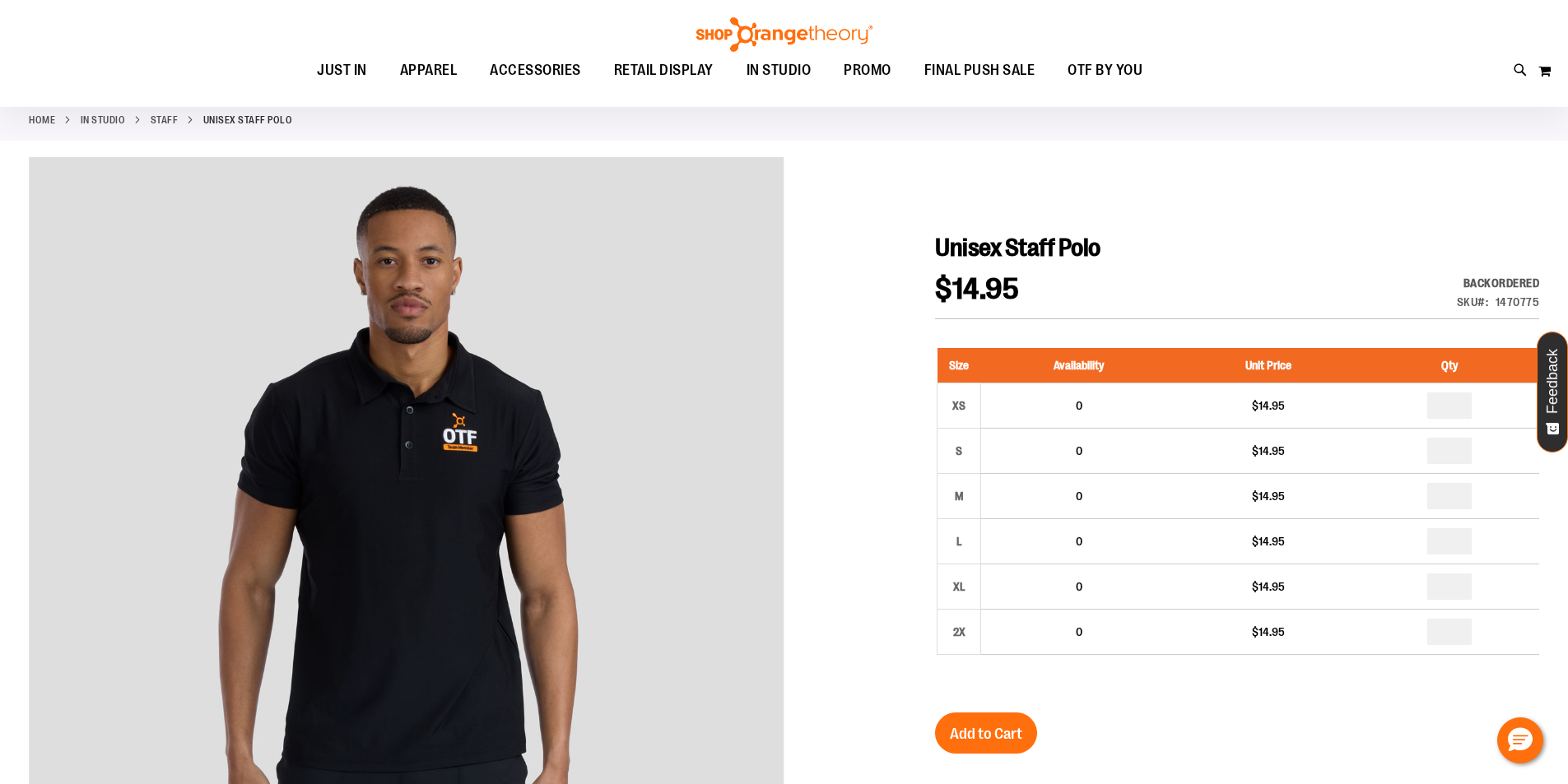
click at [54, 123] on link "Home" at bounding box center [42, 120] width 27 height 15
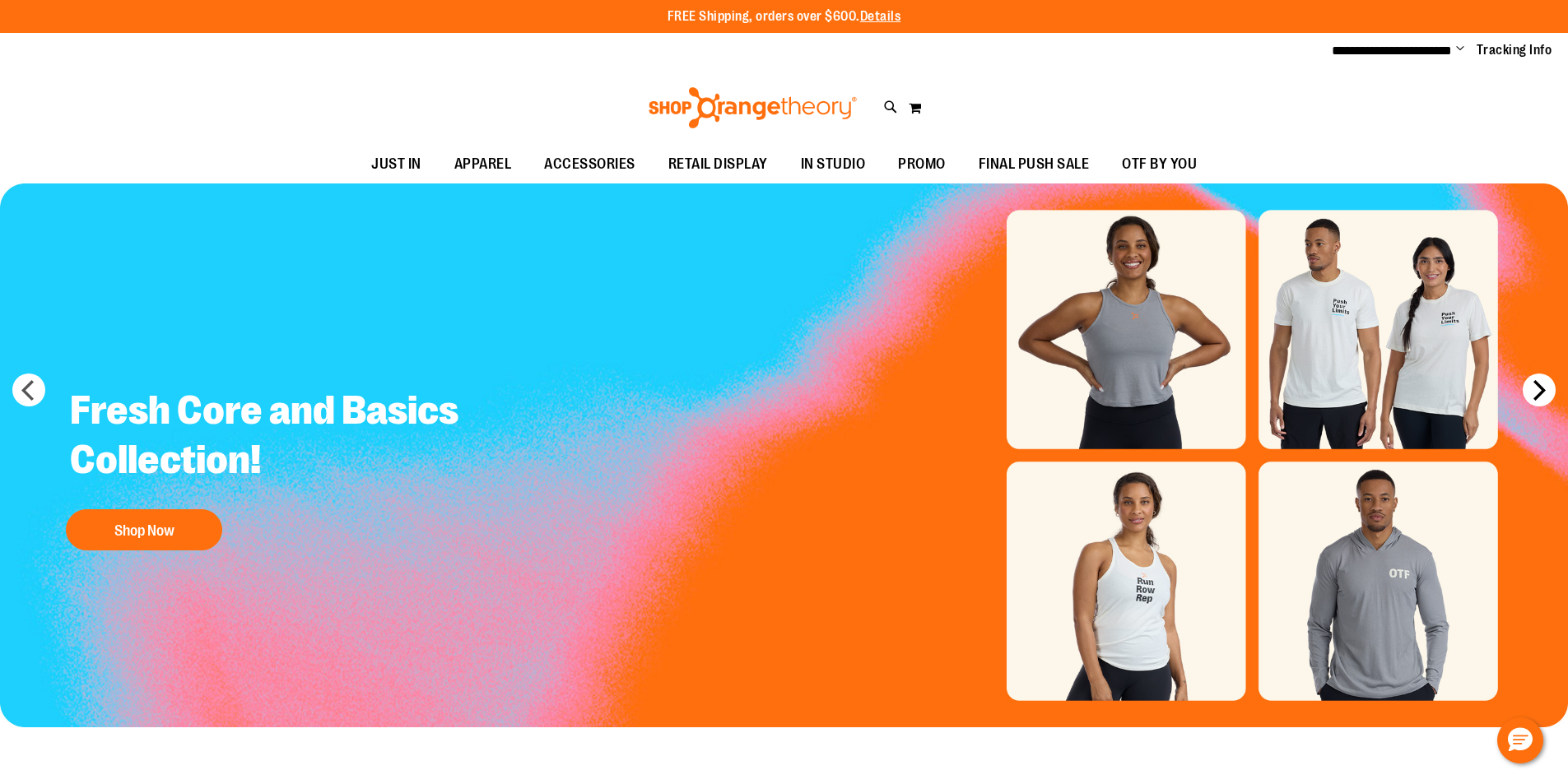
click at [1531, 397] on button "next" at bounding box center [1540, 390] width 33 height 33
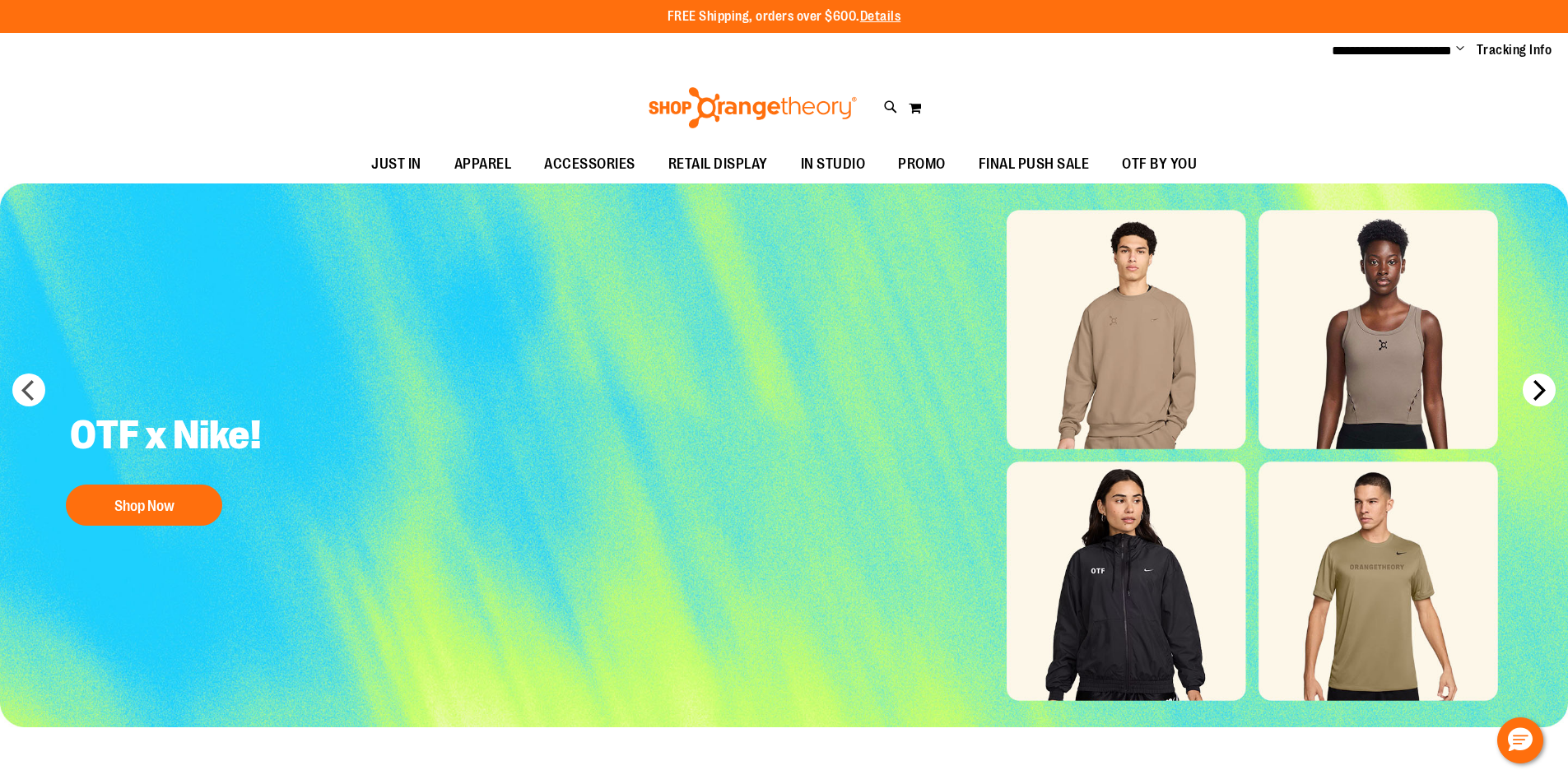
click at [1531, 397] on button "next" at bounding box center [1540, 390] width 33 height 33
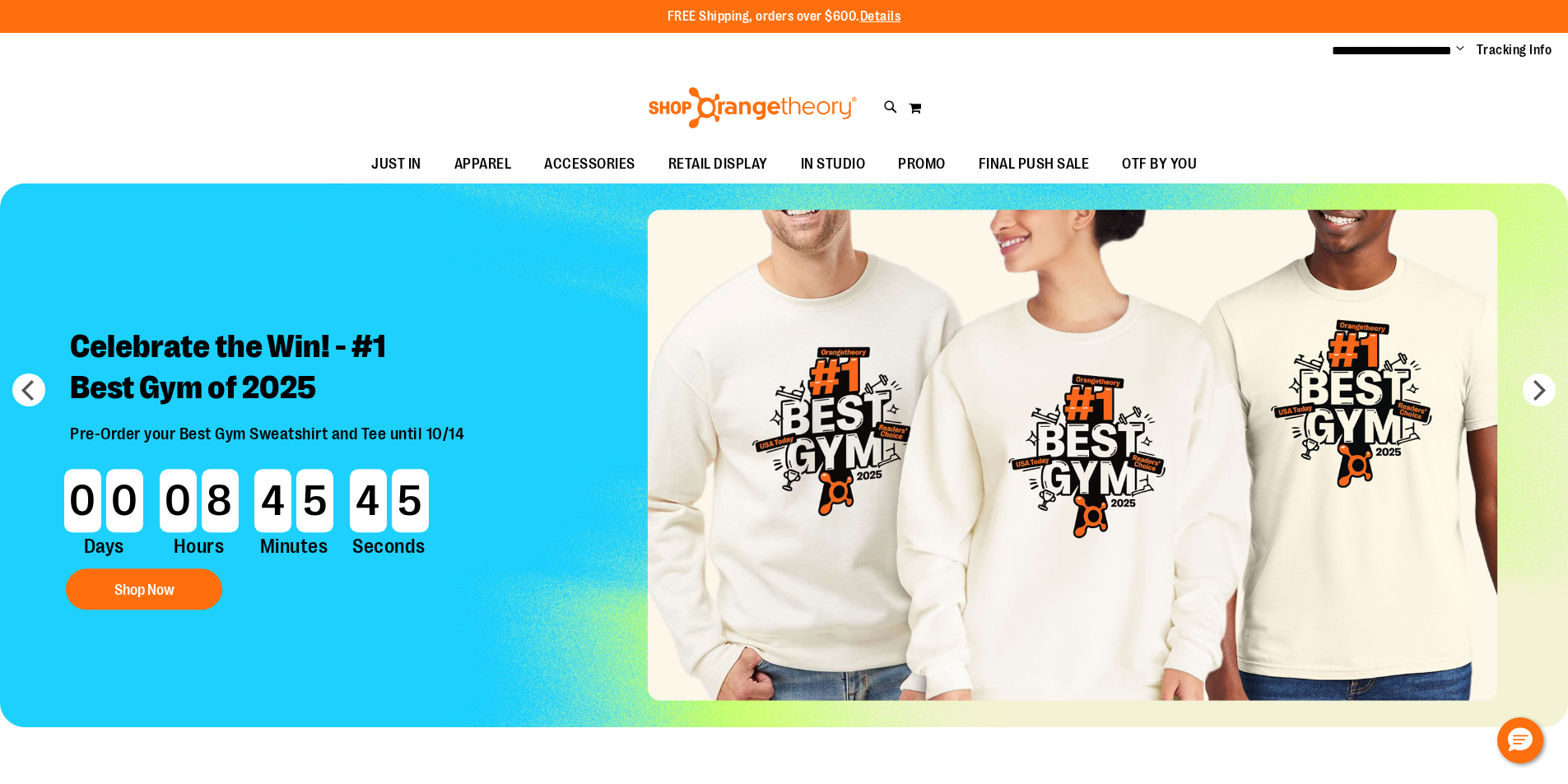
click at [16, 374] on img "Slide 3 of 10" at bounding box center [784, 455] width 1568 height 544
click at [29, 391] on button "prev" at bounding box center [29, 390] width 33 height 33
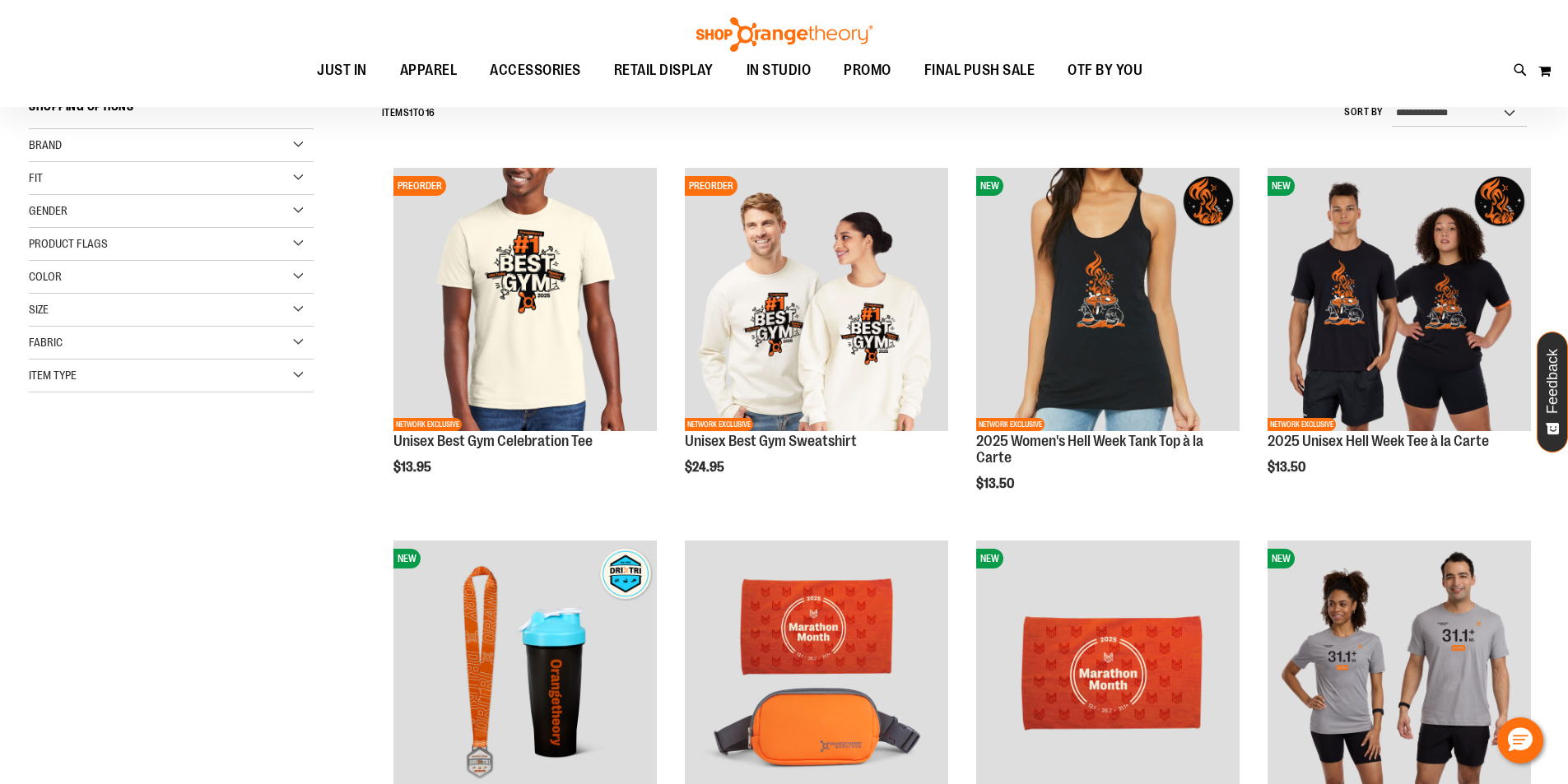
scroll to position [81, 0]
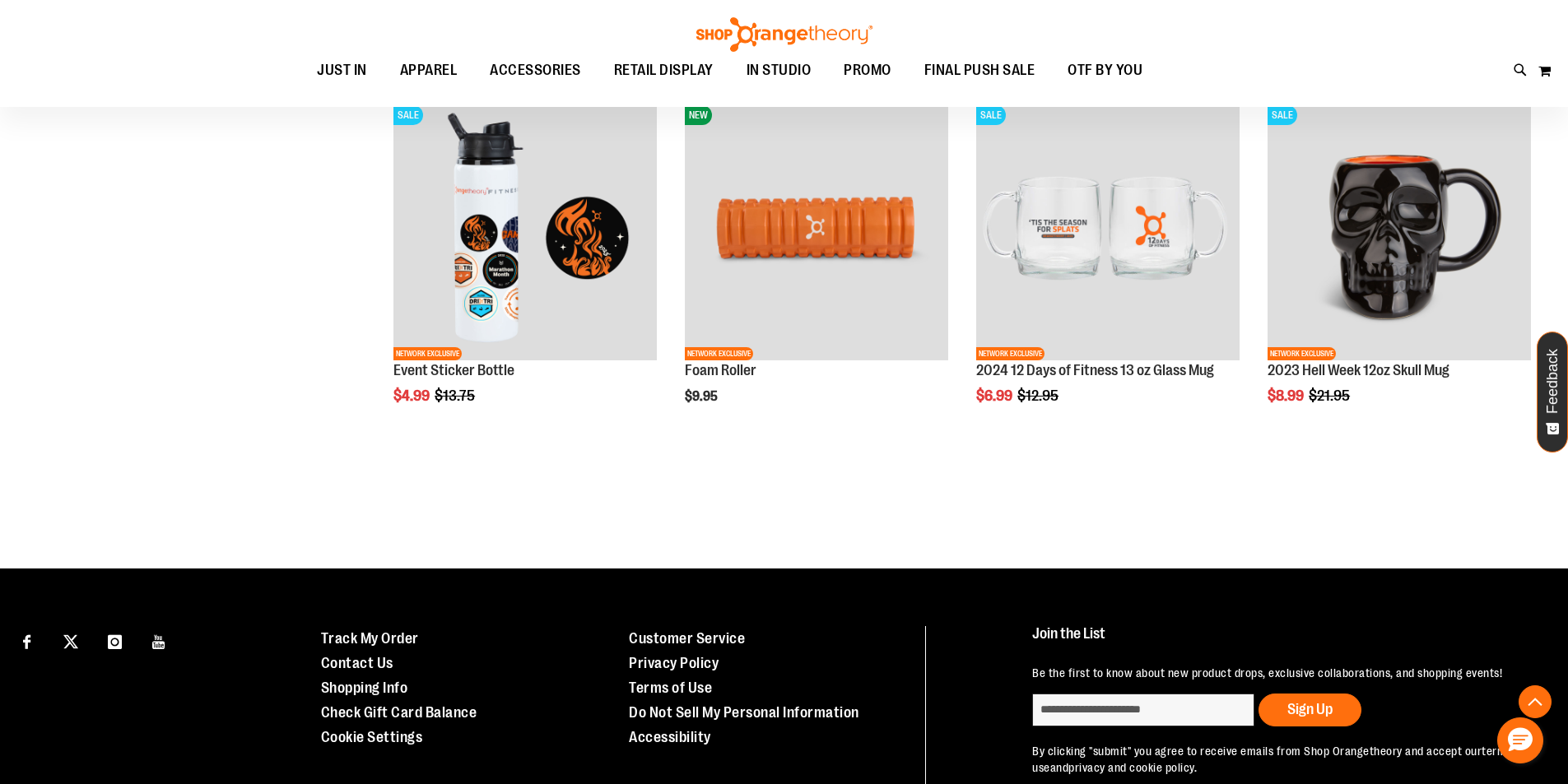
scroll to position [1465, 0]
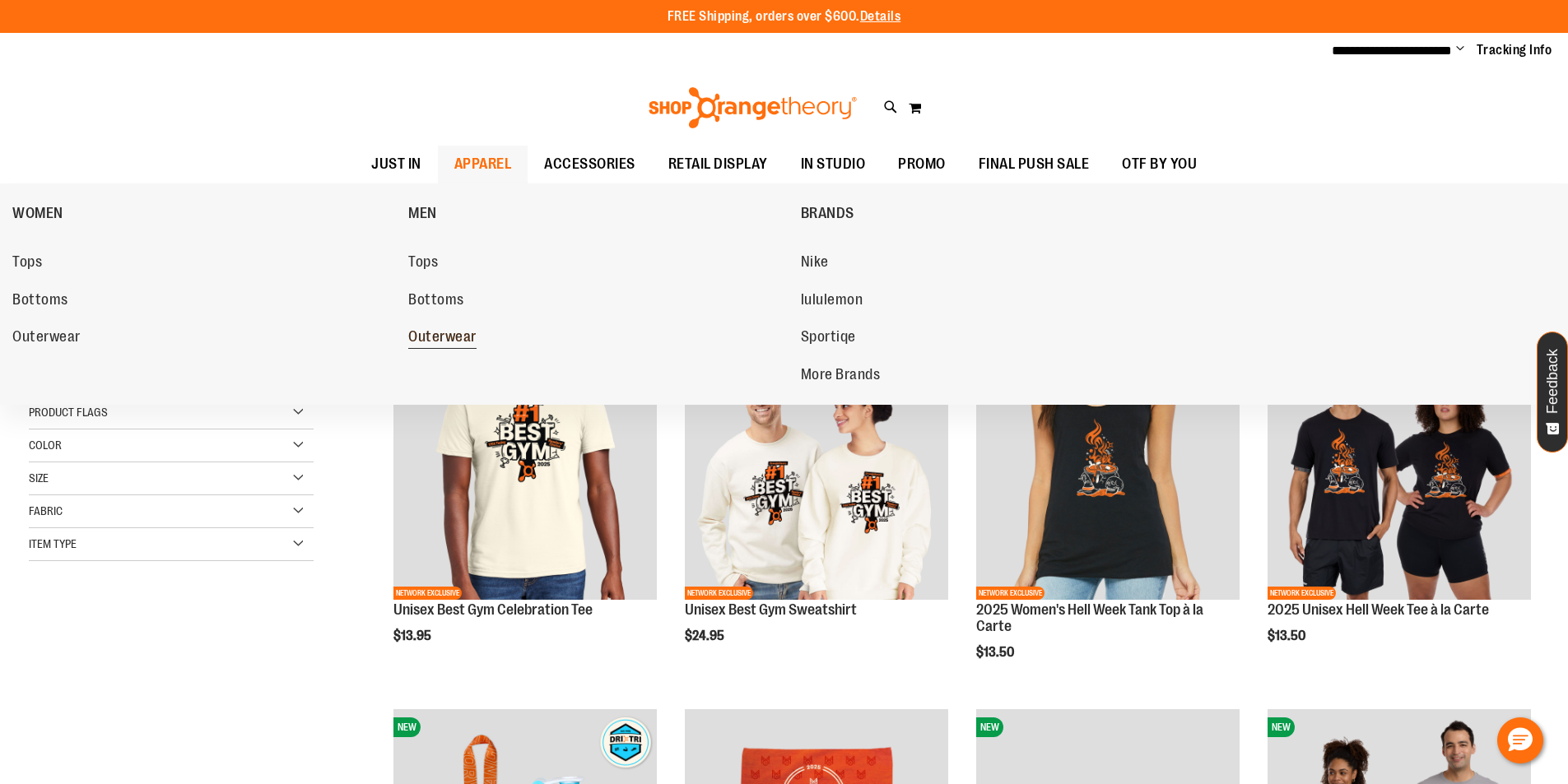
click at [443, 340] on span "Outerwear" at bounding box center [443, 338] width 69 height 21
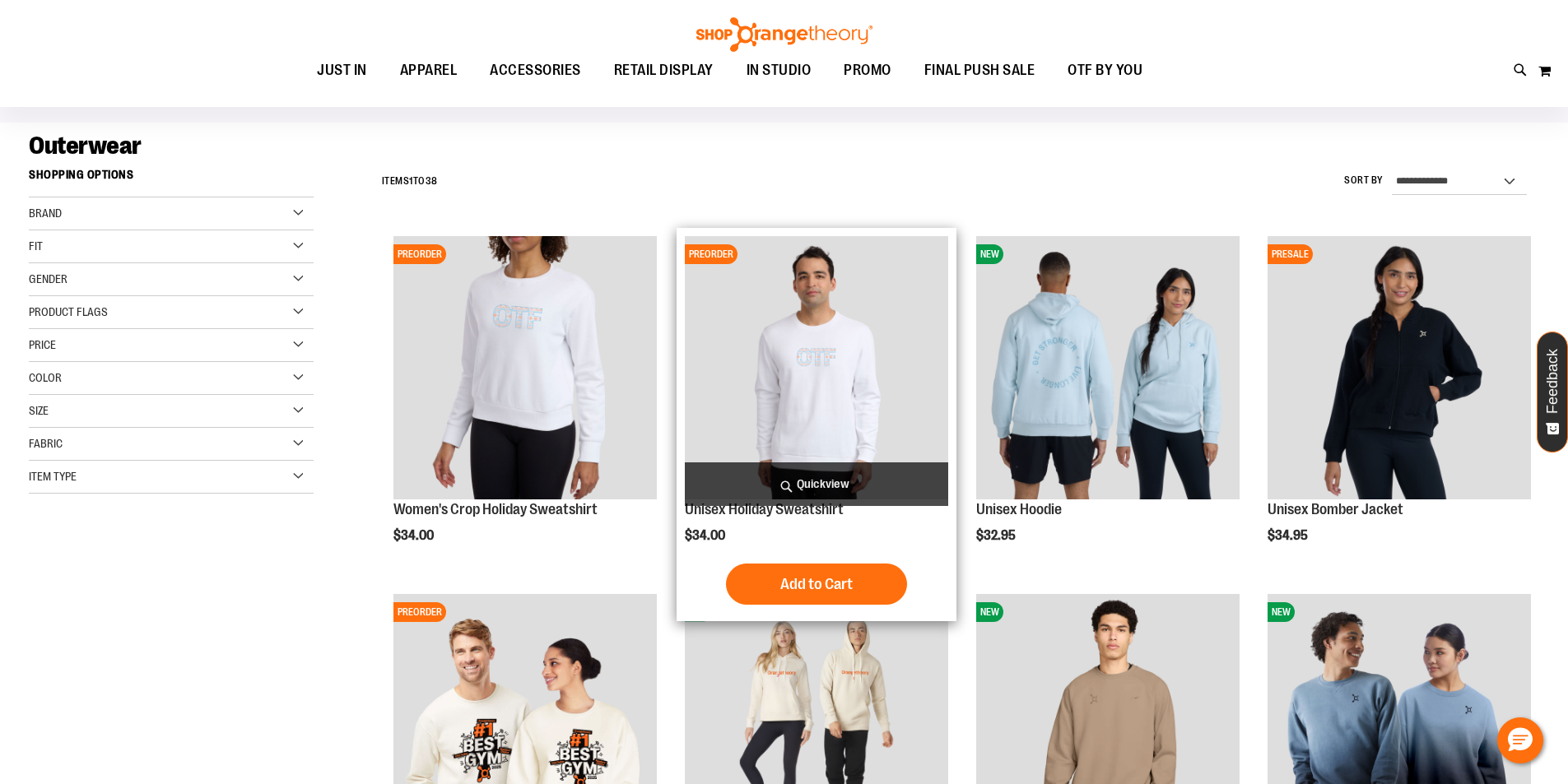
scroll to position [81, 0]
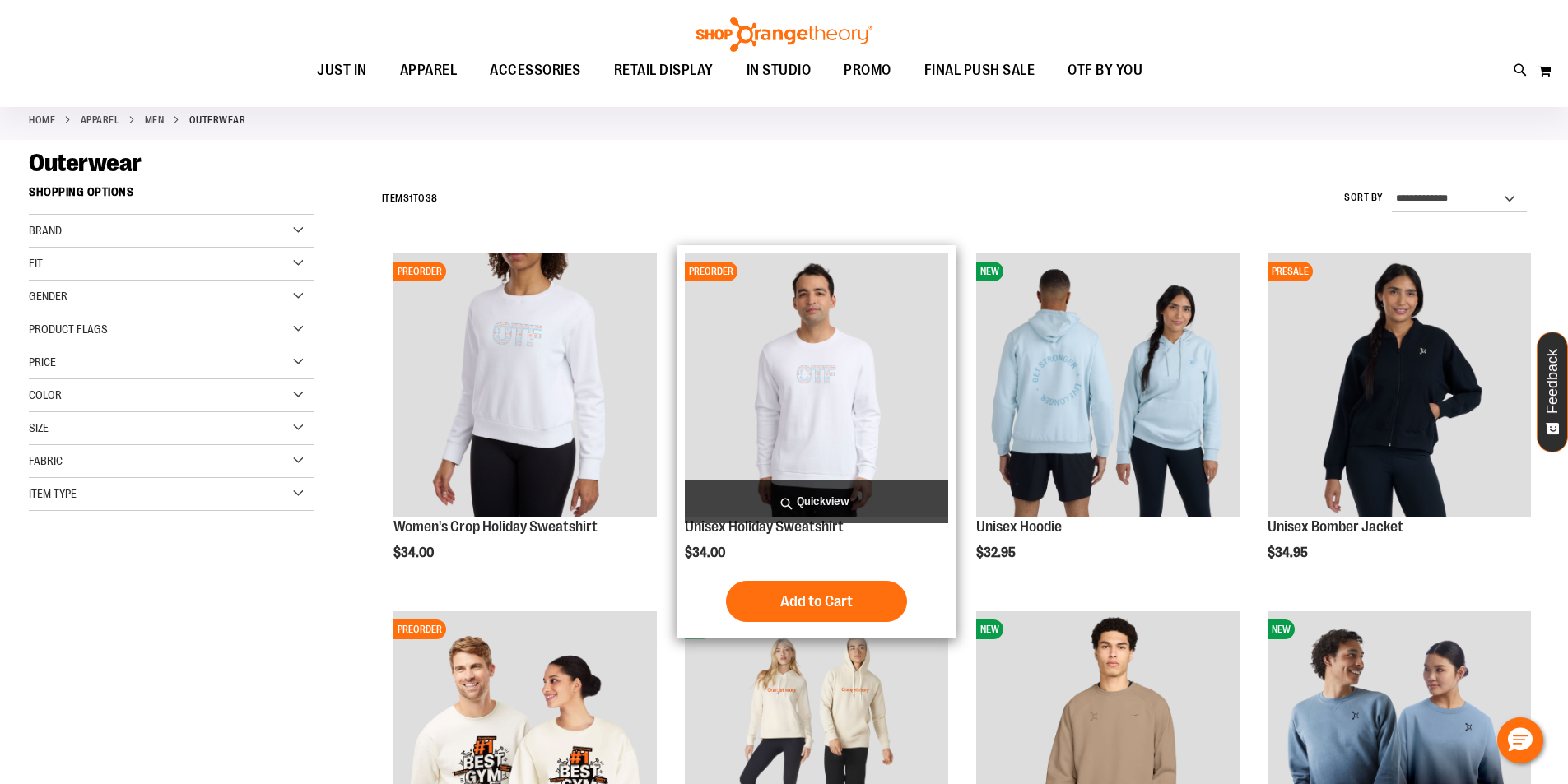
click at [834, 395] on img "product" at bounding box center [816, 385] width 263 height 263
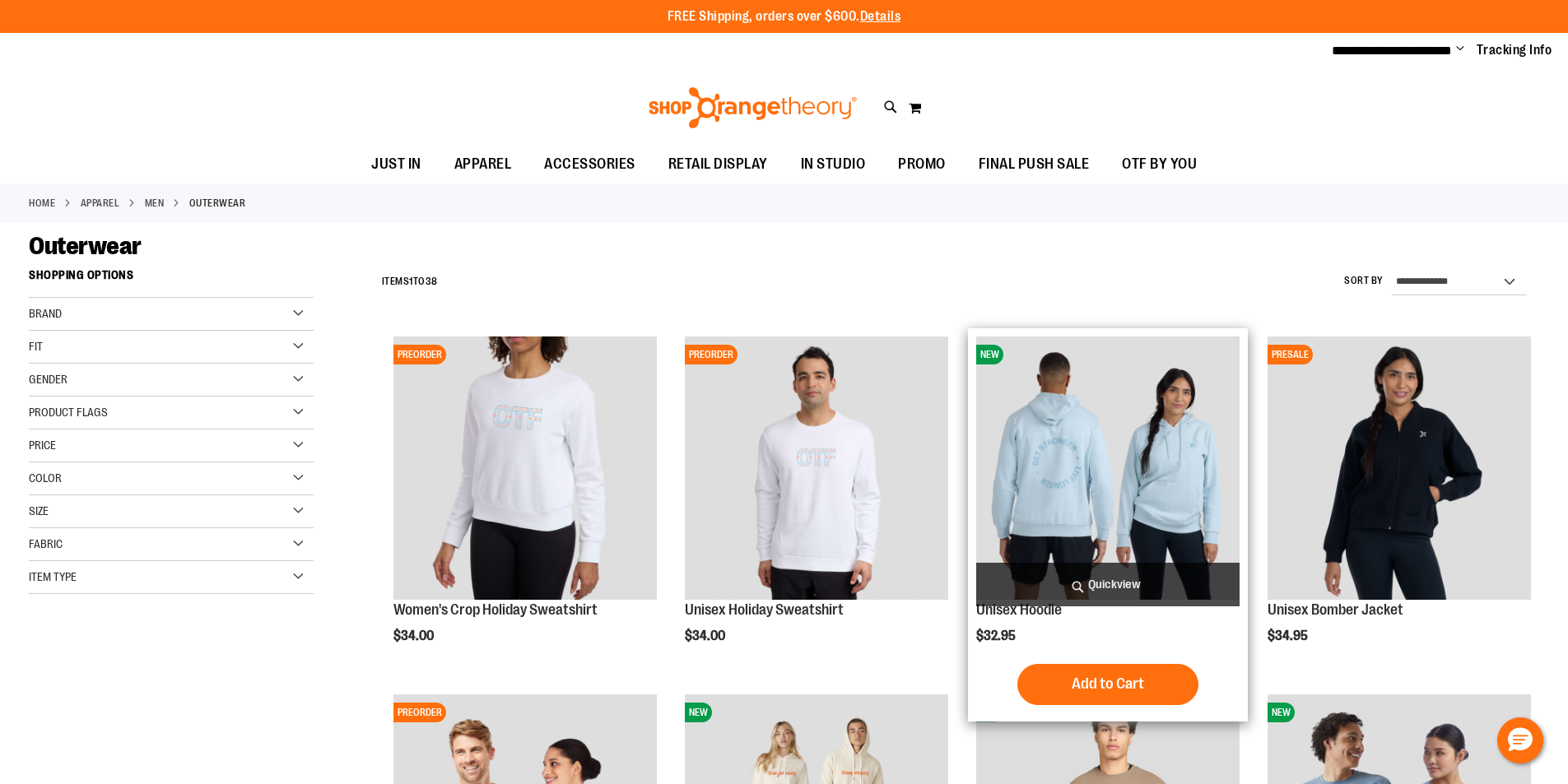
click at [1092, 440] on img "product" at bounding box center [1108, 468] width 263 height 263
click at [1094, 425] on img "product" at bounding box center [1108, 468] width 263 height 263
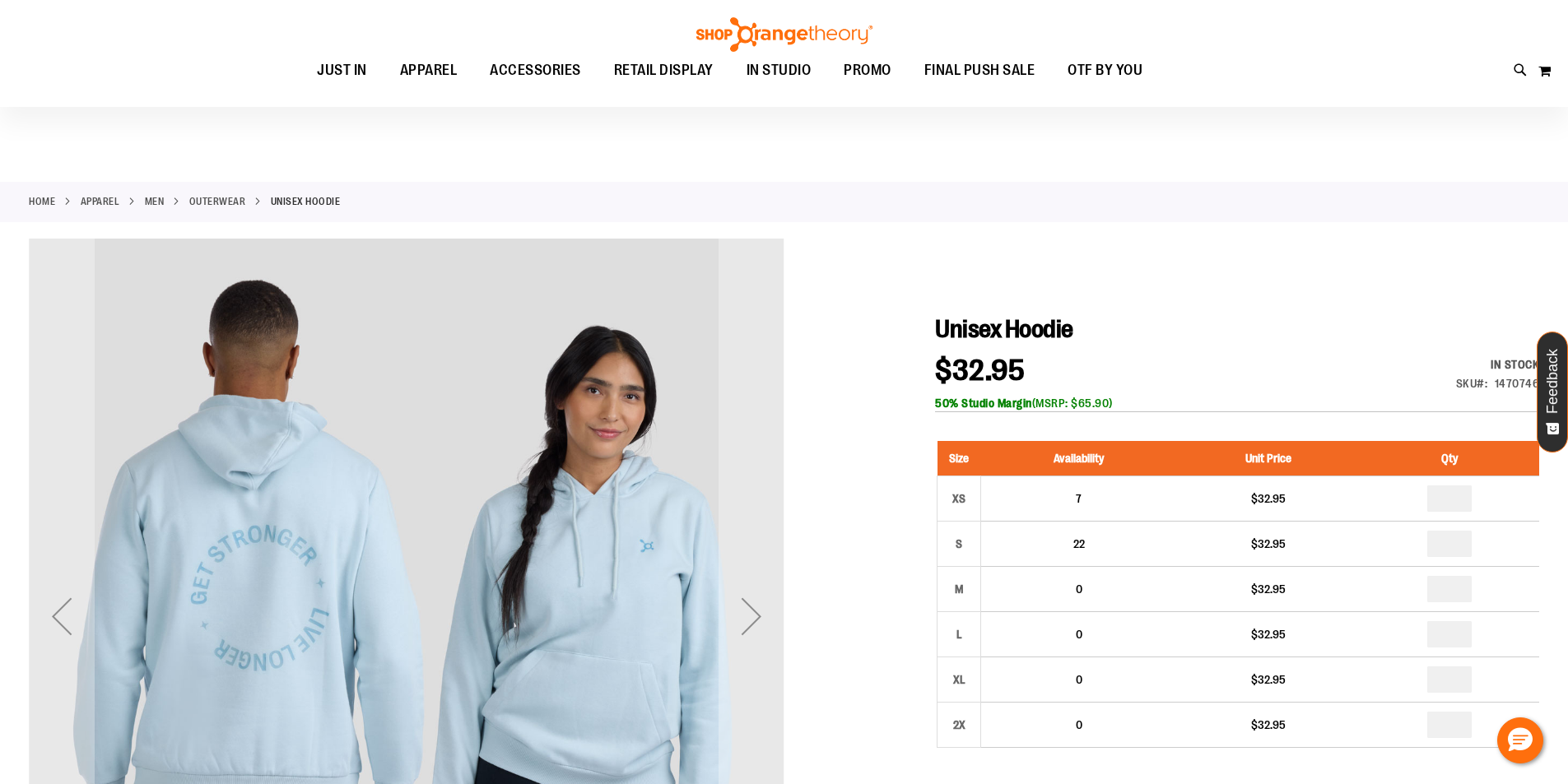
scroll to position [81, 0]
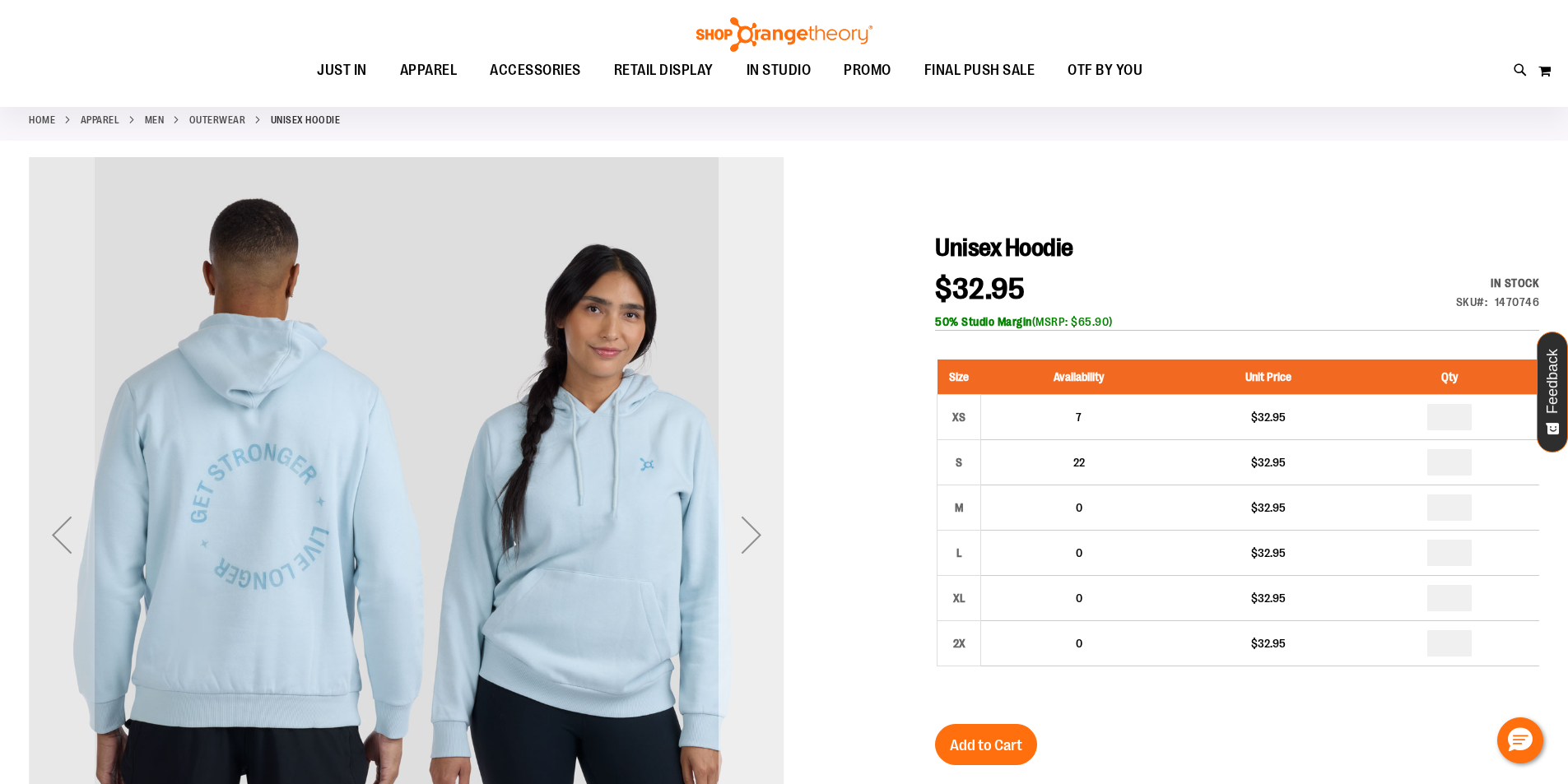
click at [744, 535] on div "Next" at bounding box center [752, 535] width 66 height 66
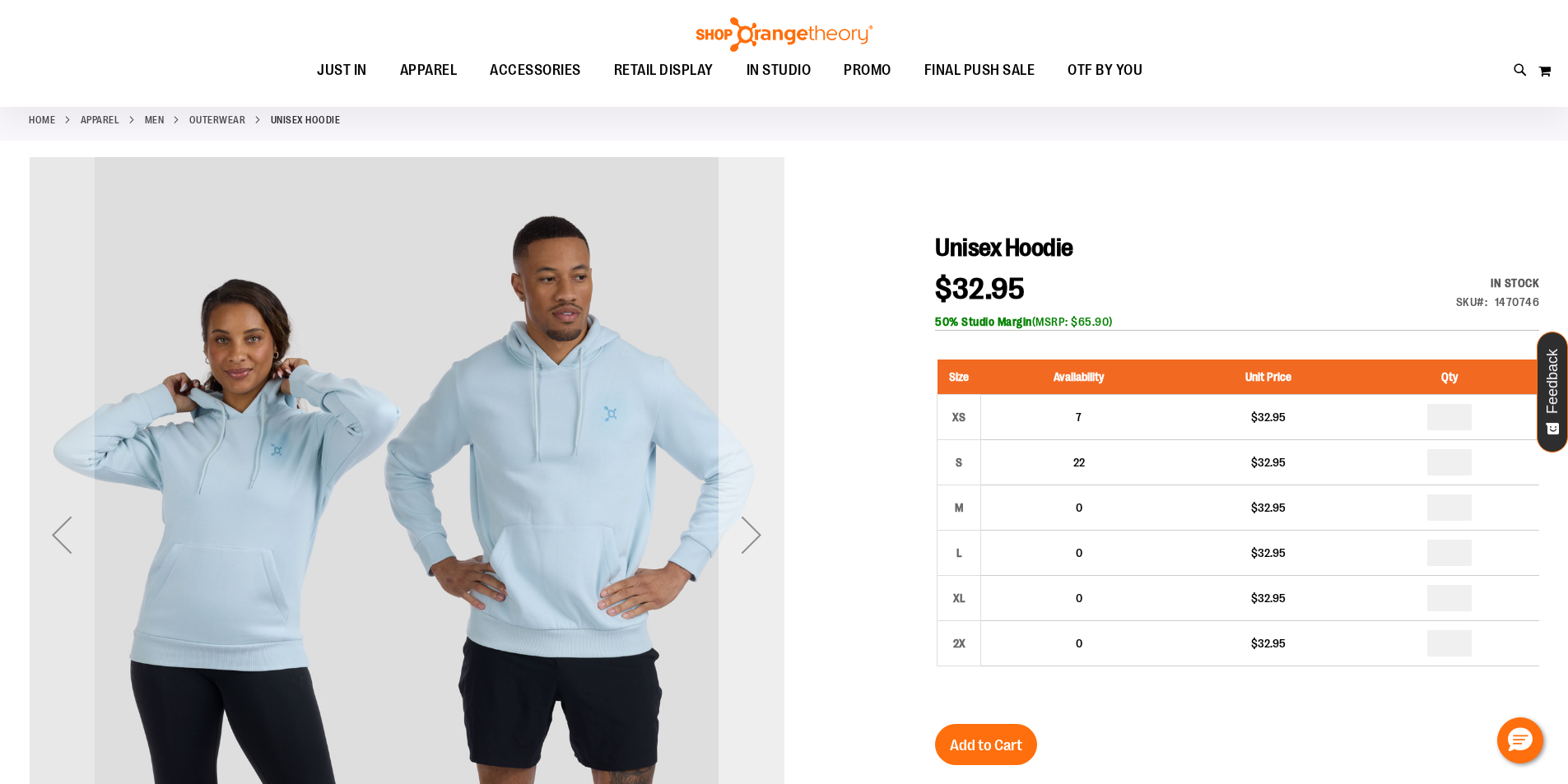
click at [747, 534] on div "Next" at bounding box center [752, 535] width 66 height 66
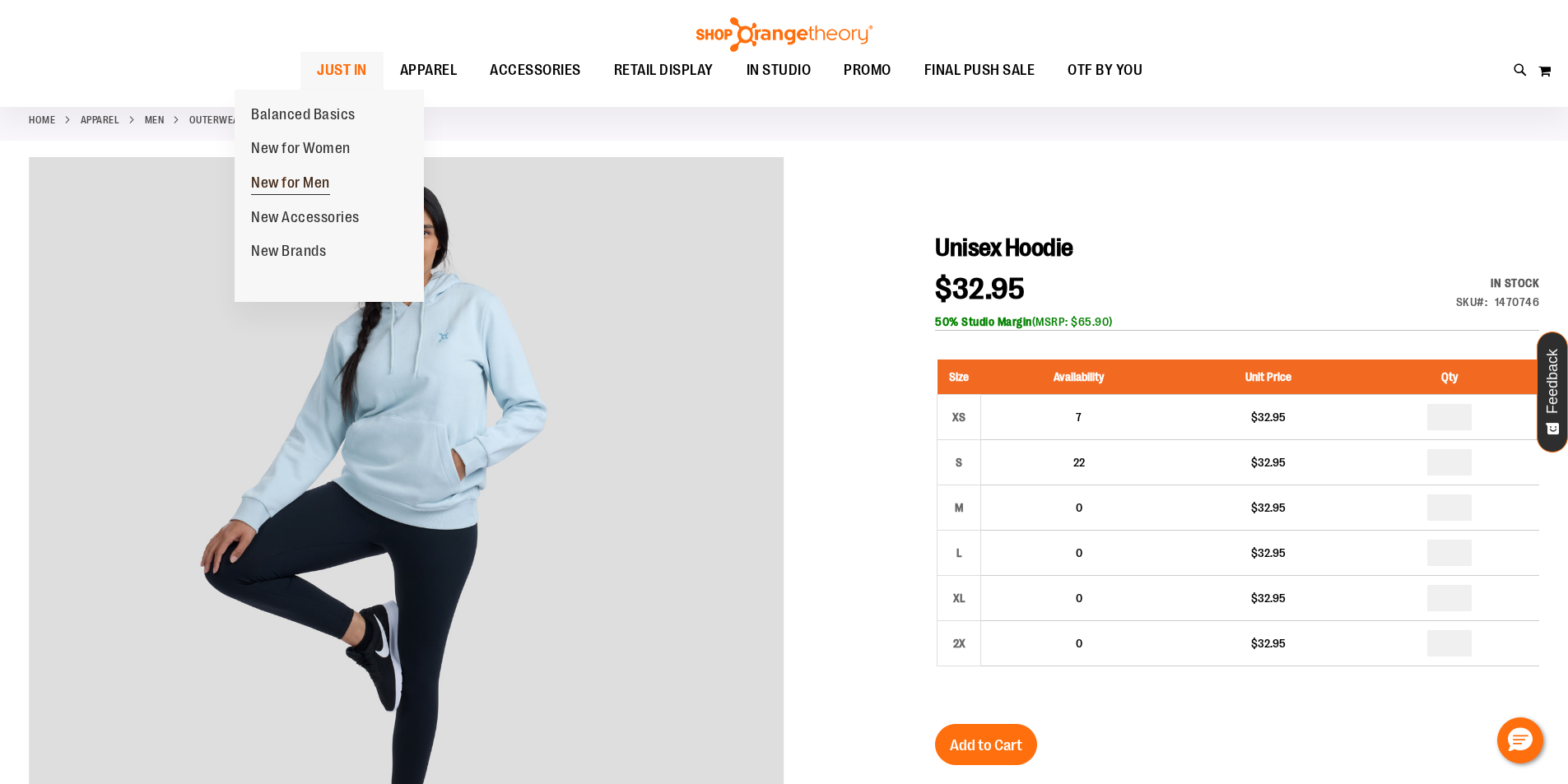
click at [289, 177] on span "New for Men" at bounding box center [291, 185] width 79 height 21
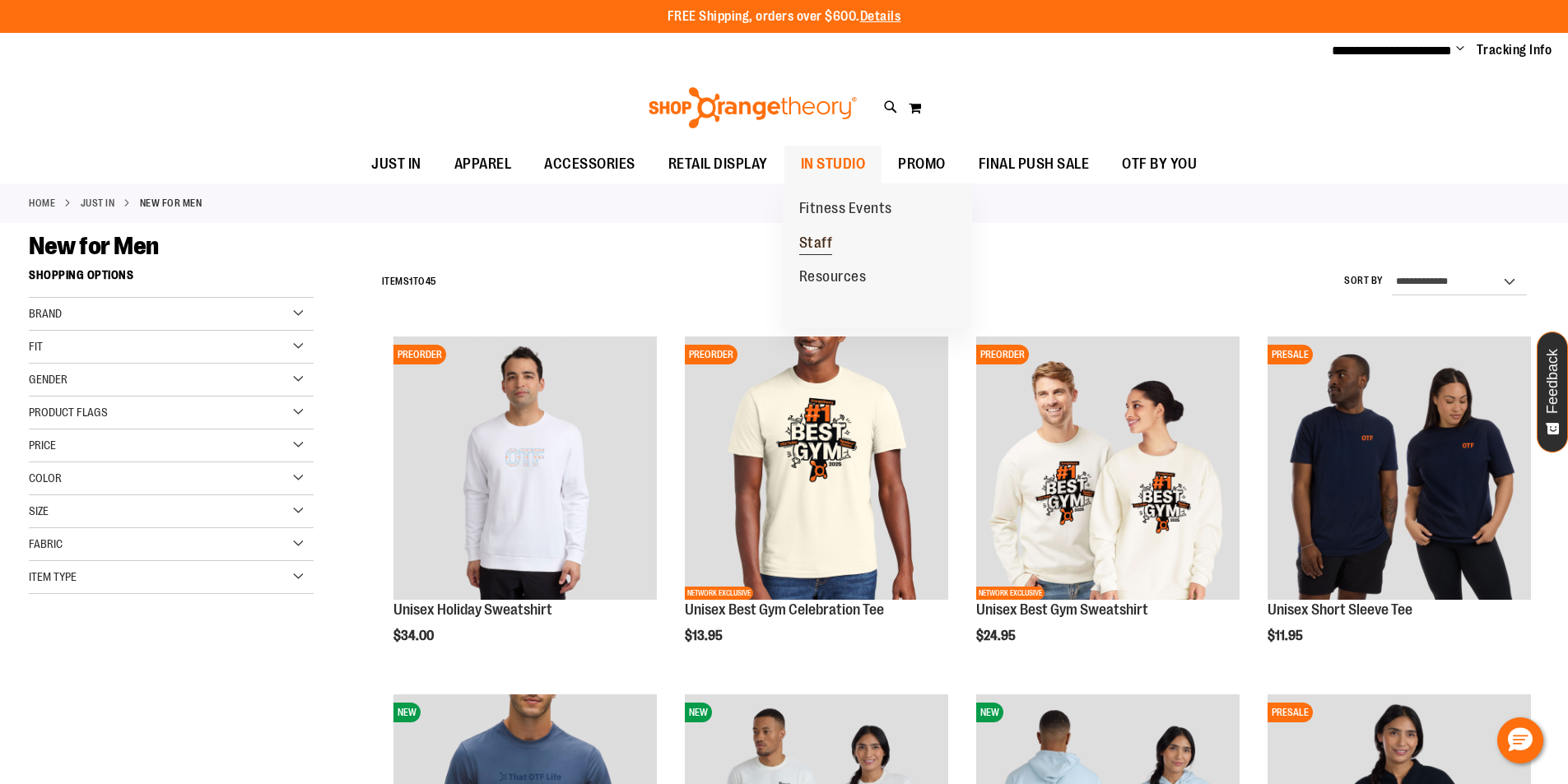
click at [807, 243] on span "Staff" at bounding box center [816, 245] width 34 height 21
